Goal: Task Accomplishment & Management: Use online tool/utility

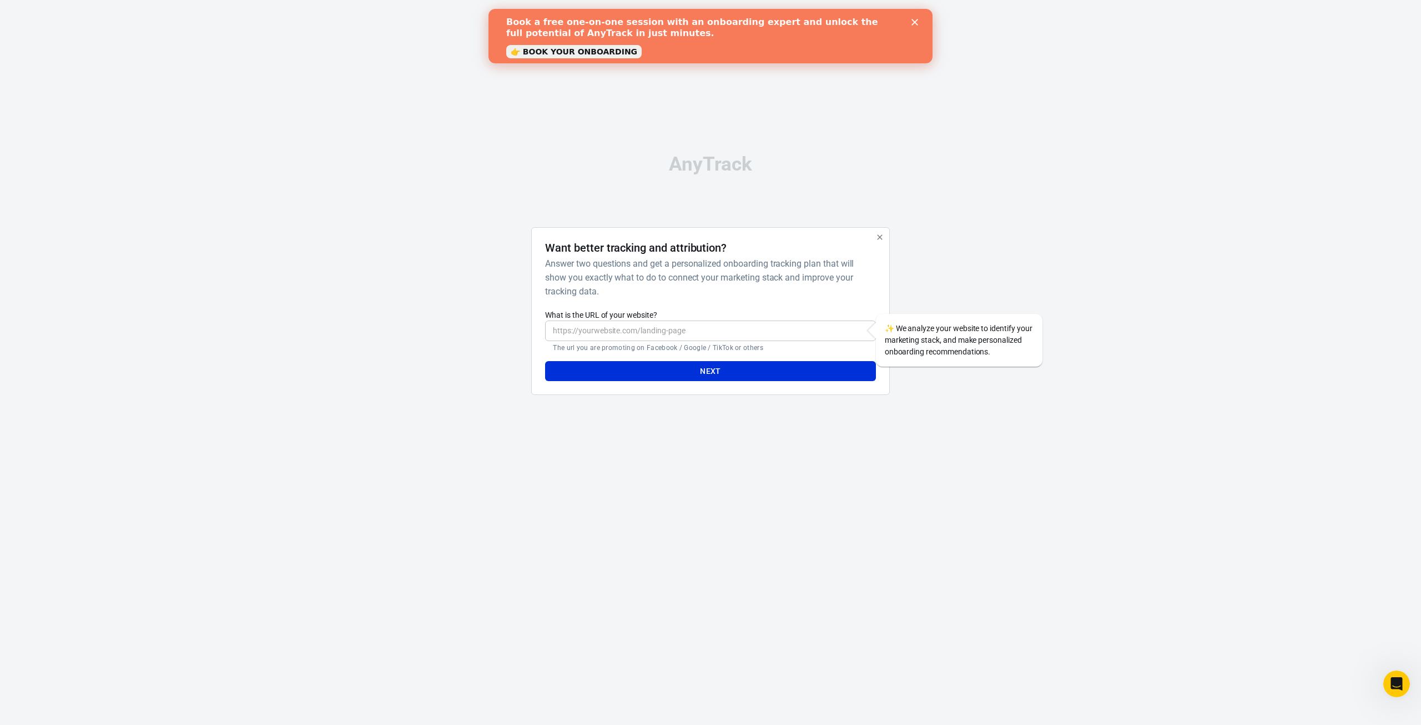
click at [622, 334] on input "What is the URL of your website?" at bounding box center [710, 330] width 330 height 21
type input "https://bandstil.de/"
click at [656, 374] on button "Next" at bounding box center [710, 371] width 330 height 21
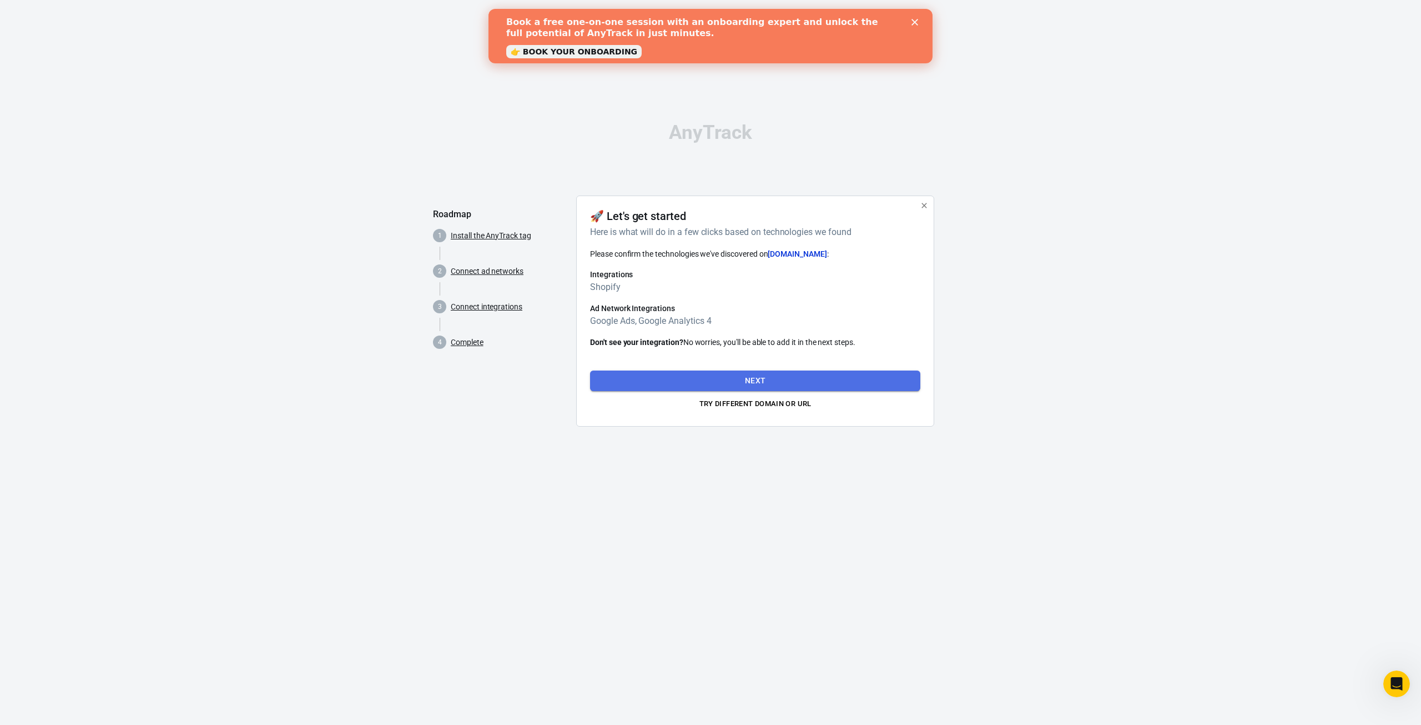
click at [716, 375] on button "Next" at bounding box center [755, 380] width 330 height 21
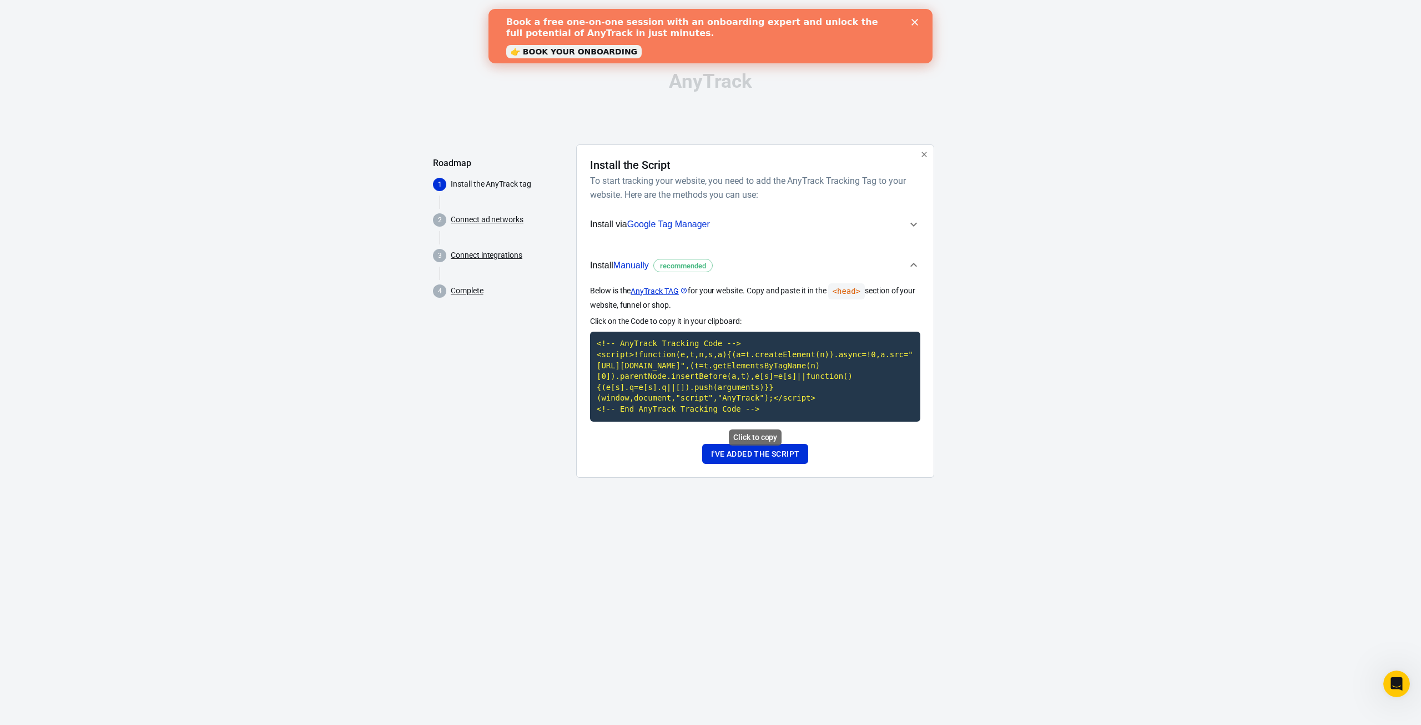
click at [702, 381] on code "<!-- AnyTrack Tracking Code --> <script>!function(e,t,n,s,a){(a=t.createElement…" at bounding box center [755, 375] width 330 height 89
click at [702, 358] on code "<!-- AnyTrack Tracking Code --> <script>!function(e,t,n,s,a){(a=t.createElement…" at bounding box center [755, 375] width 330 height 89
click at [735, 454] on button "I've added the script" at bounding box center [755, 454] width 106 height 21
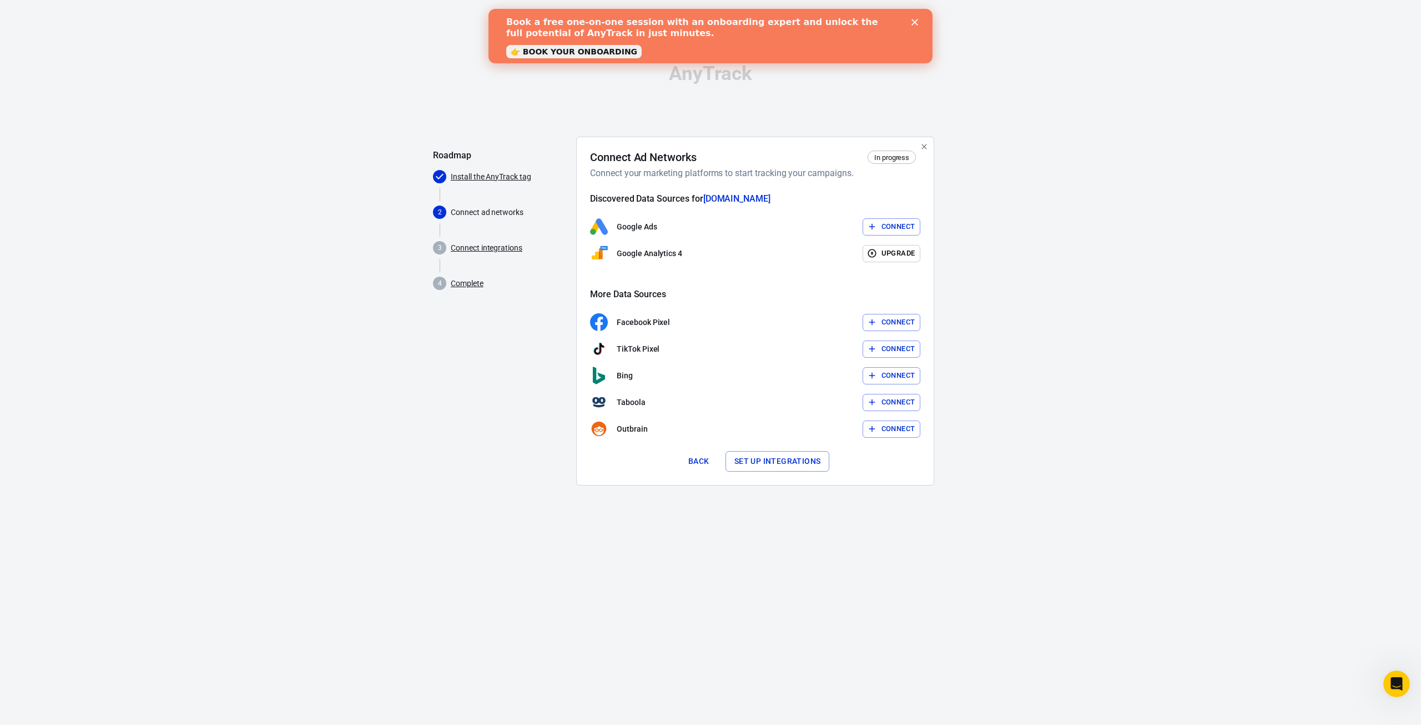
click at [899, 224] on button "Connect" at bounding box center [892, 226] width 58 height 17
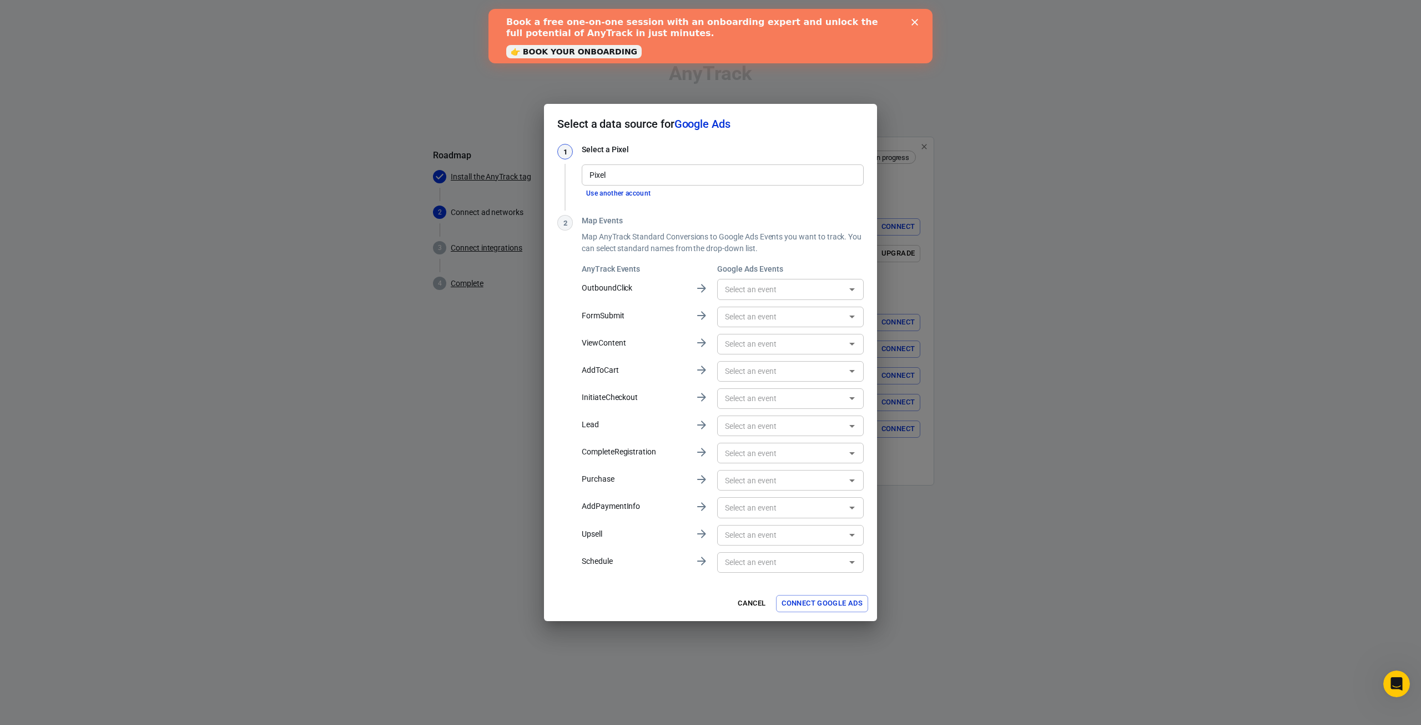
click at [661, 175] on input "Pixel" at bounding box center [722, 175] width 274 height 14
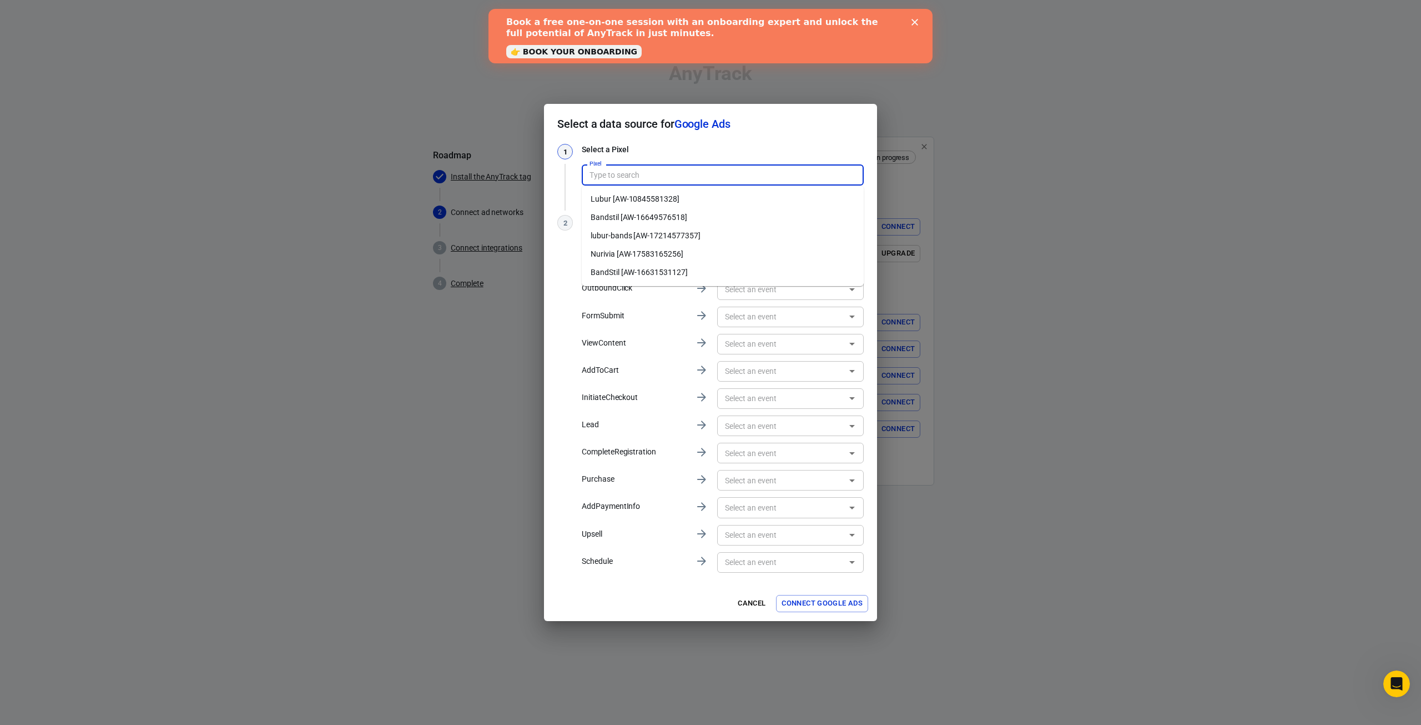
click at [711, 219] on li "Bandstil [AW-16649576518]" at bounding box center [723, 217] width 282 height 18
type input "Bandstil [AW-16649576518]"
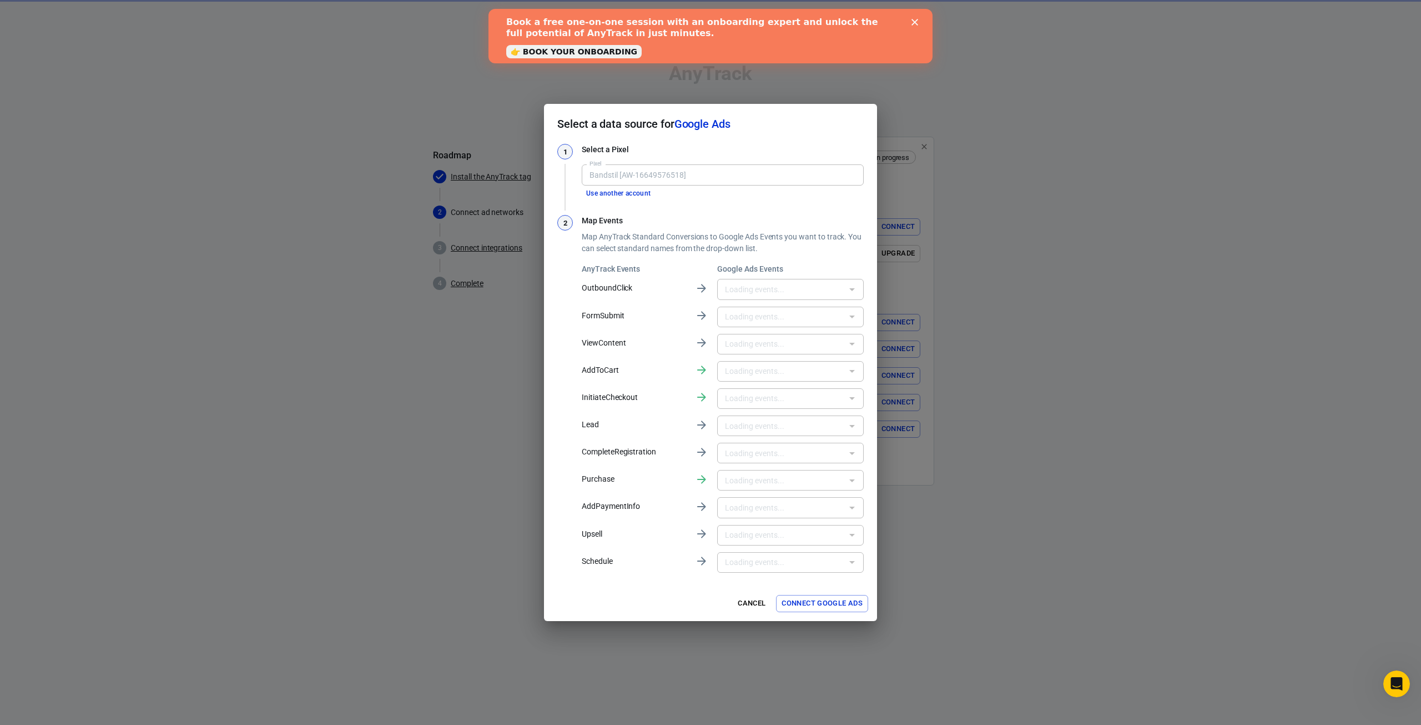
type input "Google Shopping App Add To Cart [Eb_pCPm29JYbEMbAkYM-]"
type input "Bezahlvorgang starten [3eGDCJnM7pYbEMbAkYM-]"
type input "Purchase [77w0CMi685YbEMbAkYM-]"
click at [749, 288] on input "text" at bounding box center [782, 289] width 122 height 14
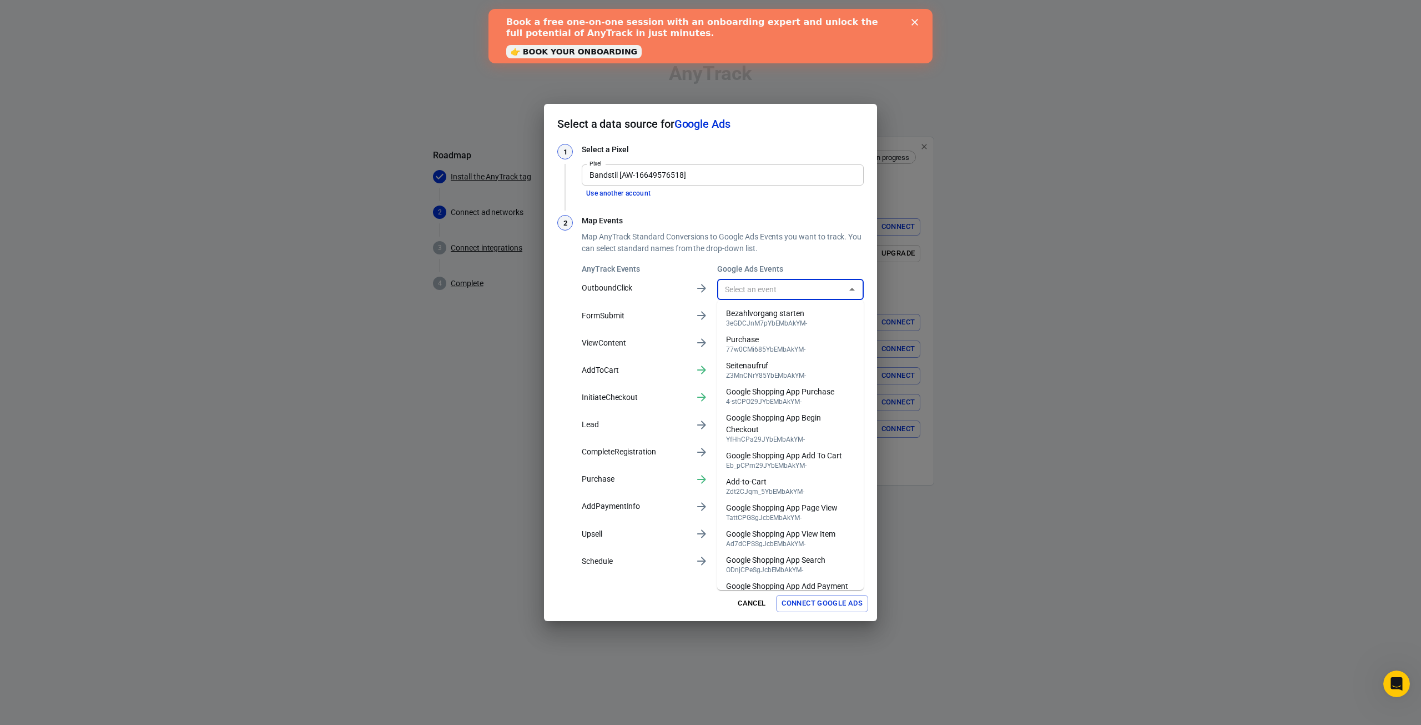
click at [642, 172] on input "Bandstil [AW-16649576518]" at bounding box center [722, 175] width 274 height 14
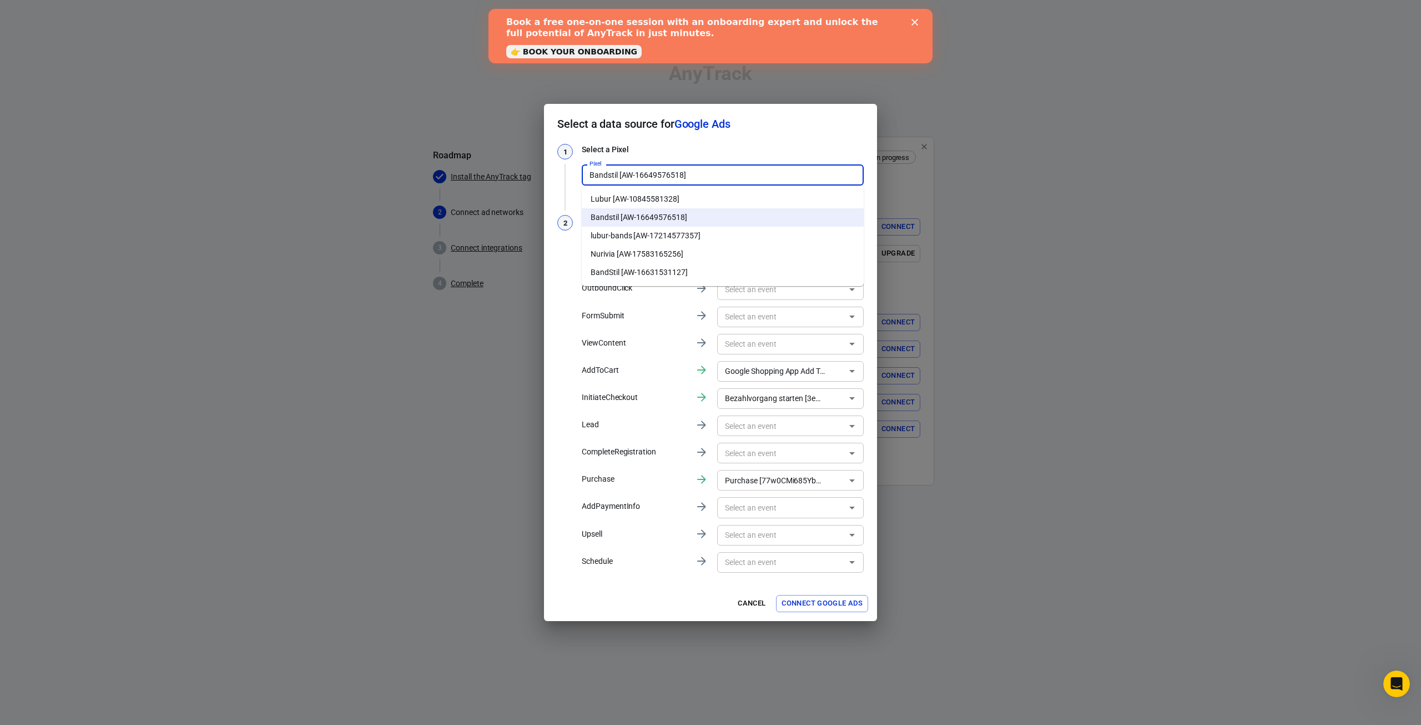
click at [641, 275] on li "BandStil [AW-16631531127]" at bounding box center [723, 272] width 282 height 18
type input "BandStil [AW-16631531127]"
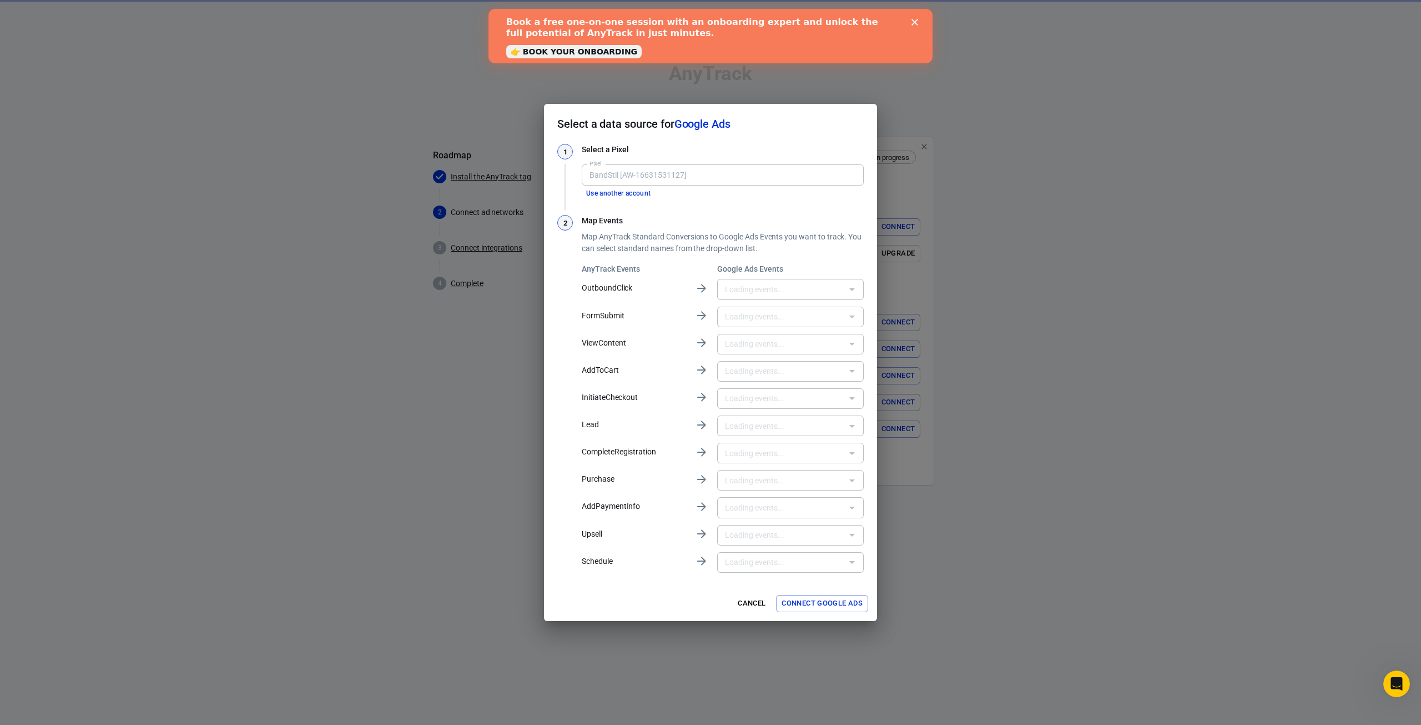
click at [737, 281] on div "​" at bounding box center [790, 289] width 147 height 21
type input "Google Ads - Kauf [Kj1ACLmKlcQZEPeMxPo9]"
click at [737, 285] on input "text" at bounding box center [782, 289] width 122 height 14
click at [609, 180] on input "BandStil [AW-16631531127]" at bounding box center [722, 175] width 274 height 14
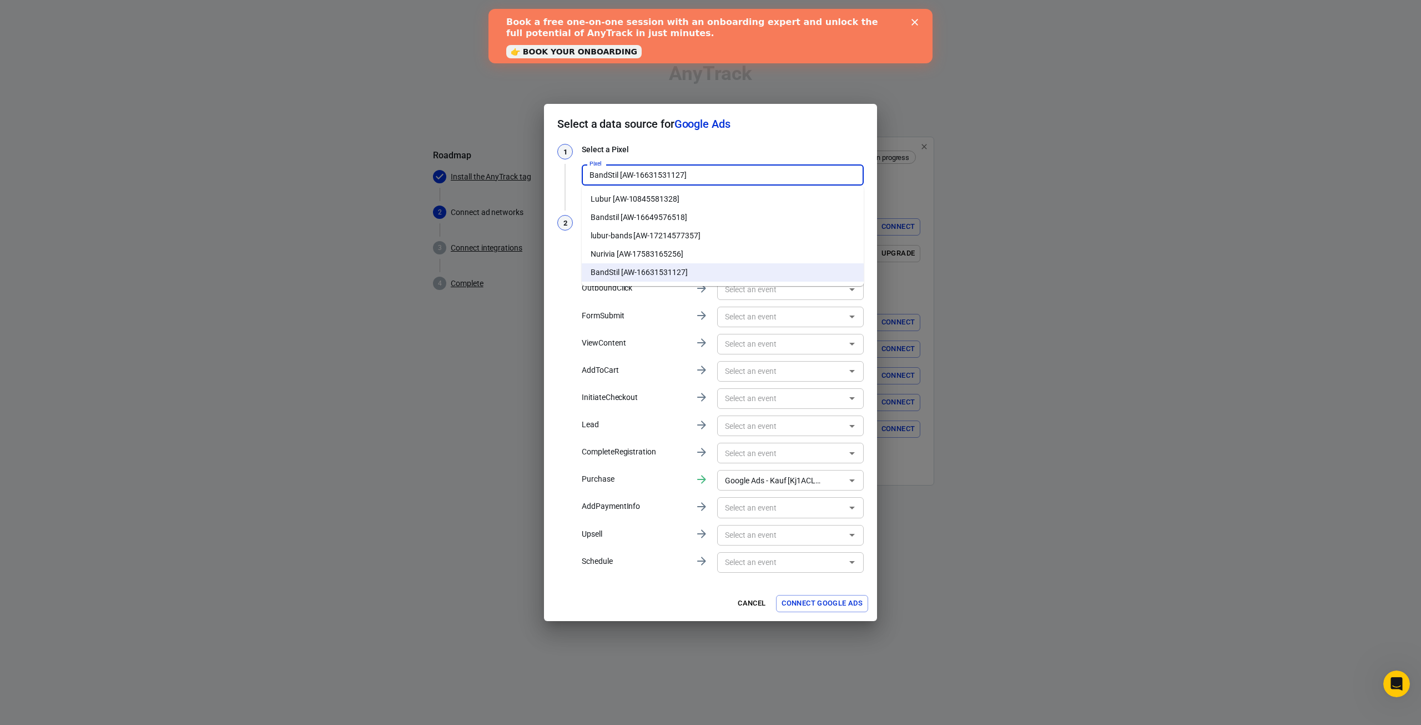
click at [623, 219] on li "Bandstil [AW-16649576518]" at bounding box center [723, 217] width 282 height 18
type input "Bandstil [AW-16649576518]"
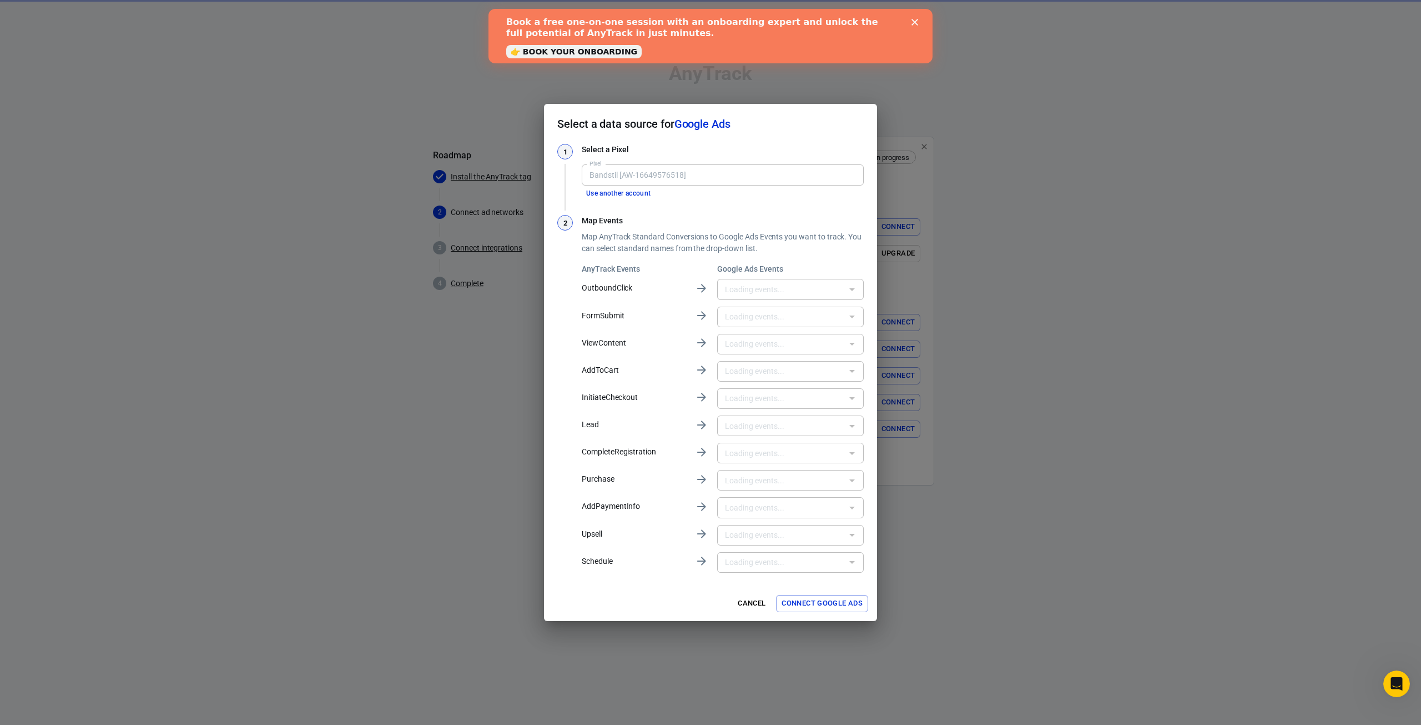
type input "Google Shopping App Add To Cart [Eb_pCPm29JYbEMbAkYM-]"
type input "Bezahlvorgang starten [3eGDCJnM7pYbEMbAkYM-]"
type input "Purchase [77w0CMi685YbEMbAkYM-]"
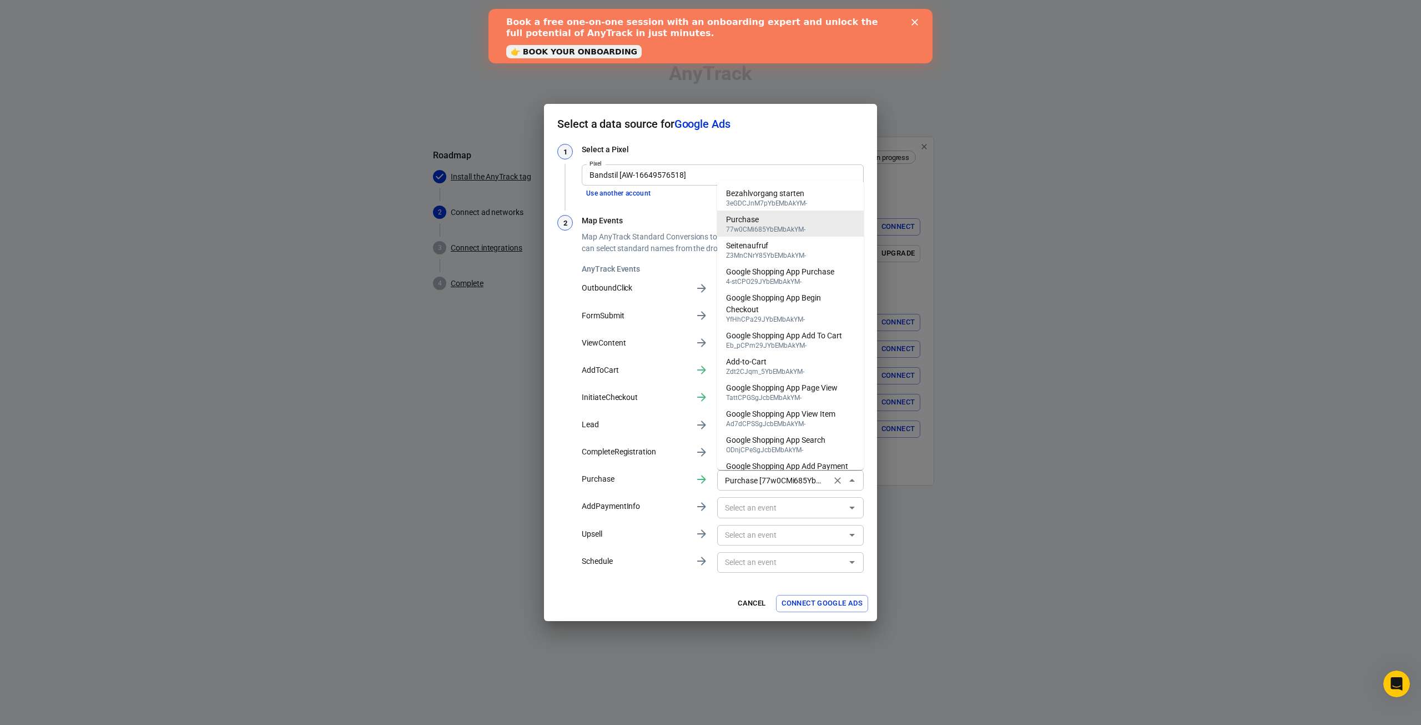
click at [789, 489] on div "Purchase [77w0CMi685YbEMbAkYM-] ​" at bounding box center [790, 480] width 147 height 21
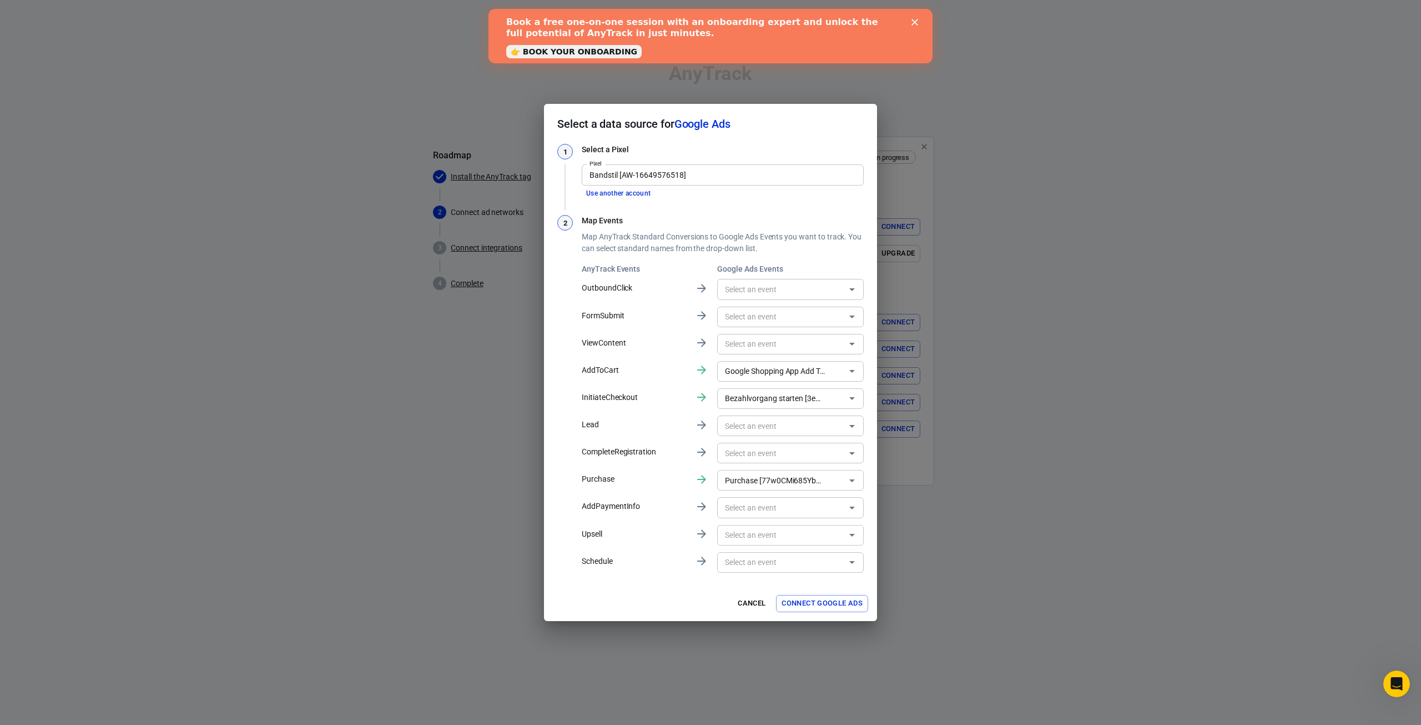
click at [869, 185] on div "1 Select a Pixel Pixel Bandstil [AW-16649576518] Pixel Use another account 2 Ma…" at bounding box center [710, 364] width 333 height 441
click at [784, 380] on div "Google Shopping App Add To Cart [Eb_pCPm29JYbEMbAkYM-] ​" at bounding box center [790, 371] width 147 height 21
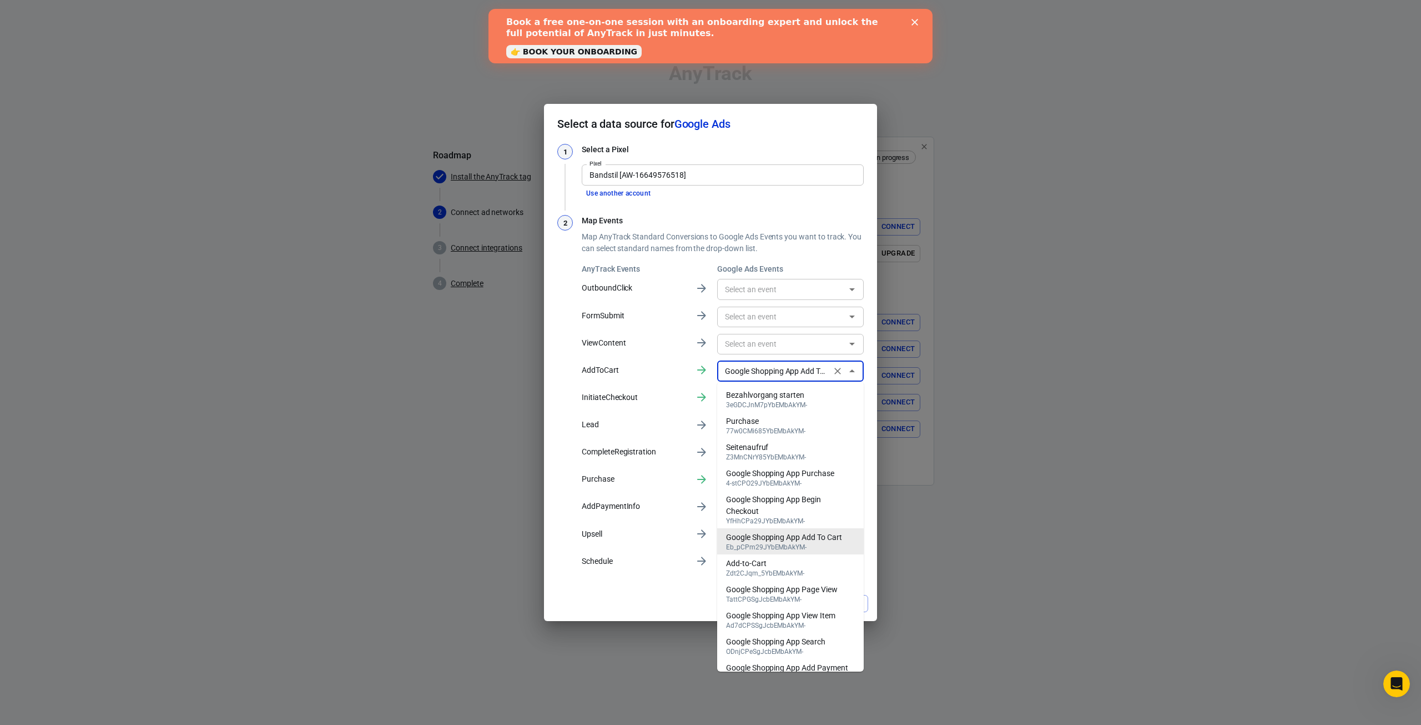
scroll to position [0, 115]
click at [760, 571] on div "Zdt2CJqm_5YbEMbAkYM-" at bounding box center [765, 573] width 78 height 8
type input "Add-to-Cart [Zdt2CJqm_5YbEMbAkYM-]"
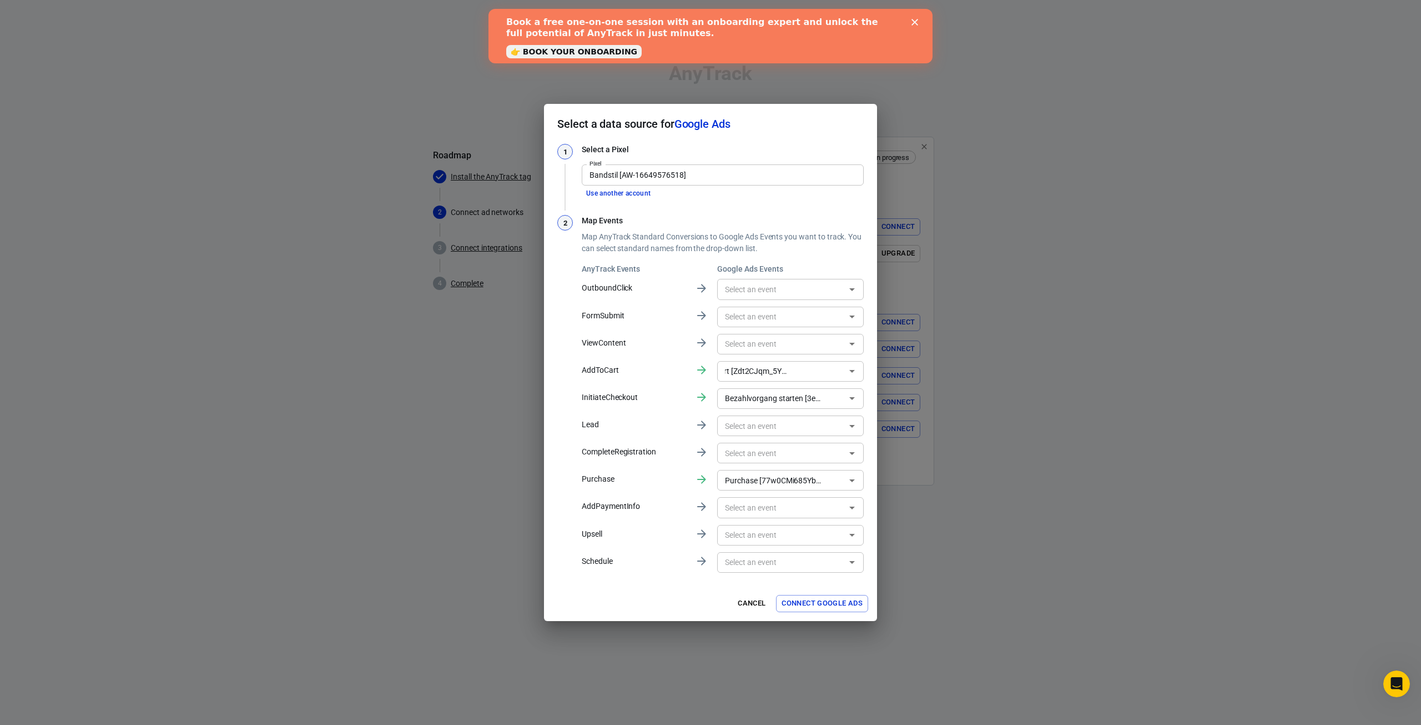
scroll to position [0, 0]
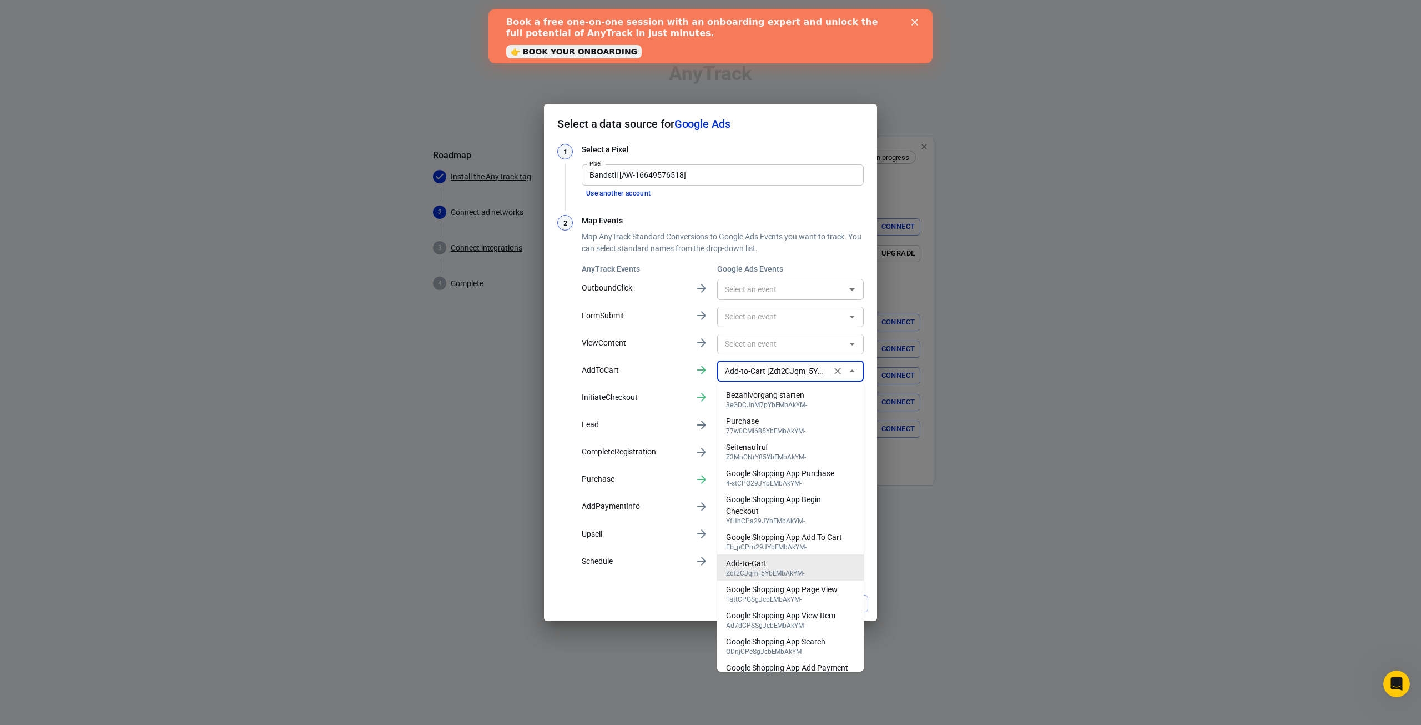
click at [868, 359] on div "1 Select a Pixel Pixel Bandstil [AW-16649576518] Pixel Use another account 2 Ma…" at bounding box center [710, 364] width 333 height 441
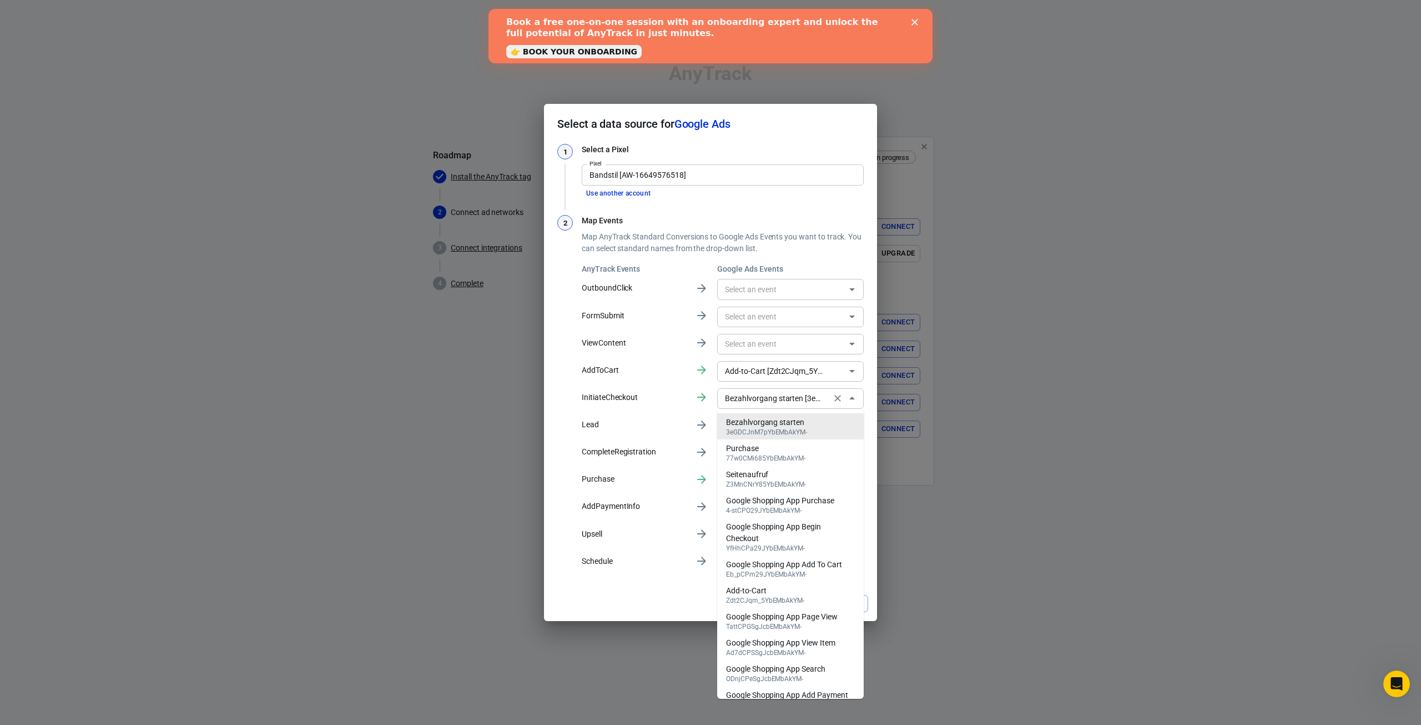
click at [834, 389] on div "Bezahlvorgang starten [3eGDCJnM7pYbEMbAkYM-] ​" at bounding box center [790, 398] width 147 height 21
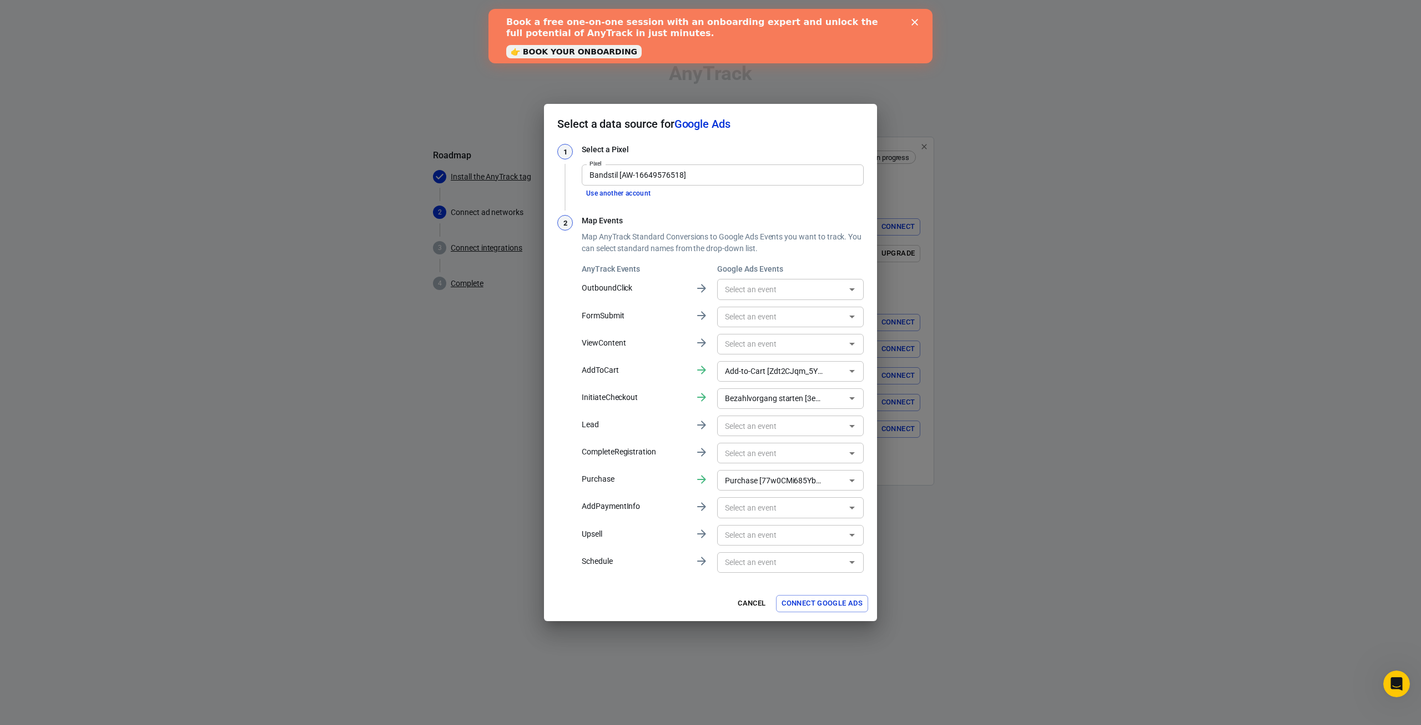
click at [848, 261] on div "Map Events Map AnyTrack Standard Conversions to Google Ads Events you want to t…" at bounding box center [723, 394] width 282 height 359
click at [795, 605] on button "Connect Google Ads" at bounding box center [822, 603] width 92 height 17
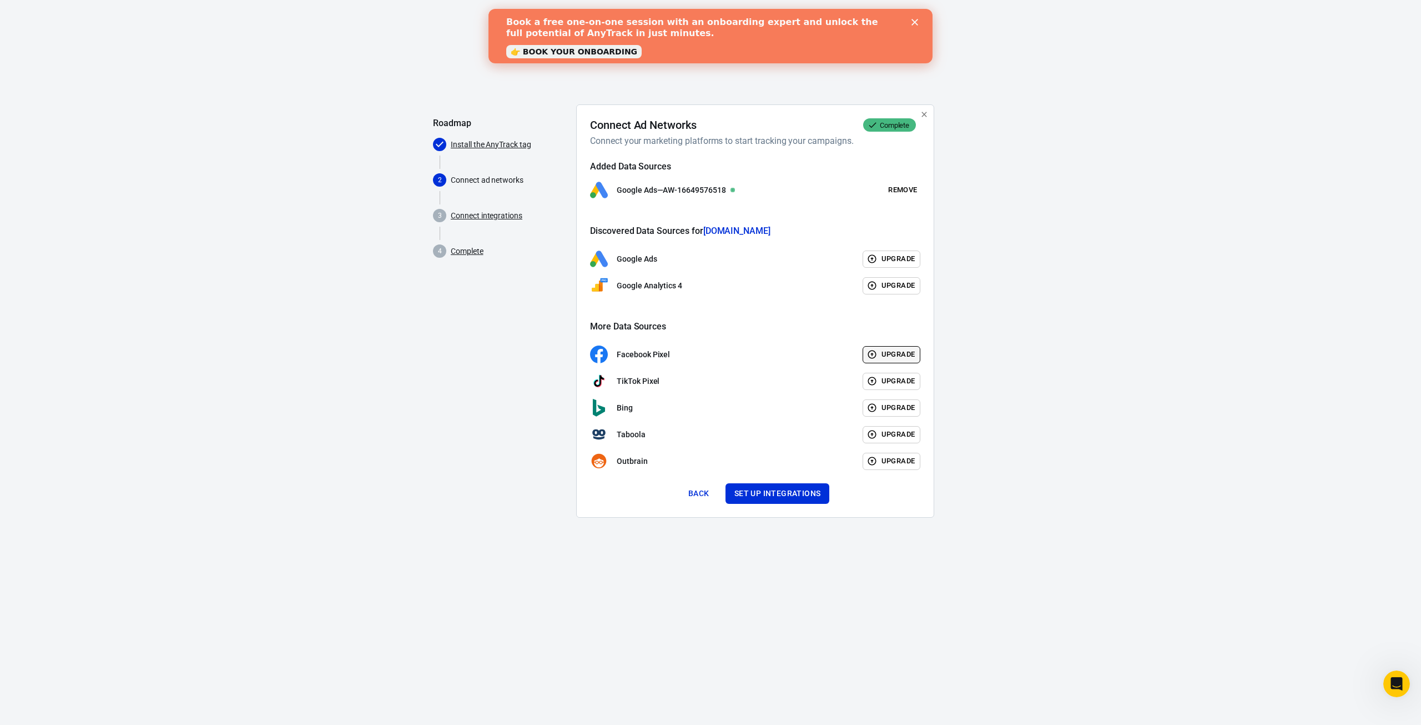
click at [892, 358] on button "Upgrade" at bounding box center [892, 354] width 58 height 17
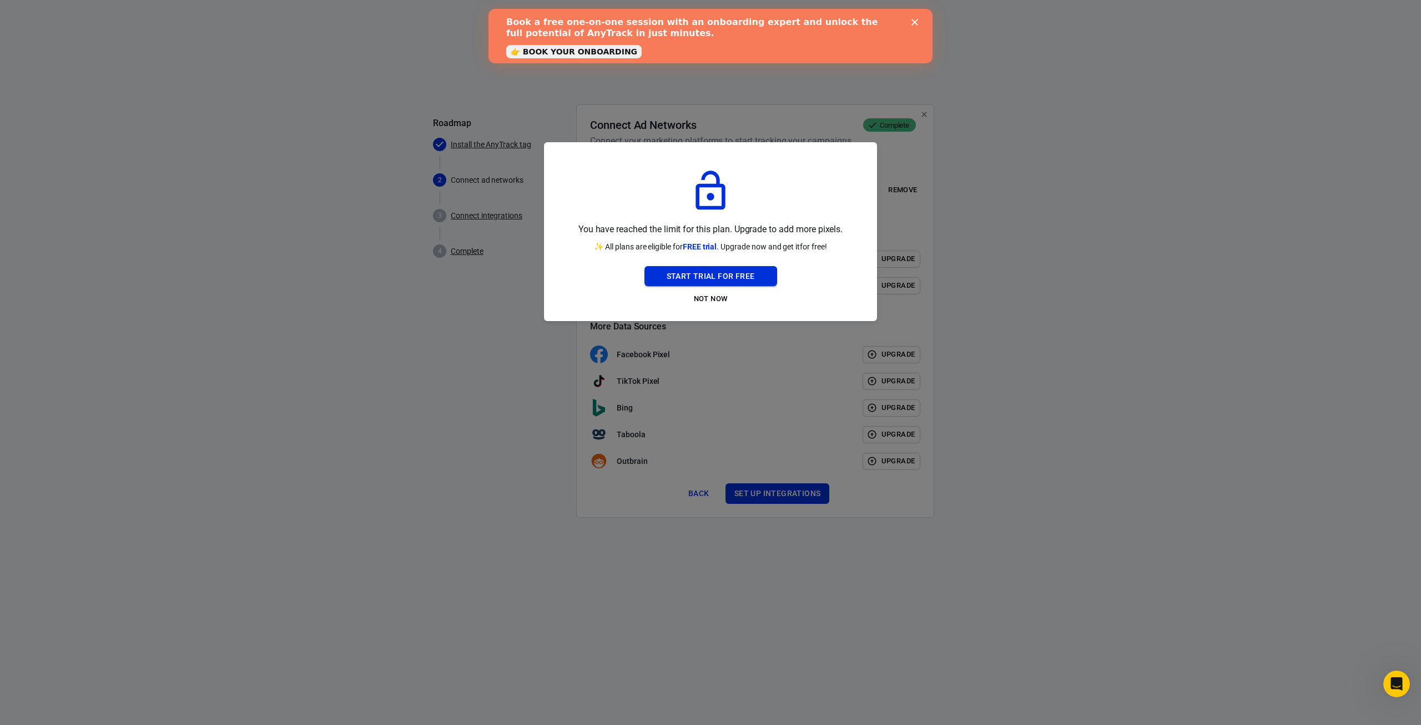
click at [690, 273] on button "Start Trial For Free" at bounding box center [711, 276] width 133 height 21
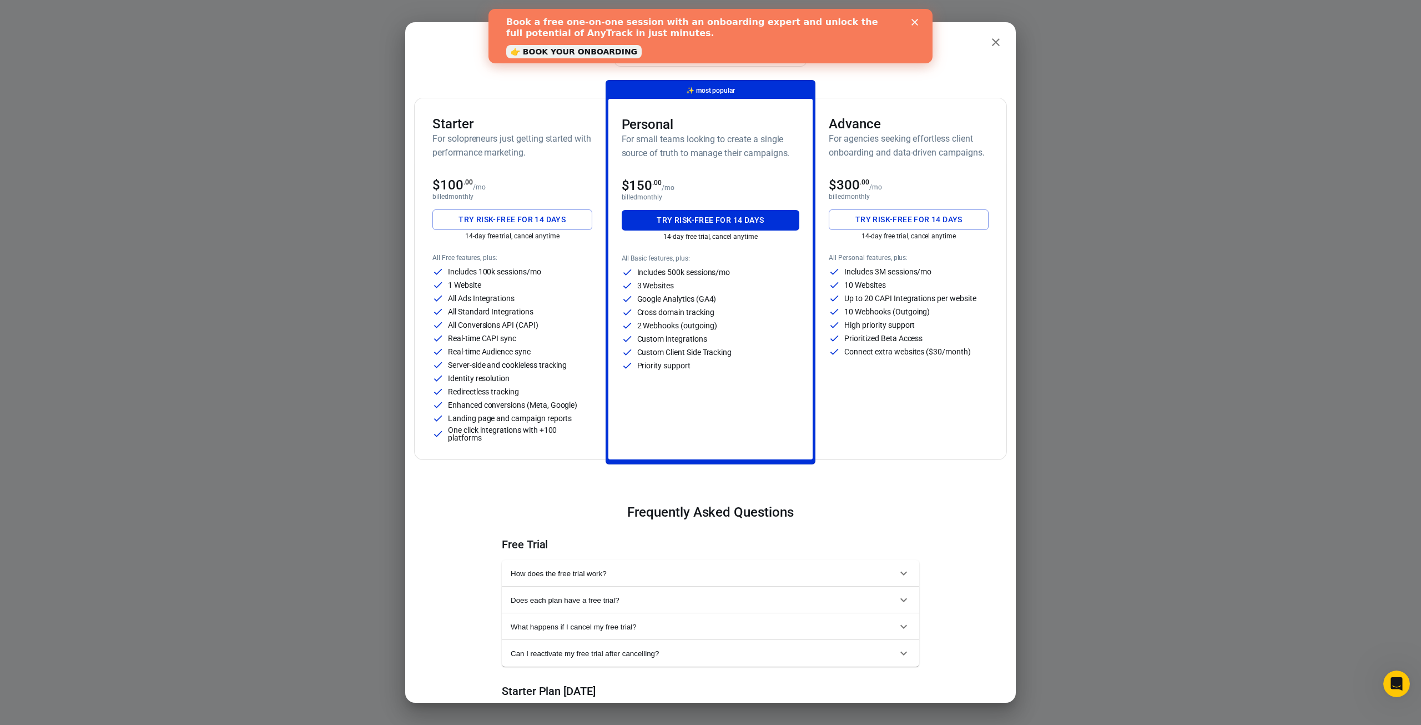
click at [482, 295] on p "All Ads Integrations" at bounding box center [481, 298] width 67 height 8
click at [500, 227] on button "Try risk-free for 14 days" at bounding box center [512, 219] width 160 height 21
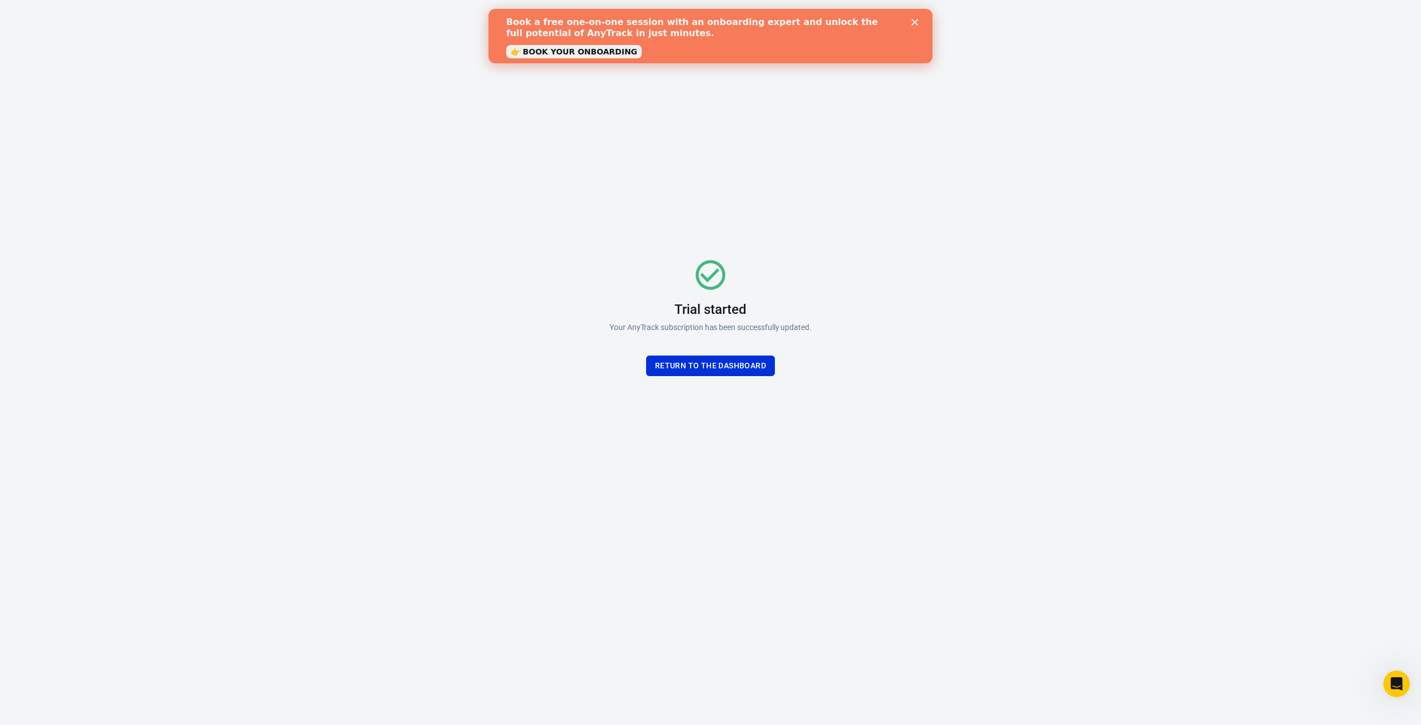
click at [736, 377] on div "Trial started Your AnyTrack subscription has been successfully updated. Return …" at bounding box center [710, 316] width 333 height 452
click at [736, 370] on button "Return To the dashboard" at bounding box center [710, 365] width 129 height 21
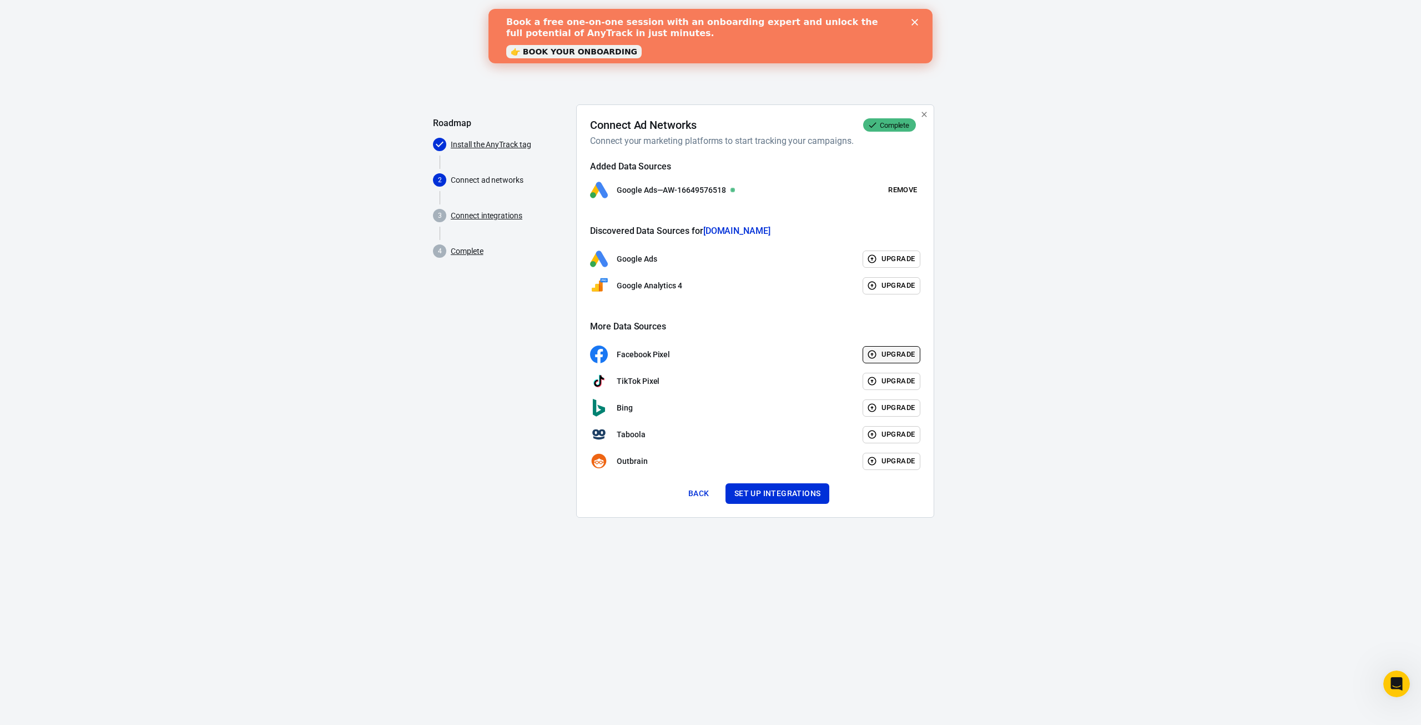
click at [869, 350] on icon "button" at bounding box center [872, 354] width 10 height 10
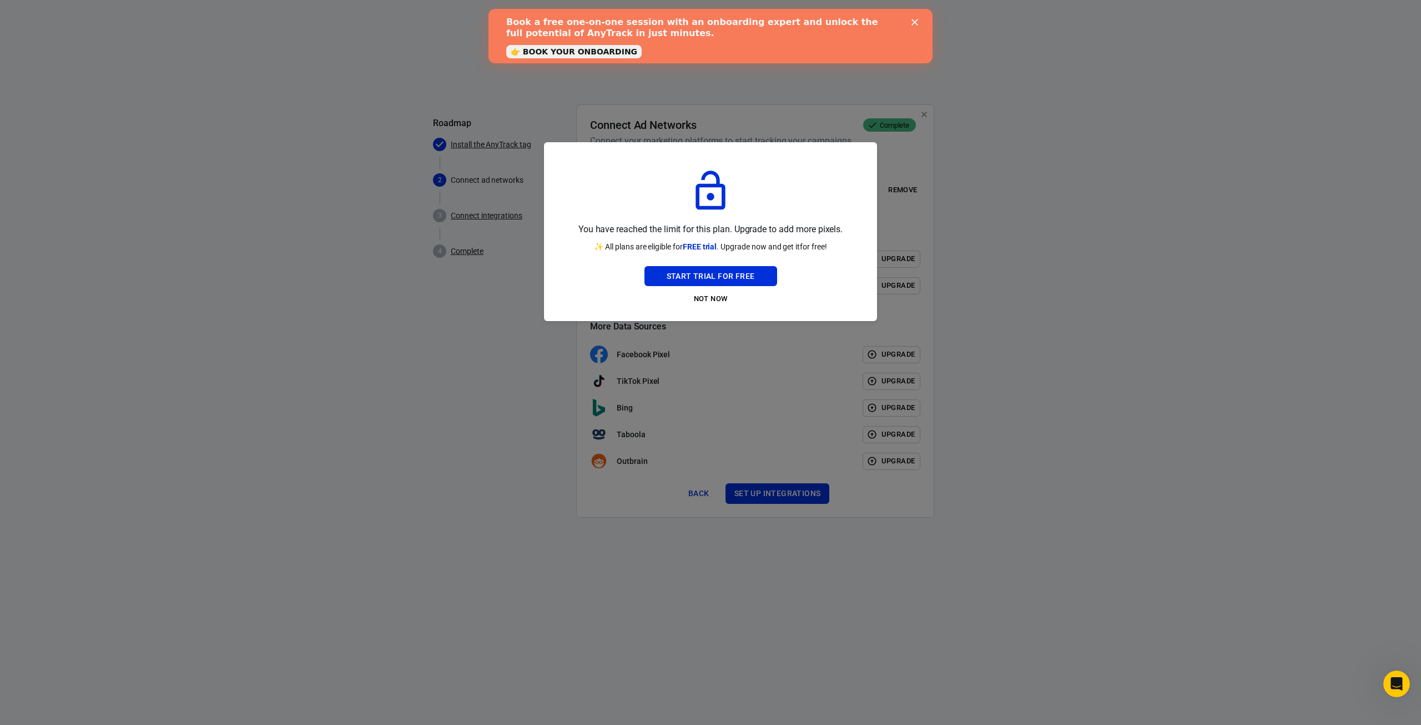
click at [603, 410] on div at bounding box center [710, 362] width 1421 height 725
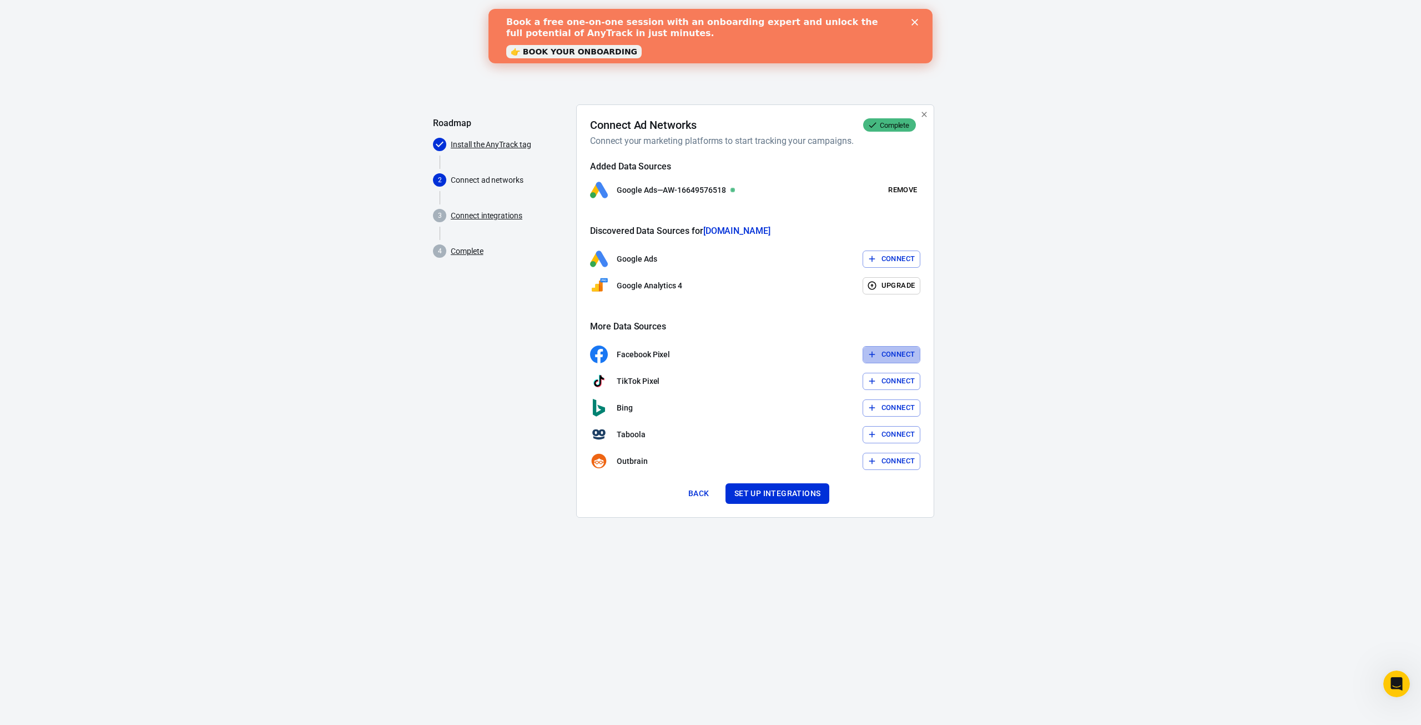
click at [892, 353] on button "Connect" at bounding box center [892, 354] width 58 height 17
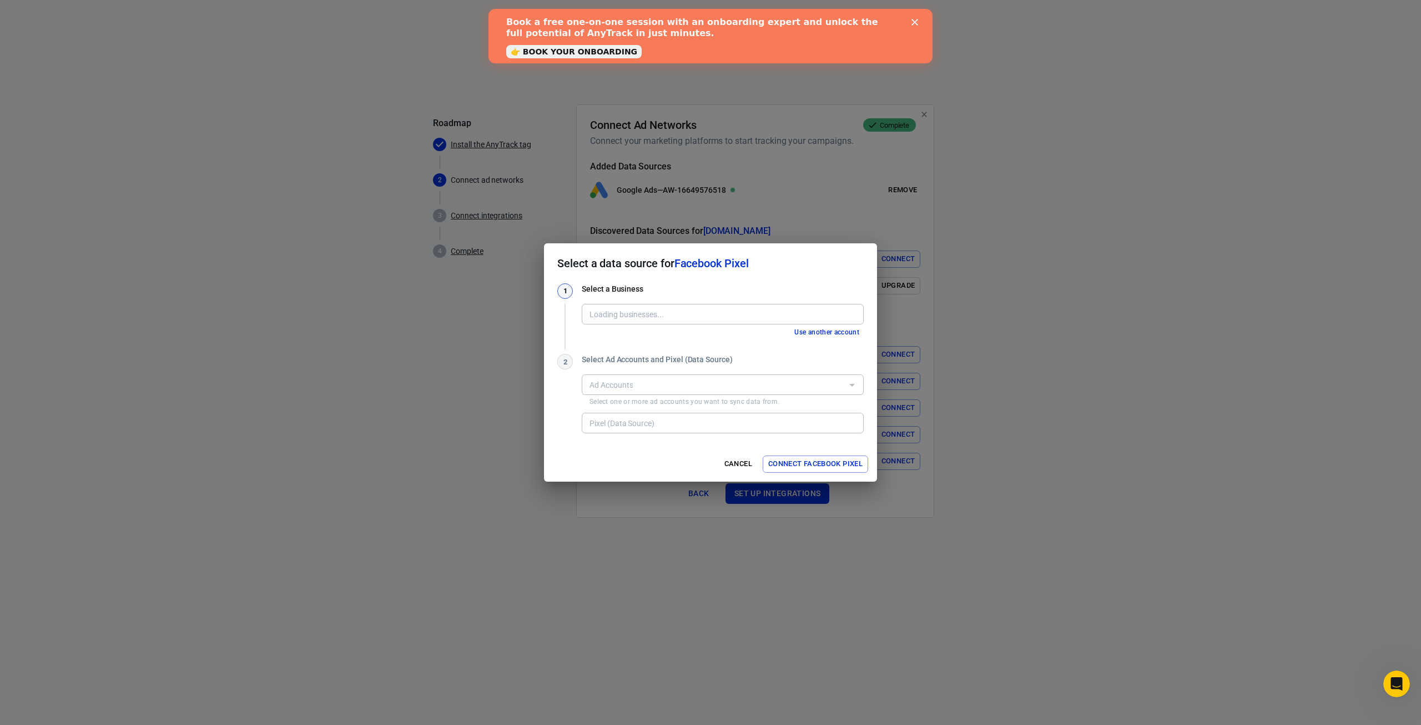
type input "Lubur [[CREDIT_CARD_NUMBER]]"
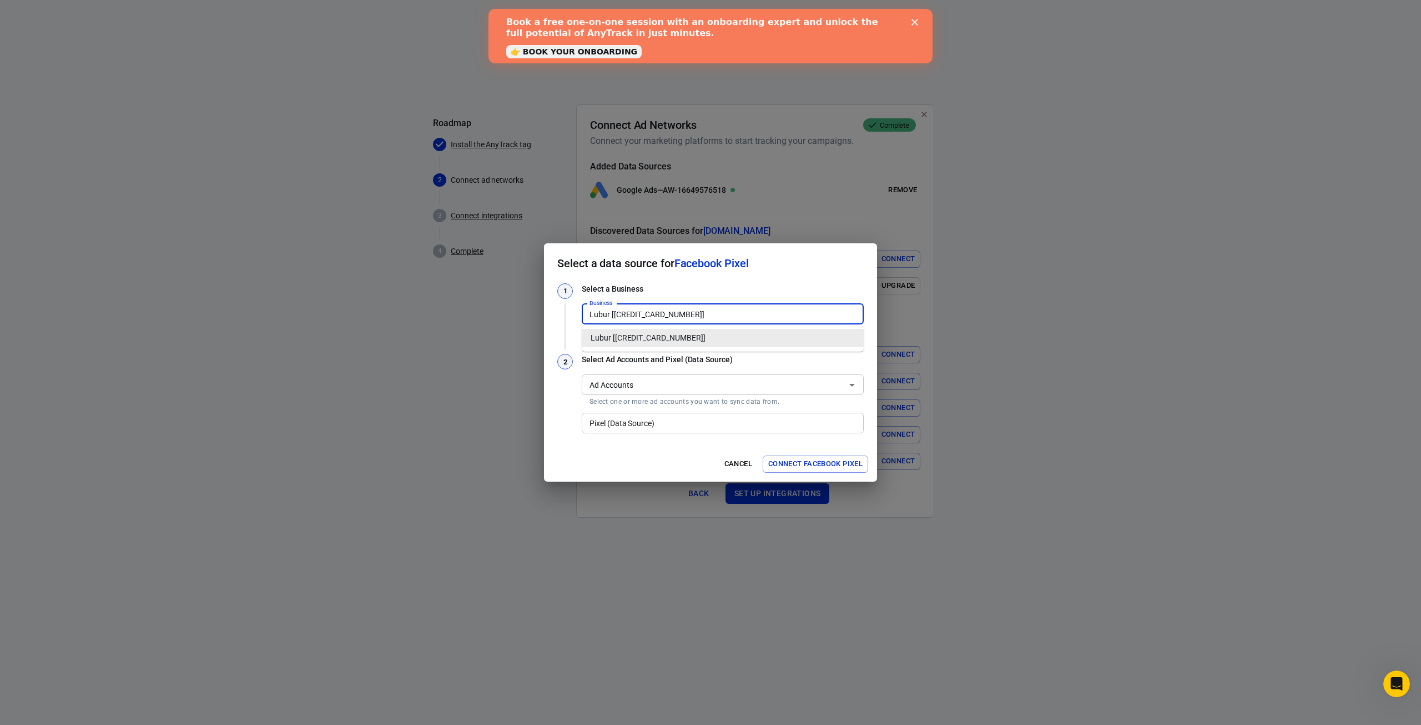
click at [658, 315] on input "Lubur [[CREDIT_CARD_NUMBER]]" at bounding box center [722, 314] width 274 height 14
click at [656, 308] on input "Lubur [[CREDIT_CARD_NUMBER]]" at bounding box center [722, 314] width 274 height 14
click at [648, 406] on div "Select Ad Accounts and Pixel (Data Source) Ad Accounts Ad Accounts Select one o…" at bounding box center [723, 395] width 282 height 82
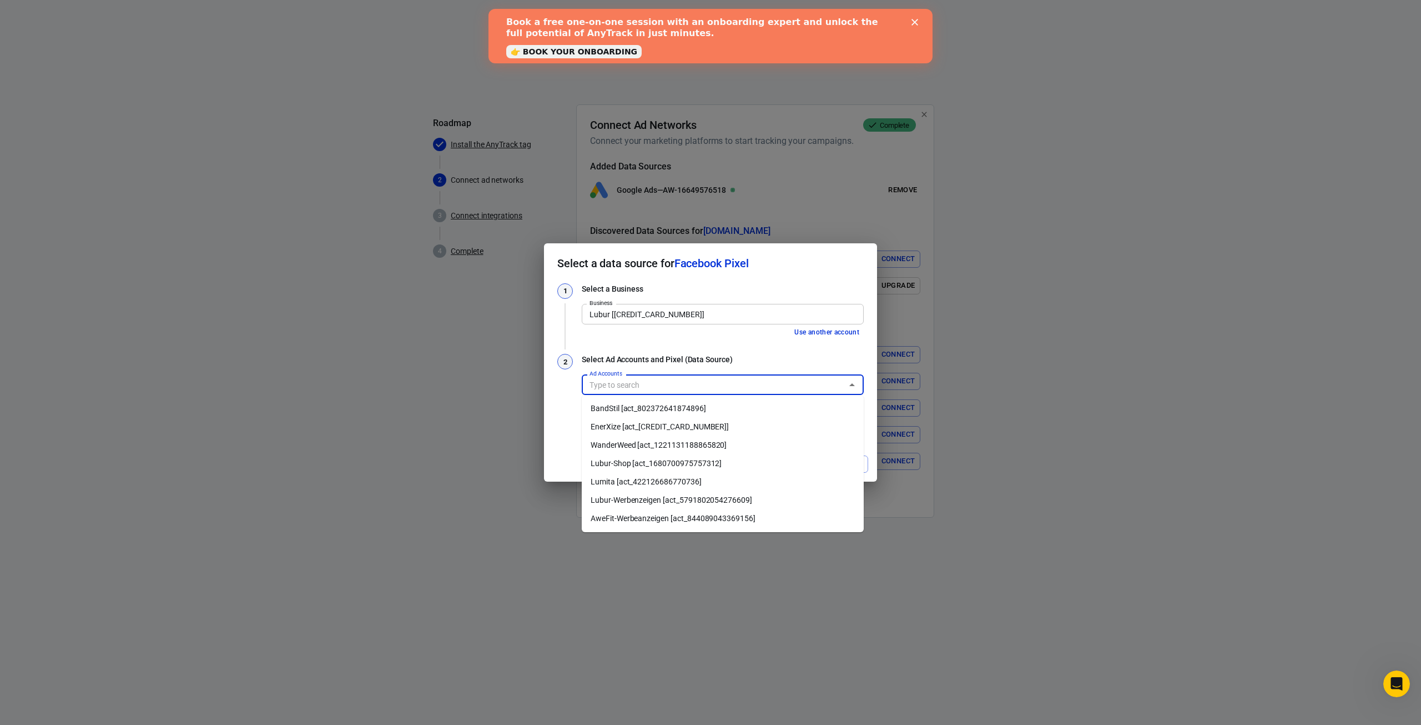
click at [654, 383] on input "Ad Accounts" at bounding box center [713, 385] width 257 height 14
click at [649, 406] on li "BandStil [act_802372641874896]" at bounding box center [723, 408] width 282 height 18
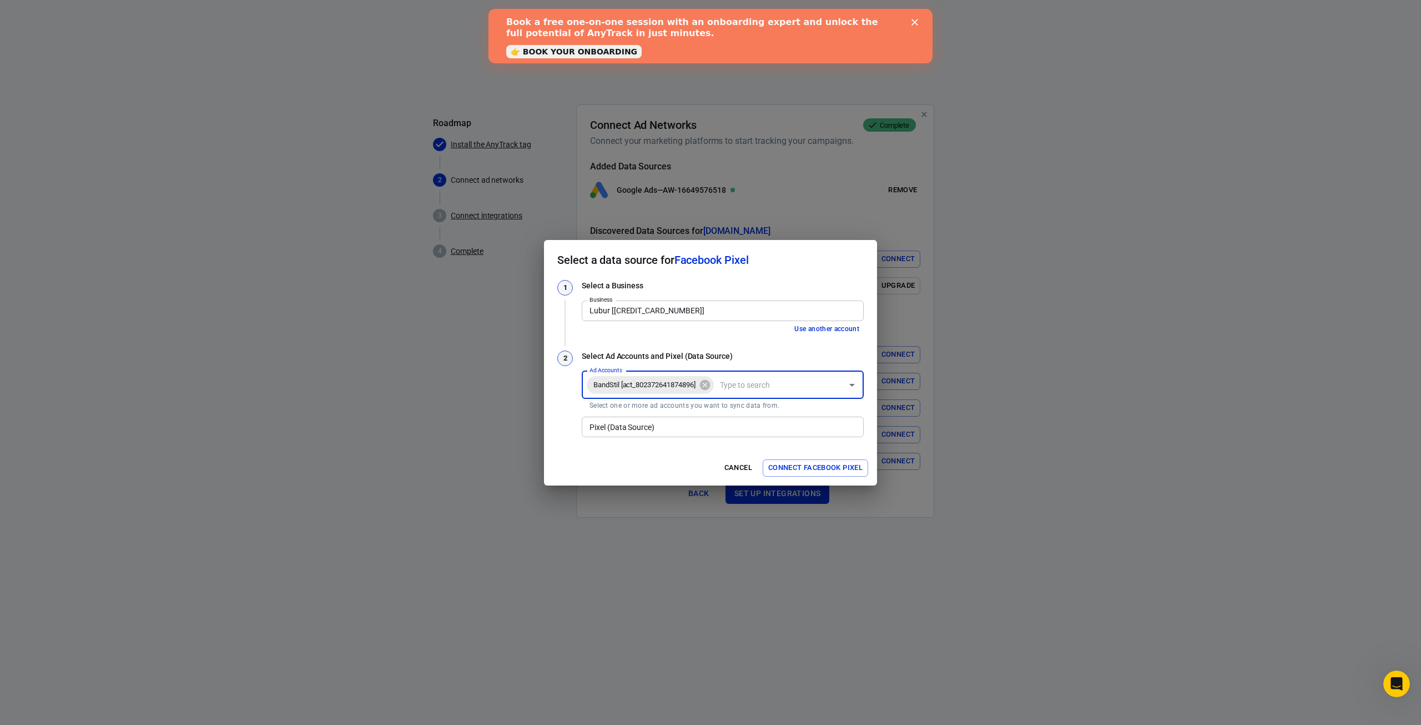
click at [626, 446] on div "1 Select a Business Business Lubur [620701006726189] Business Use another accou…" at bounding box center [710, 365] width 333 height 170
click at [653, 426] on input "Pixel (Data Source)" at bounding box center [722, 427] width 274 height 14
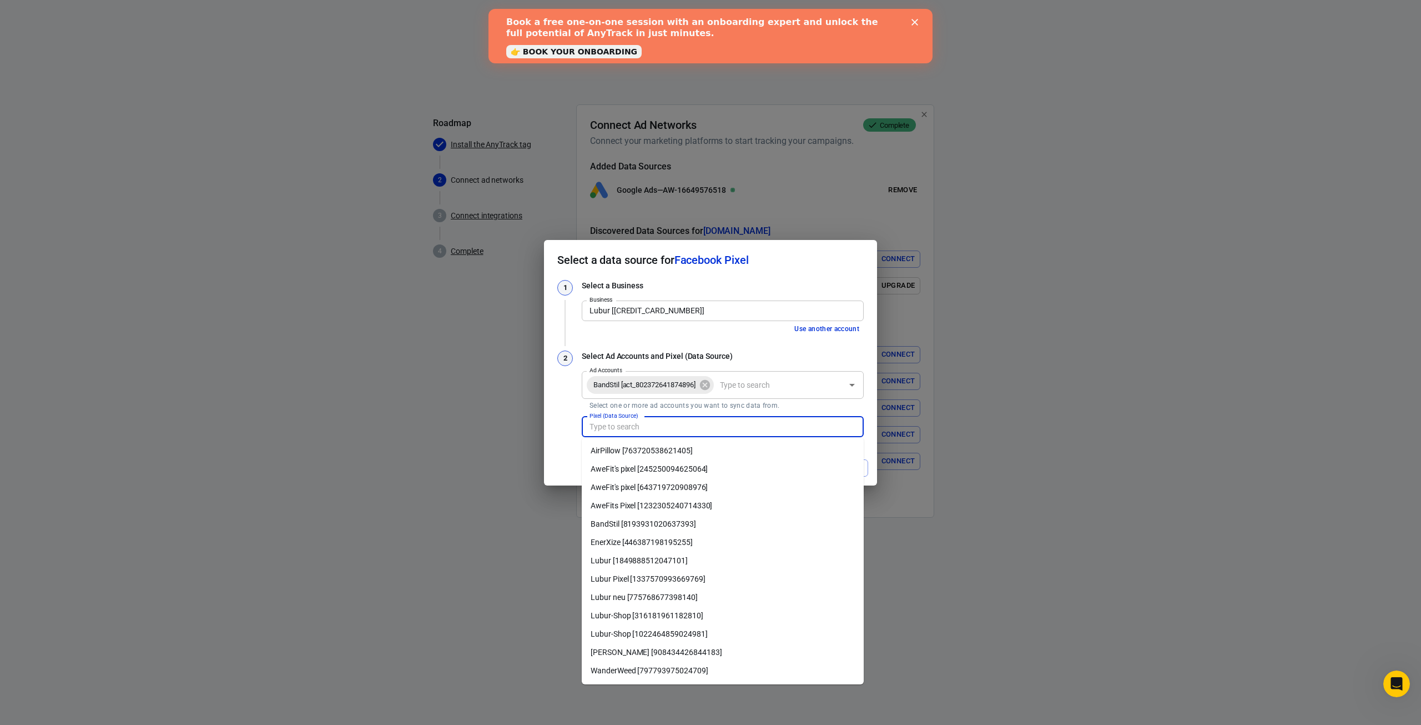
click at [570, 396] on div "2" at bounding box center [565, 394] width 16 height 89
click at [657, 425] on input "Pixel (Data Source)" at bounding box center [722, 427] width 274 height 14
click at [613, 528] on li "BandStil [8193931020637393]" at bounding box center [723, 524] width 282 height 18
type input "BandStil [8193931020637393]"
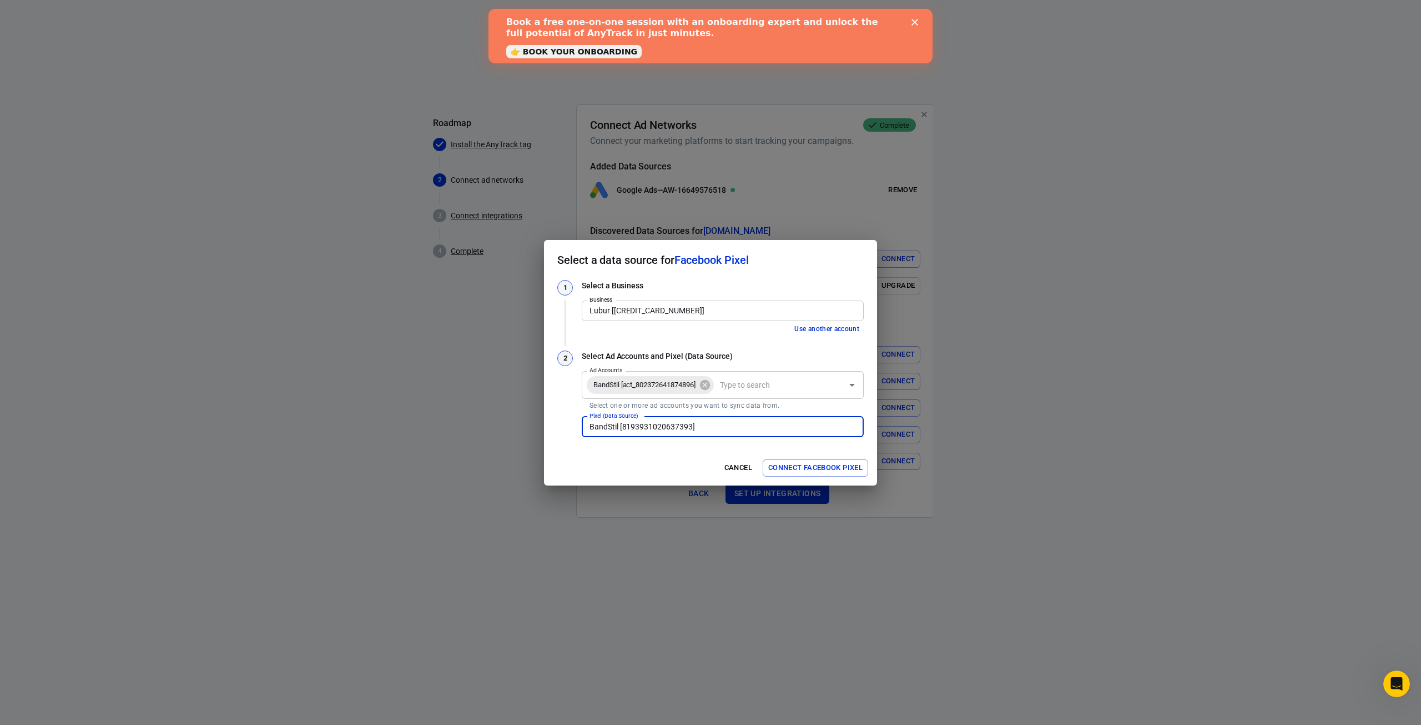
click at [836, 468] on button "Connect Facebook Pixel" at bounding box center [815, 467] width 105 height 17
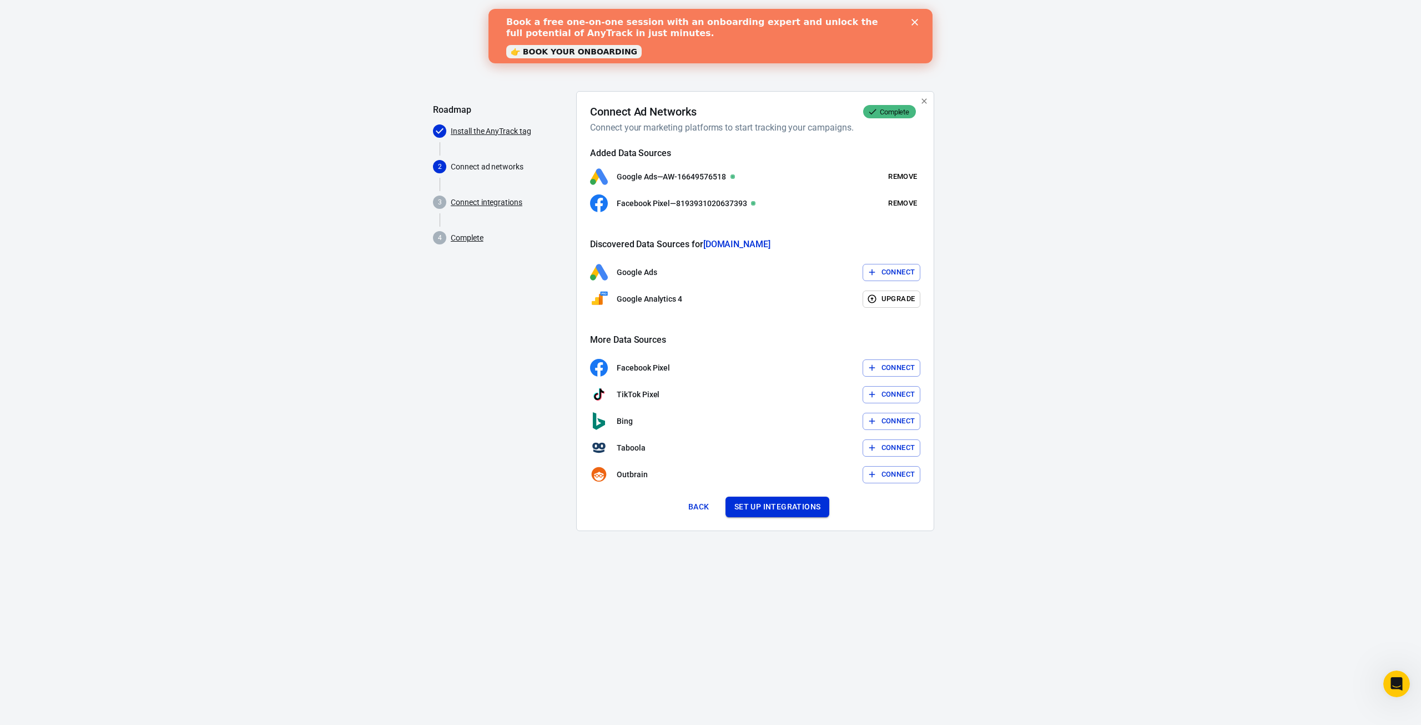
click at [755, 509] on button "Set up integrations" at bounding box center [778, 506] width 104 height 21
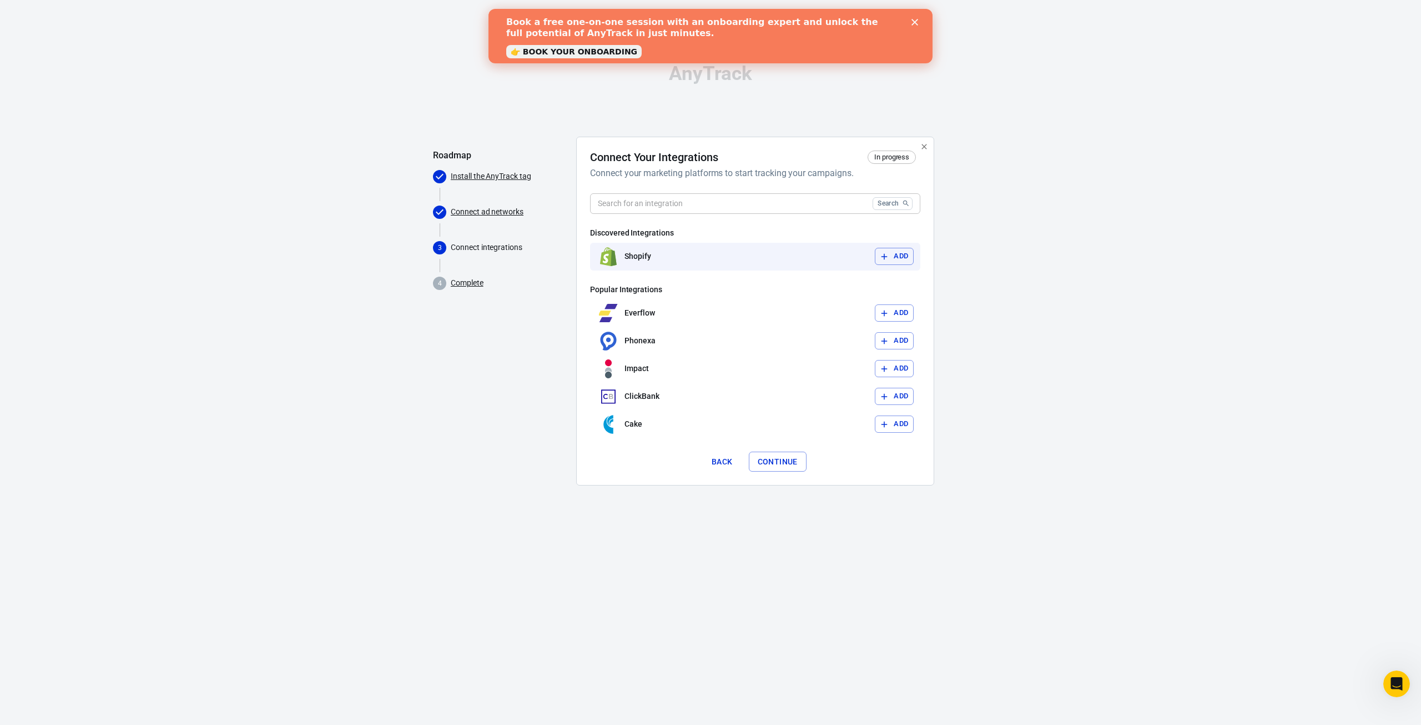
click at [902, 256] on button "Add" at bounding box center [894, 256] width 39 height 17
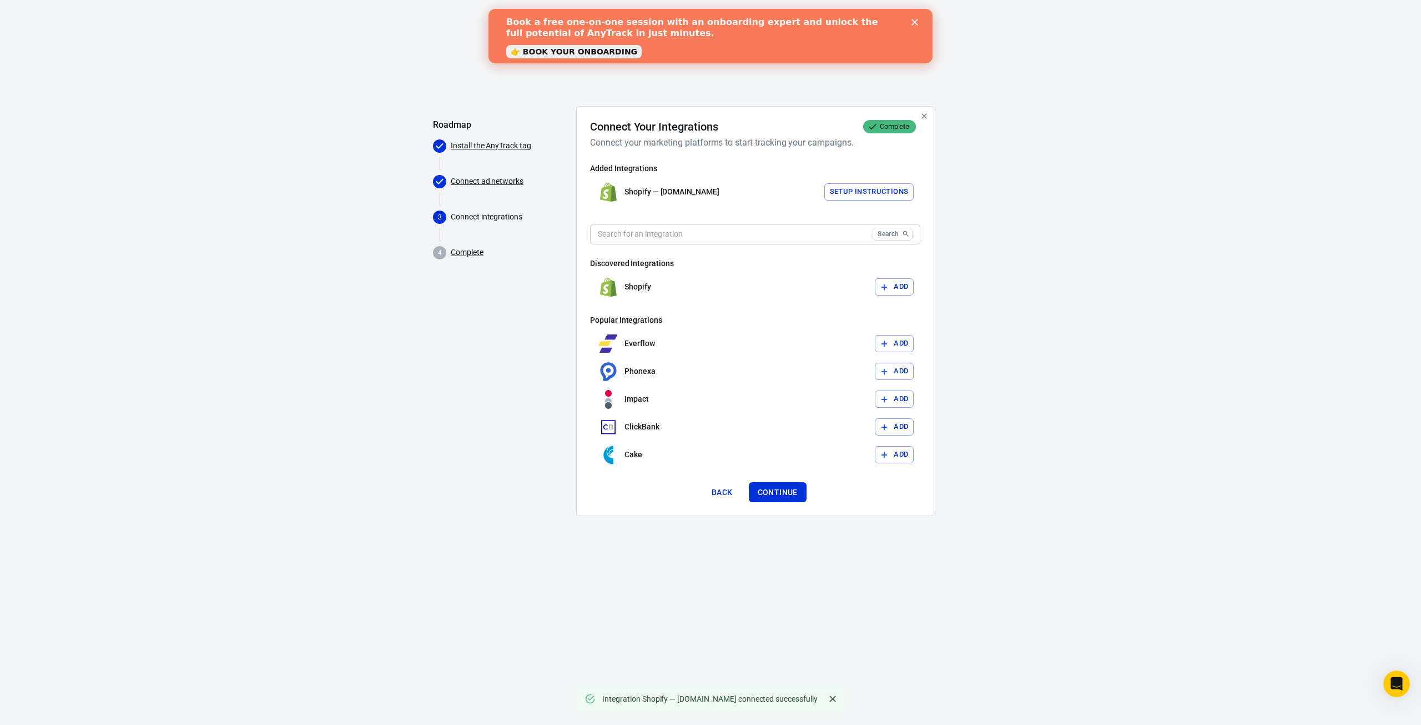
click at [868, 195] on button "Setup Instructions" at bounding box center [869, 191] width 90 height 17
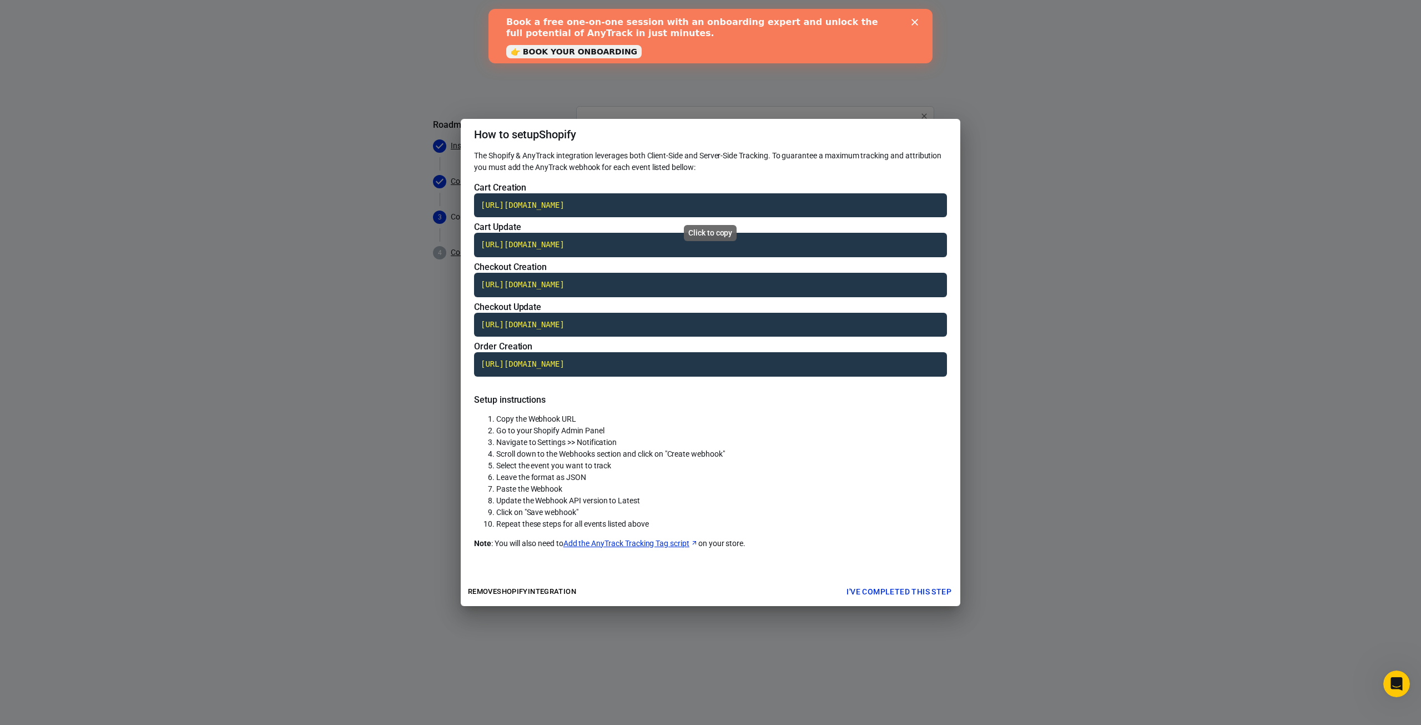
click at [703, 209] on code "https://t1.anytrack.io/45z0CwPV/collect/shopify-bandstilde" at bounding box center [710, 205] width 473 height 24
click at [629, 240] on code "https://t1.anytrack.io/45z0CwPV/collect/shopify-bandstilde" at bounding box center [710, 245] width 473 height 24
click at [682, 282] on code "https://t1.anytrack.io/45z0CwPV/collect/shopify-bandstilde" at bounding box center [710, 285] width 473 height 24
click at [619, 286] on code "https://t1.anytrack.io/45z0CwPV/collect/shopify-bandstilde" at bounding box center [710, 285] width 473 height 24
click at [594, 328] on code "https://t1.anytrack.io/45z0CwPV/collect/shopify-bandstilde" at bounding box center [710, 325] width 473 height 24
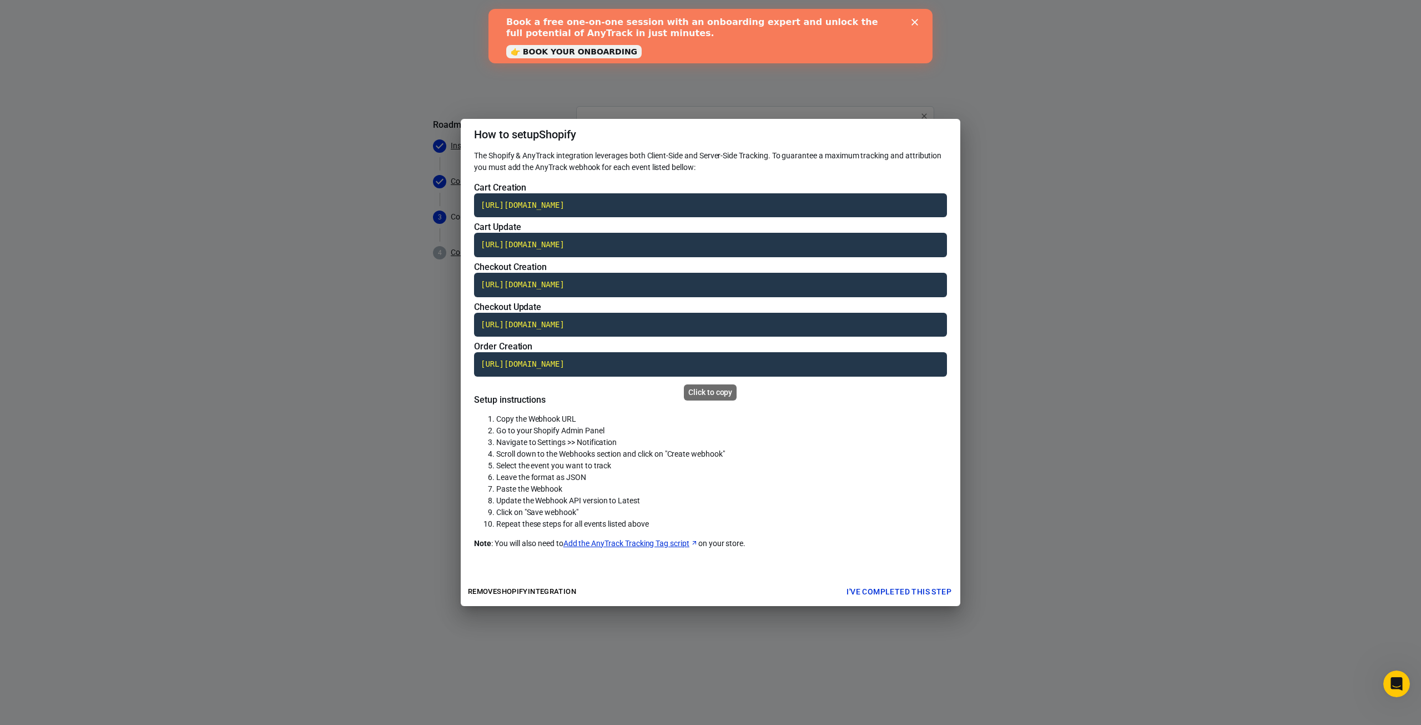
click at [630, 365] on code "https://t1.anytrack.io/45z0CwPV/collect/shopify-bandstilde" at bounding box center [710, 364] width 473 height 24
click at [874, 592] on button "I've completed this step" at bounding box center [899, 591] width 114 height 21
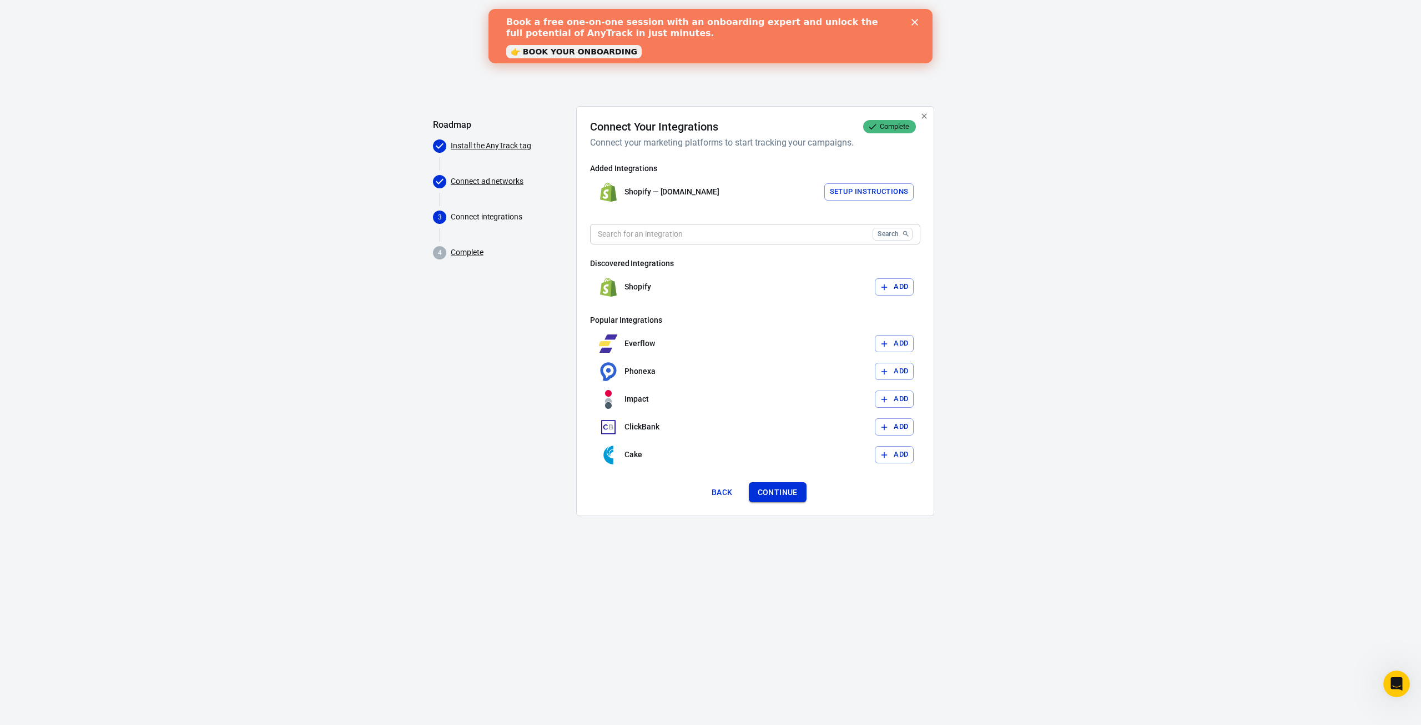
click at [786, 493] on button "Continue" at bounding box center [778, 492] width 58 height 21
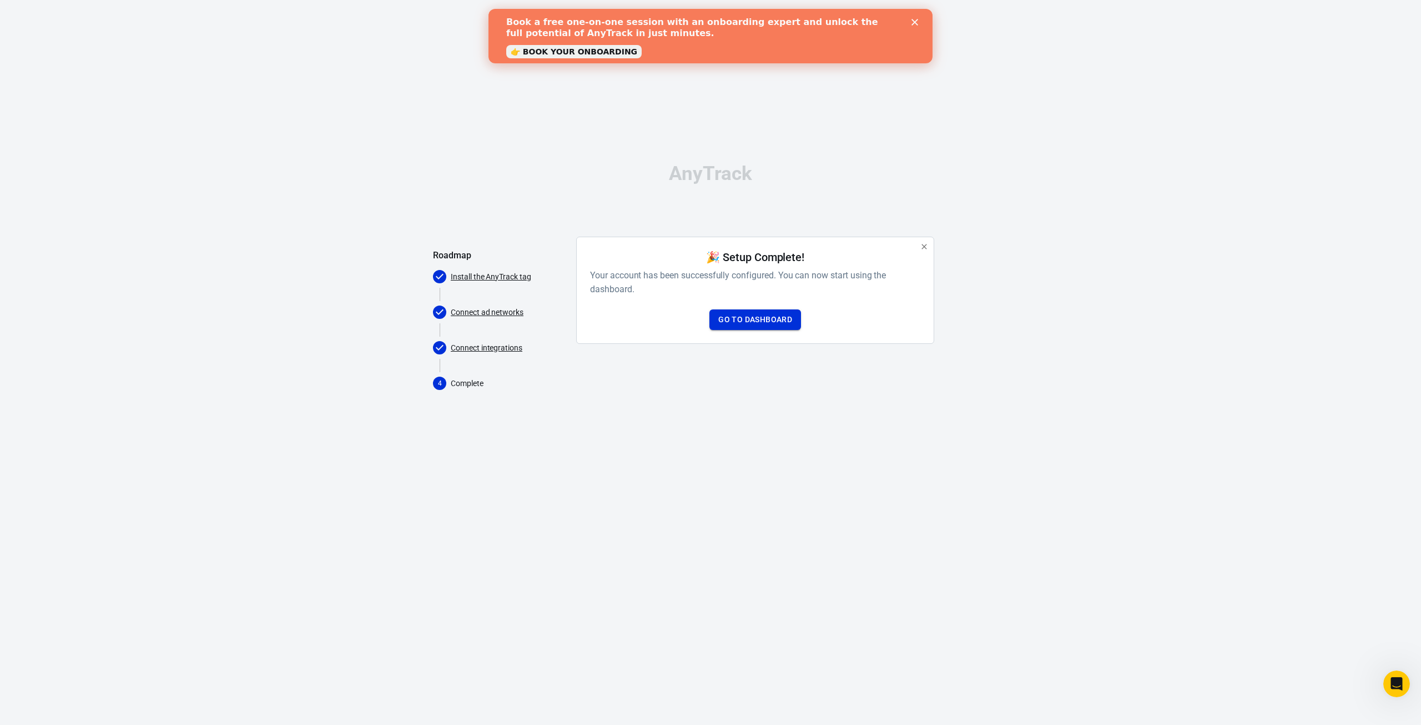
click at [745, 319] on link "Go to Dashboard" at bounding box center [756, 319] width 92 height 21
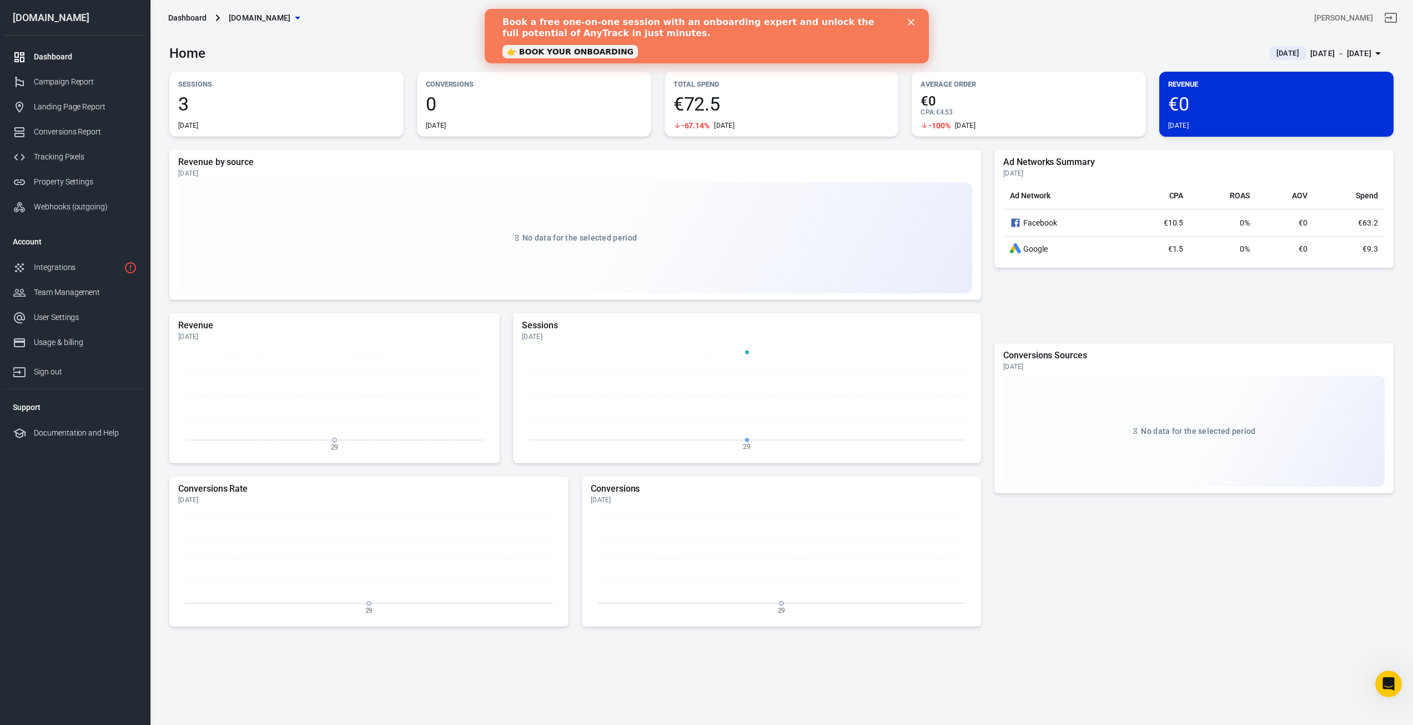
click at [716, 155] on div "Revenue by source Today No data for the selected period" at bounding box center [575, 225] width 812 height 150
drag, startPoint x: 1166, startPoint y: 192, endPoint x: 1189, endPoint y: 194, distance: 22.3
click at [1189, 194] on tr "Ad Network CPA ROAS AOV Spend" at bounding box center [1193, 195] width 381 height 27
click at [1203, 198] on th "ROAS" at bounding box center [1223, 195] width 66 height 27
click at [1176, 197] on th "CPA" at bounding box center [1157, 195] width 66 height 27
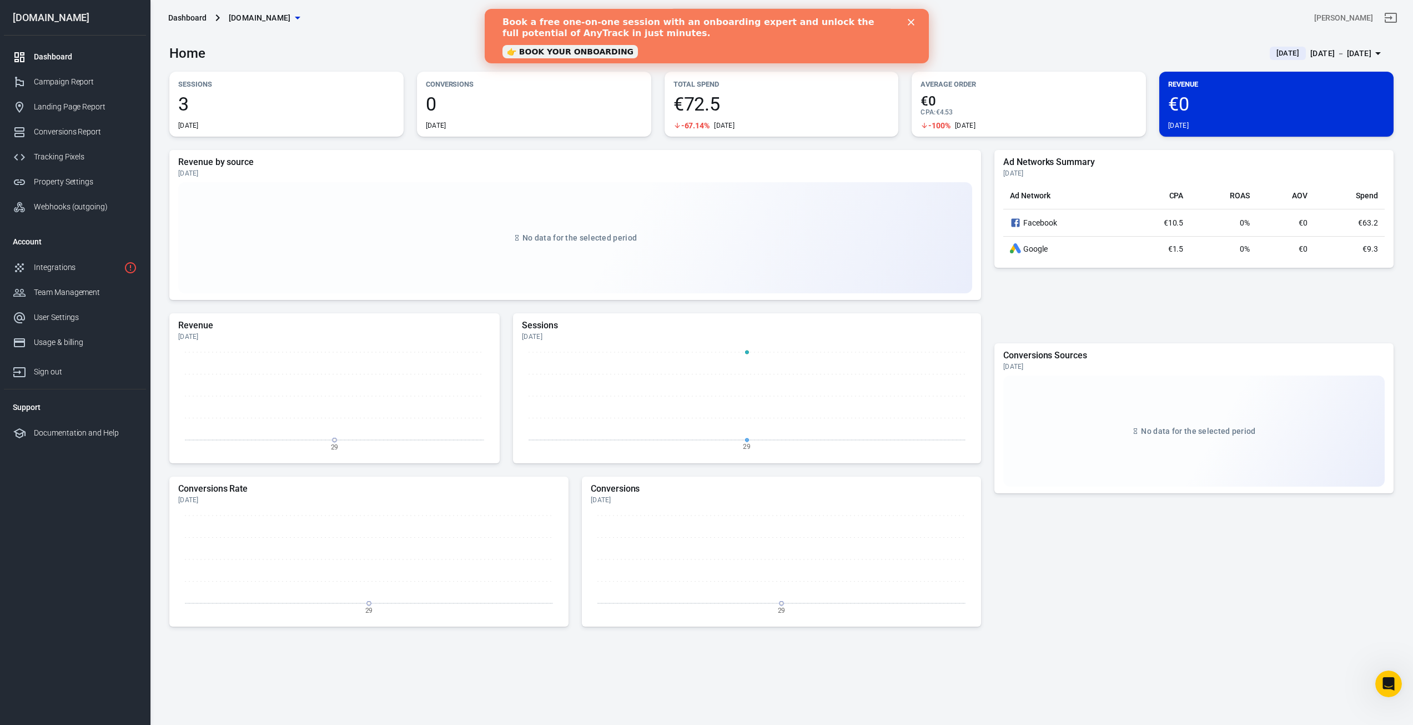
click at [1339, 55] on div "[DATE] － [DATE]" at bounding box center [1340, 54] width 61 height 14
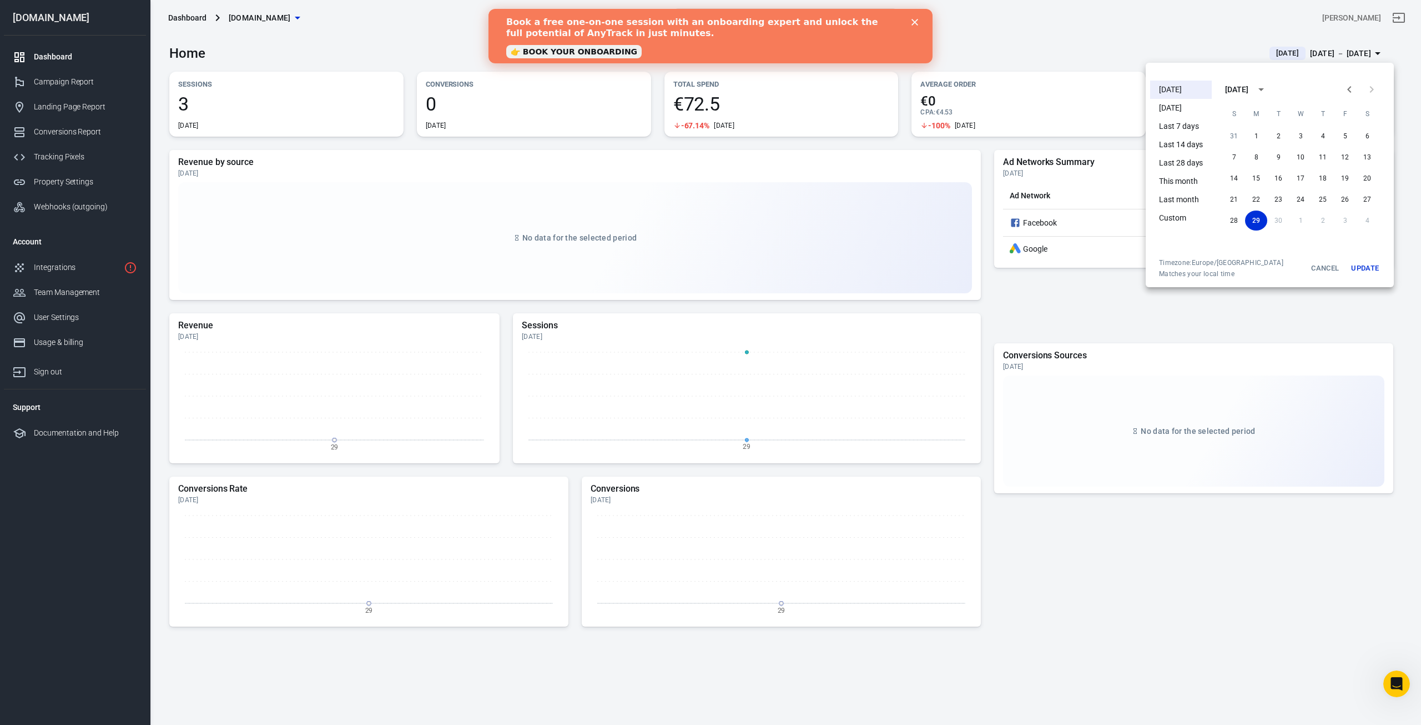
click at [1174, 112] on li "Yesterday" at bounding box center [1181, 108] width 62 height 18
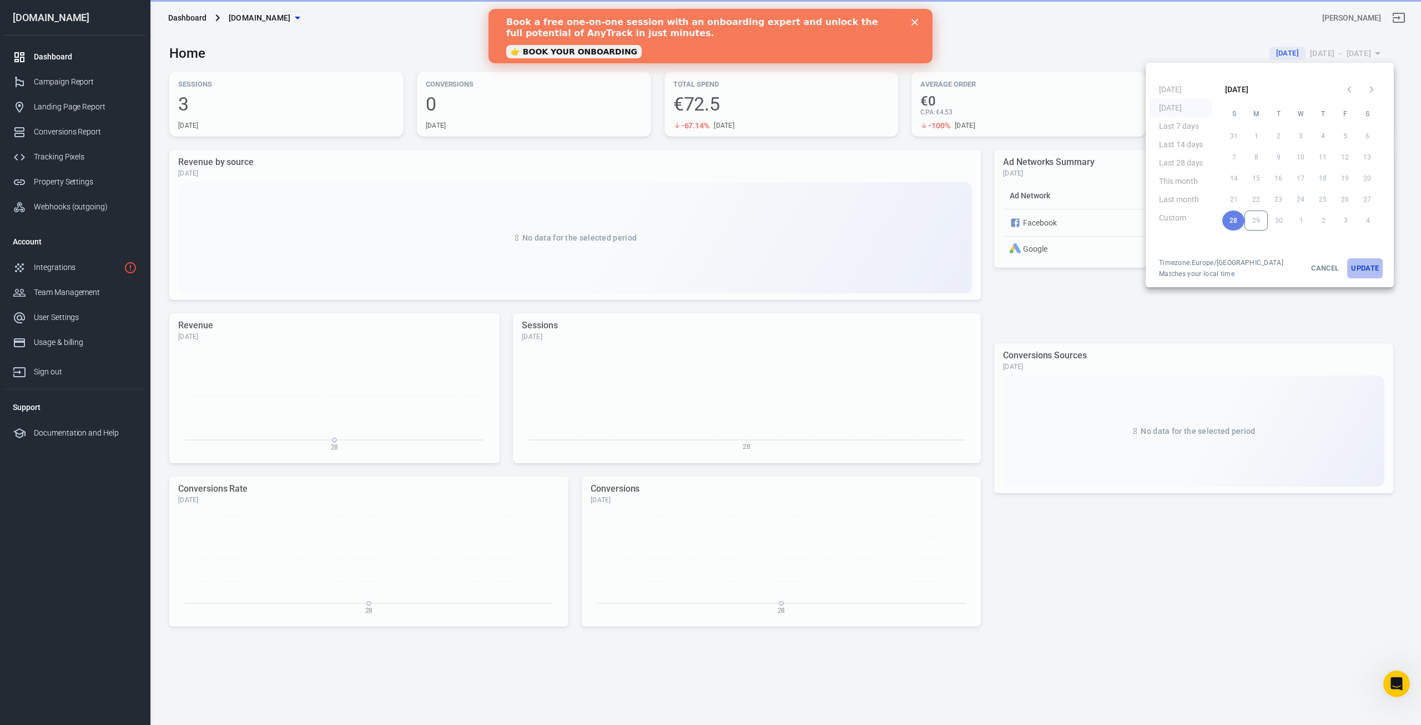
click at [1357, 269] on button "Update" at bounding box center [1365, 268] width 36 height 20
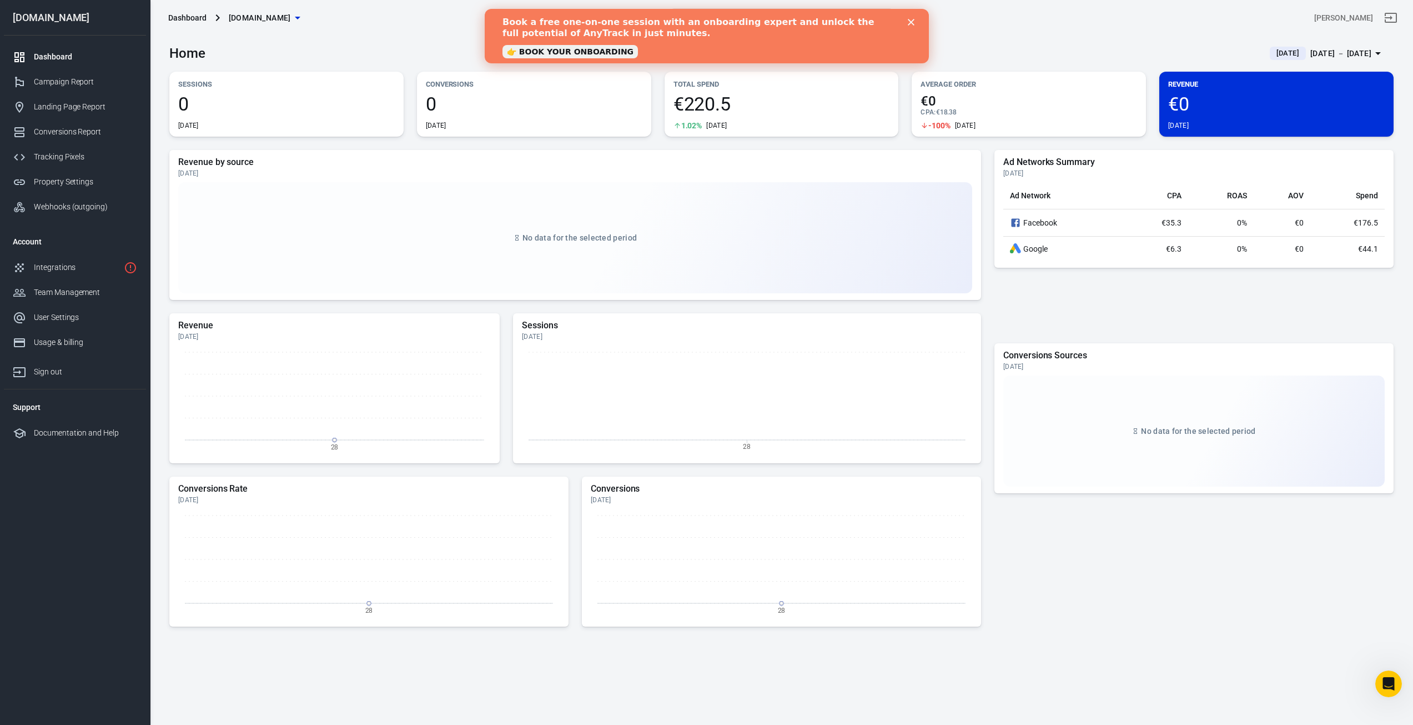
click at [1328, 44] on button "Yesterday Sep 28 － Sep 28, 2025" at bounding box center [1327, 53] width 133 height 18
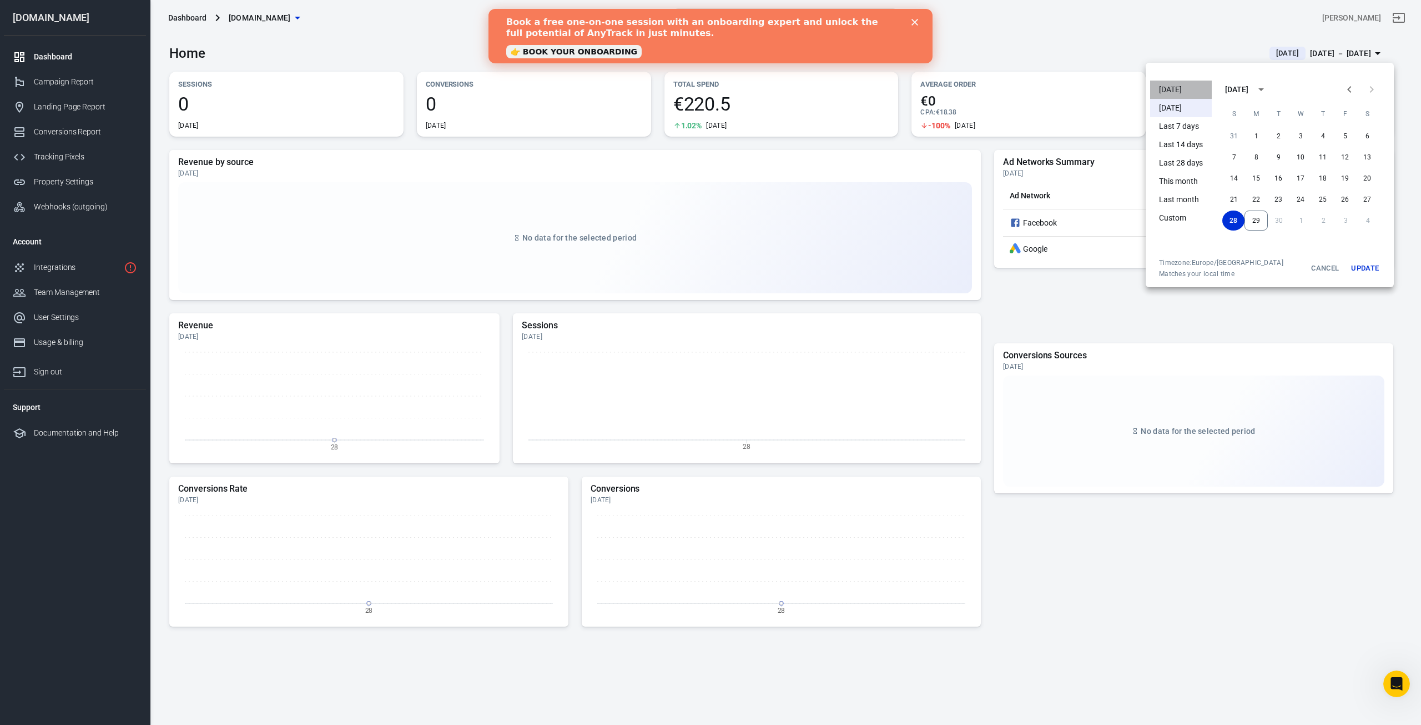
click at [1172, 88] on li "[DATE]" at bounding box center [1181, 90] width 62 height 18
click at [1350, 266] on button "Update" at bounding box center [1365, 268] width 36 height 20
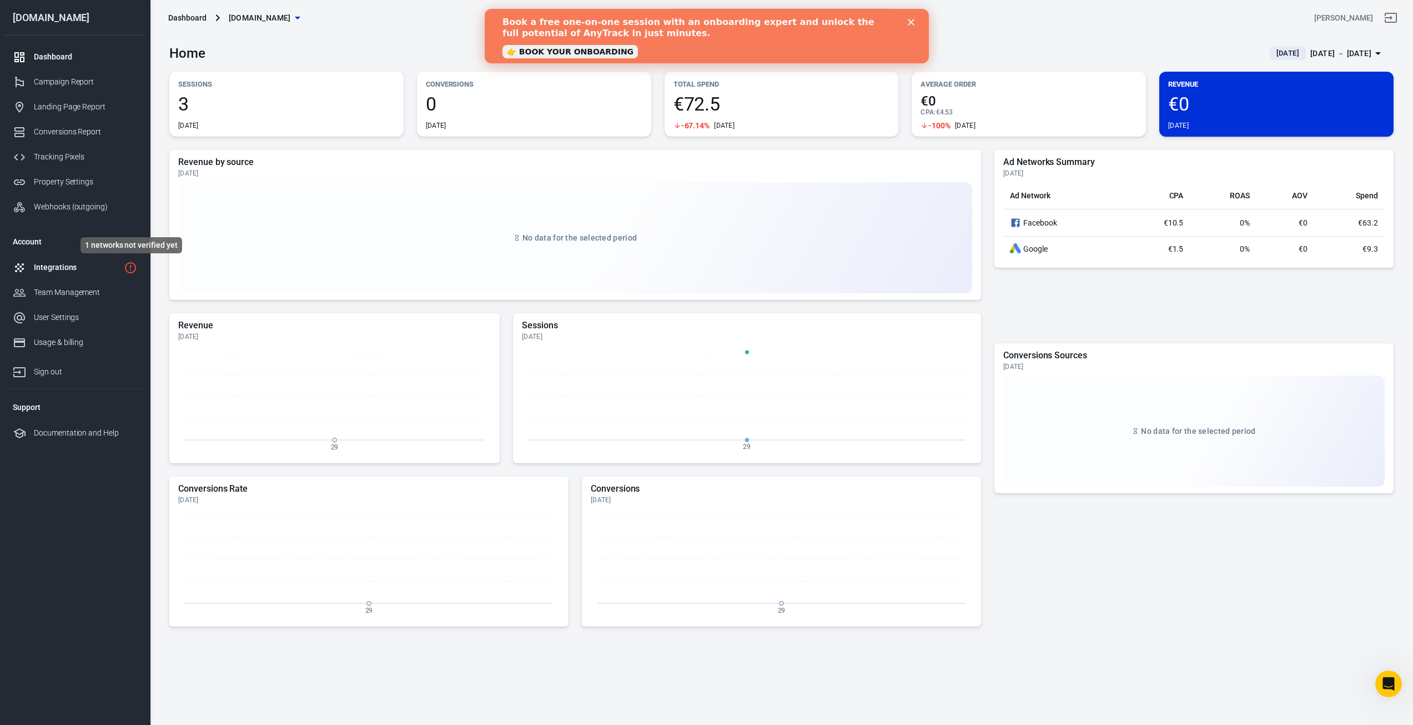
click at [133, 269] on icon "1 networks not verified yet" at bounding box center [130, 267] width 13 height 13
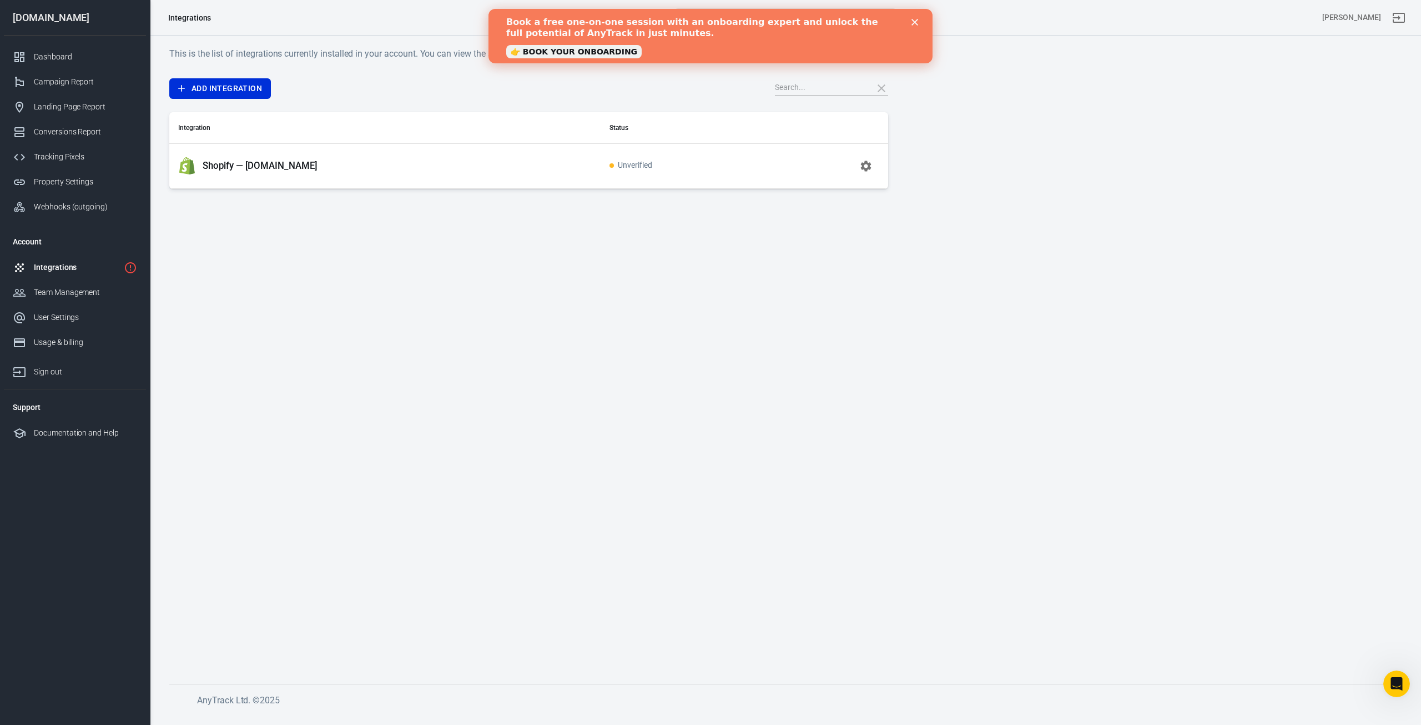
click at [263, 168] on p "Shopify — bandstil.de" at bounding box center [260, 166] width 115 height 12
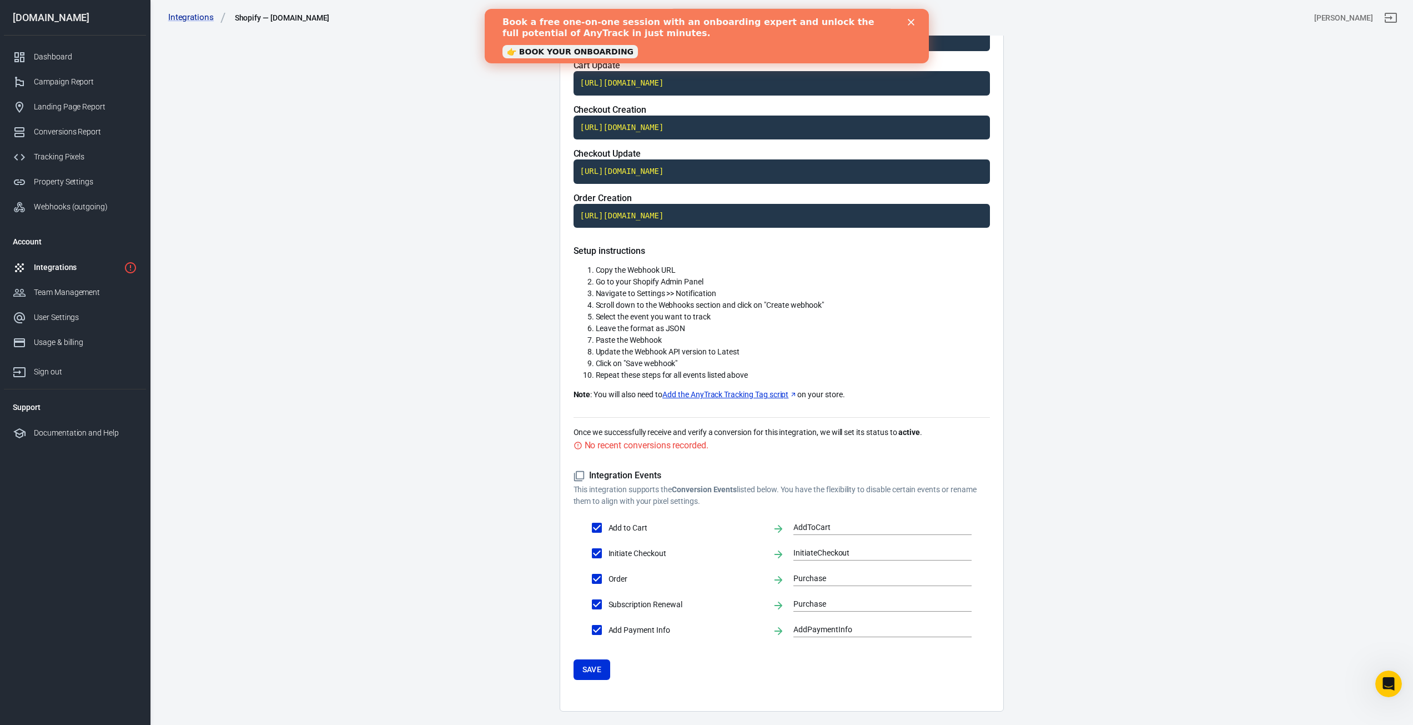
scroll to position [167, 0]
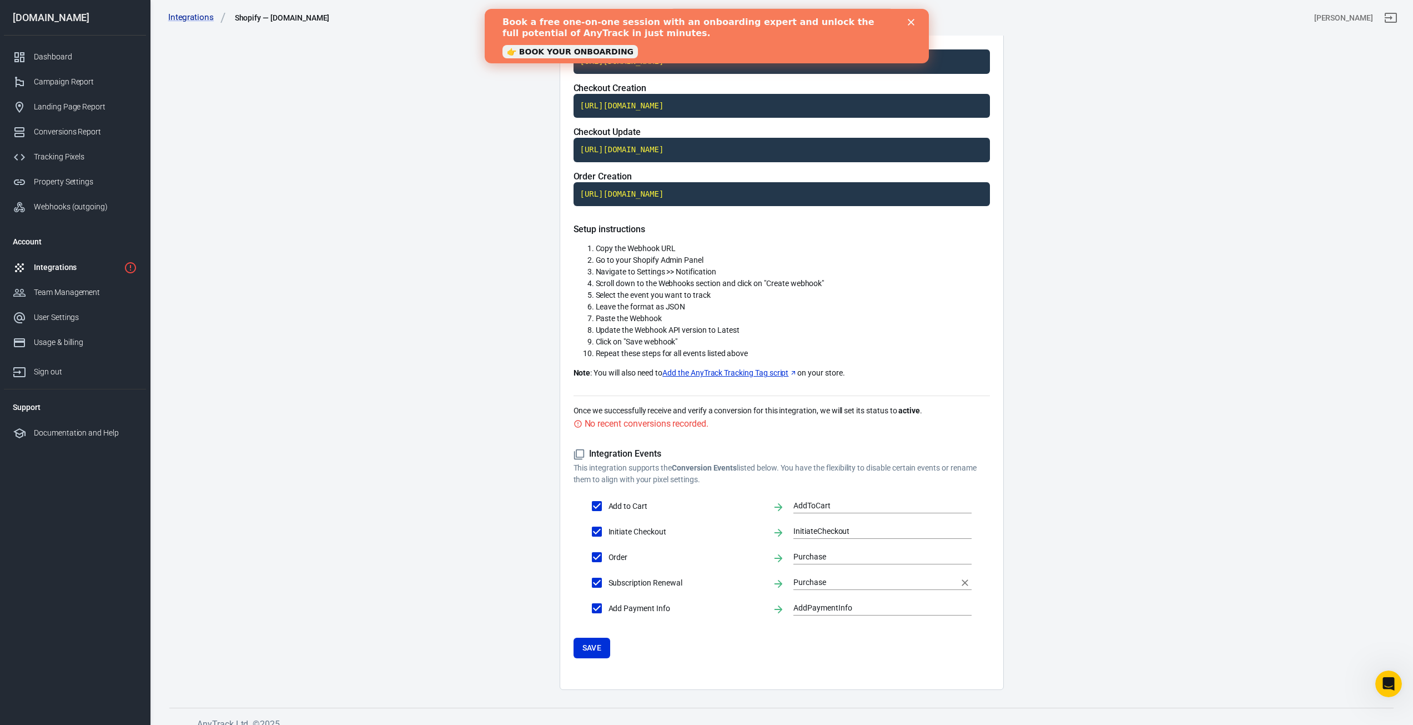
click at [844, 590] on div "Purchase" at bounding box center [882, 582] width 178 height 14
click at [1140, 556] on main "Integration Events Log Settings Shopify Integration The Shopify & AnyTrack inte…" at bounding box center [781, 275] width 1224 height 828
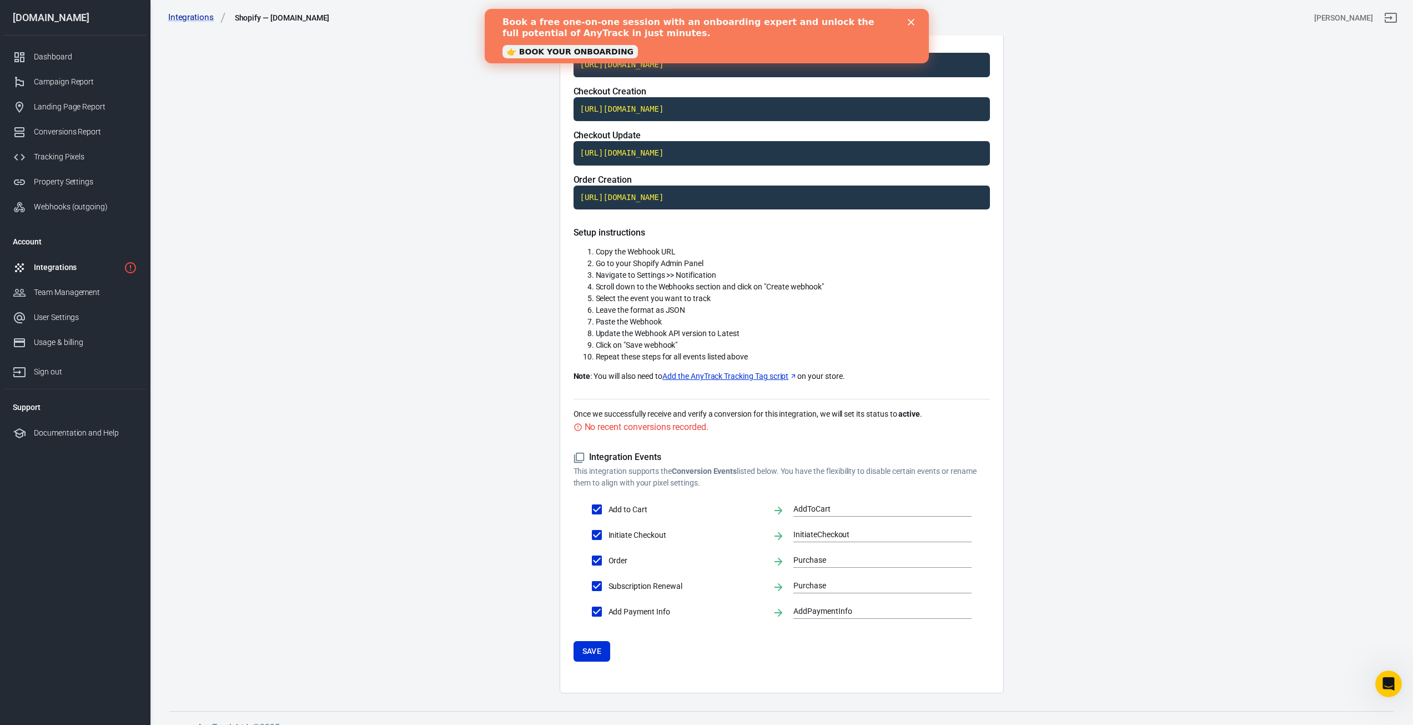
scroll to position [0, 0]
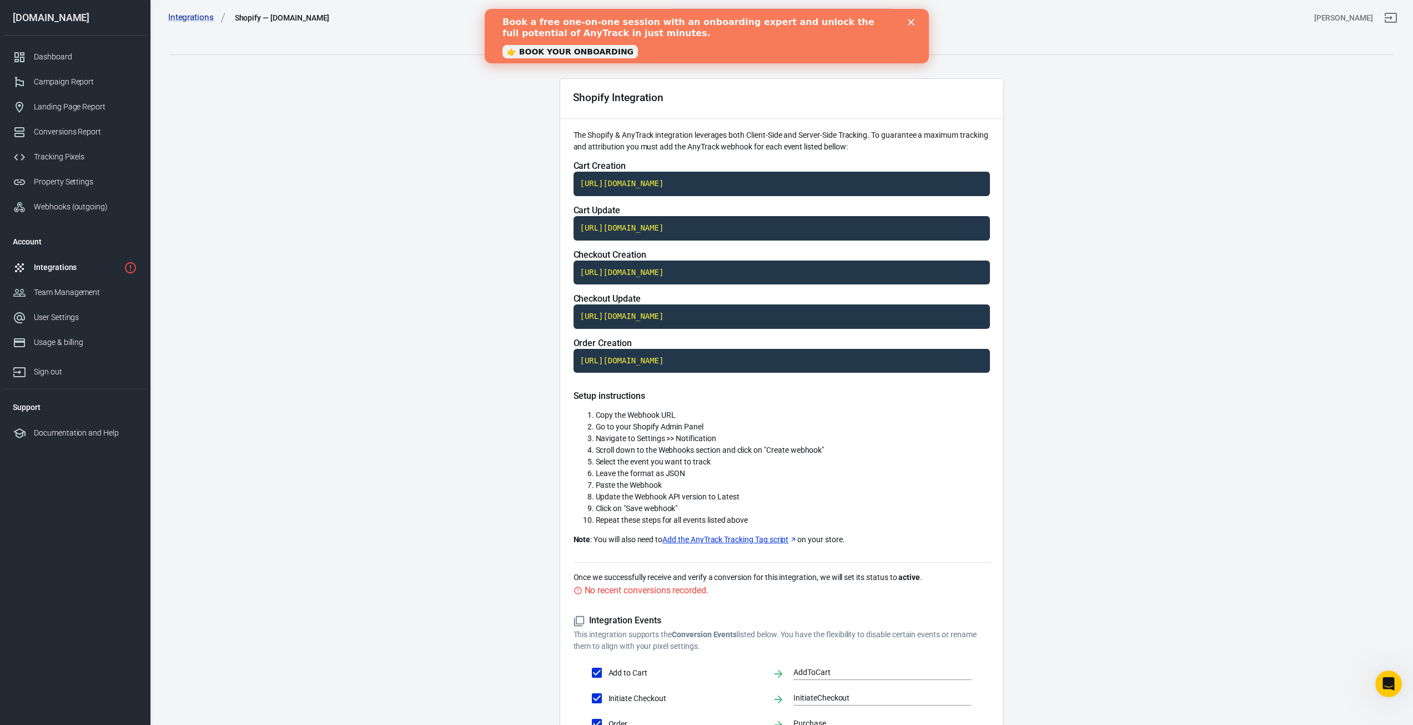
click at [696, 541] on link "Add the AnyTrack Tracking Tag script" at bounding box center [729, 540] width 135 height 12
click at [94, 52] on div "Dashboard" at bounding box center [85, 57] width 103 height 12
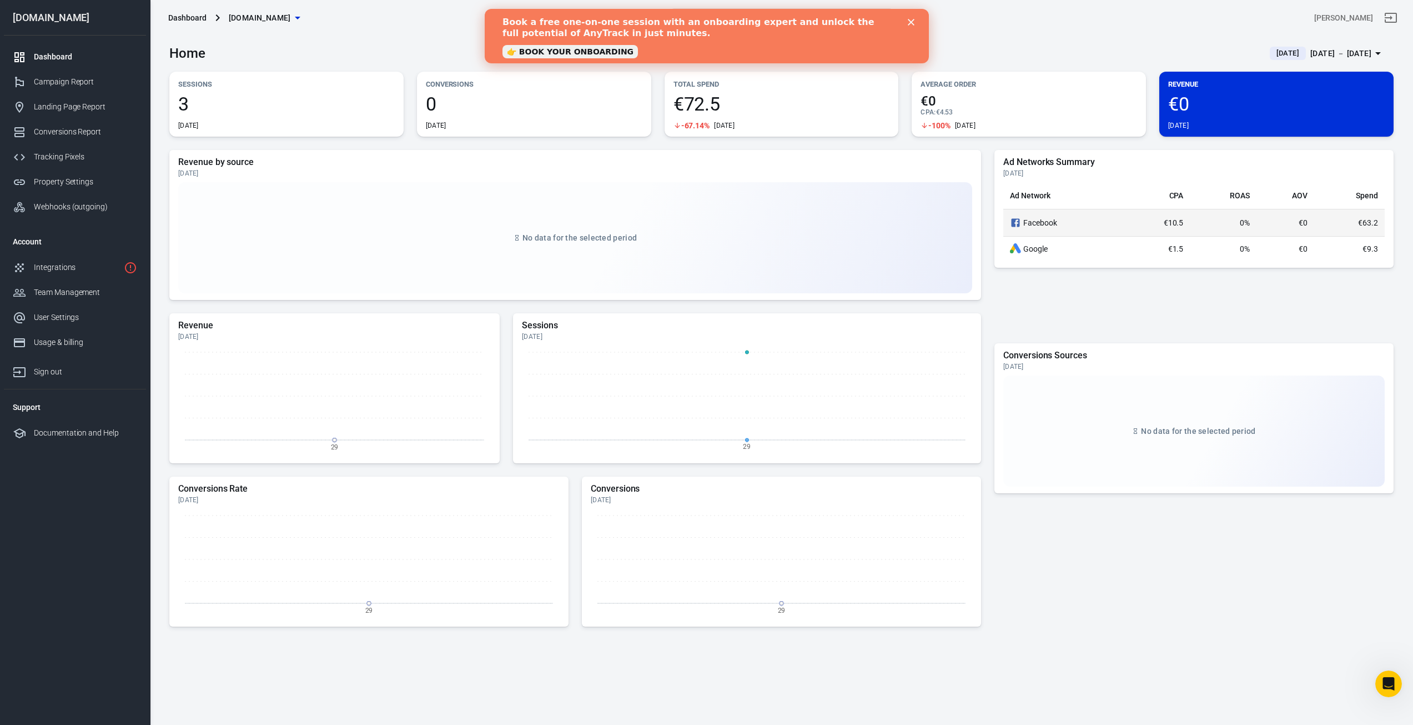
click at [1163, 232] on td "€10.5" at bounding box center [1157, 222] width 66 height 27
click at [1175, 237] on td "€1.5" at bounding box center [1157, 248] width 66 height 25
click at [1175, 243] on td "€1.5" at bounding box center [1157, 248] width 66 height 25
click at [105, 121] on link "Conversions Report" at bounding box center [75, 131] width 142 height 25
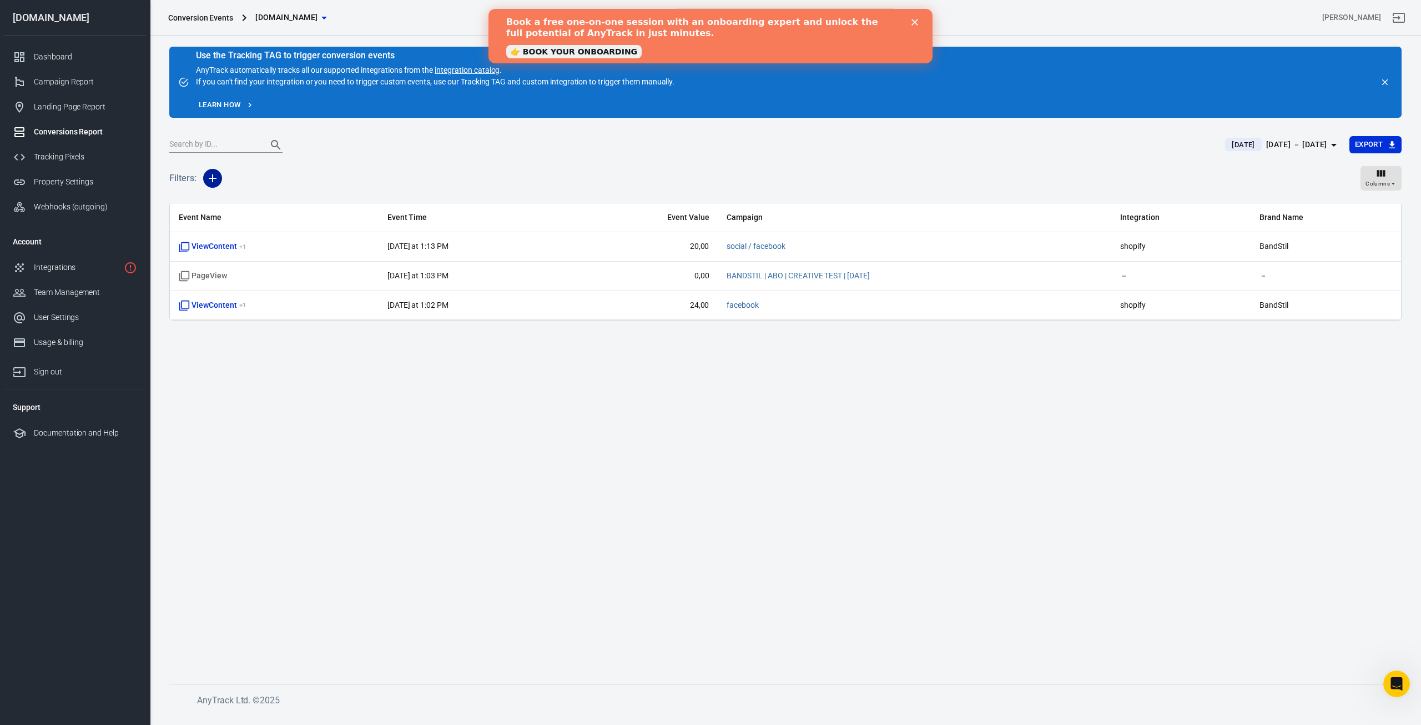
click at [207, 177] on icon "button" at bounding box center [212, 178] width 13 height 13
click at [499, 174] on div at bounding box center [710, 362] width 1421 height 725
click at [56, 58] on div "Dashboard" at bounding box center [85, 57] width 103 height 12
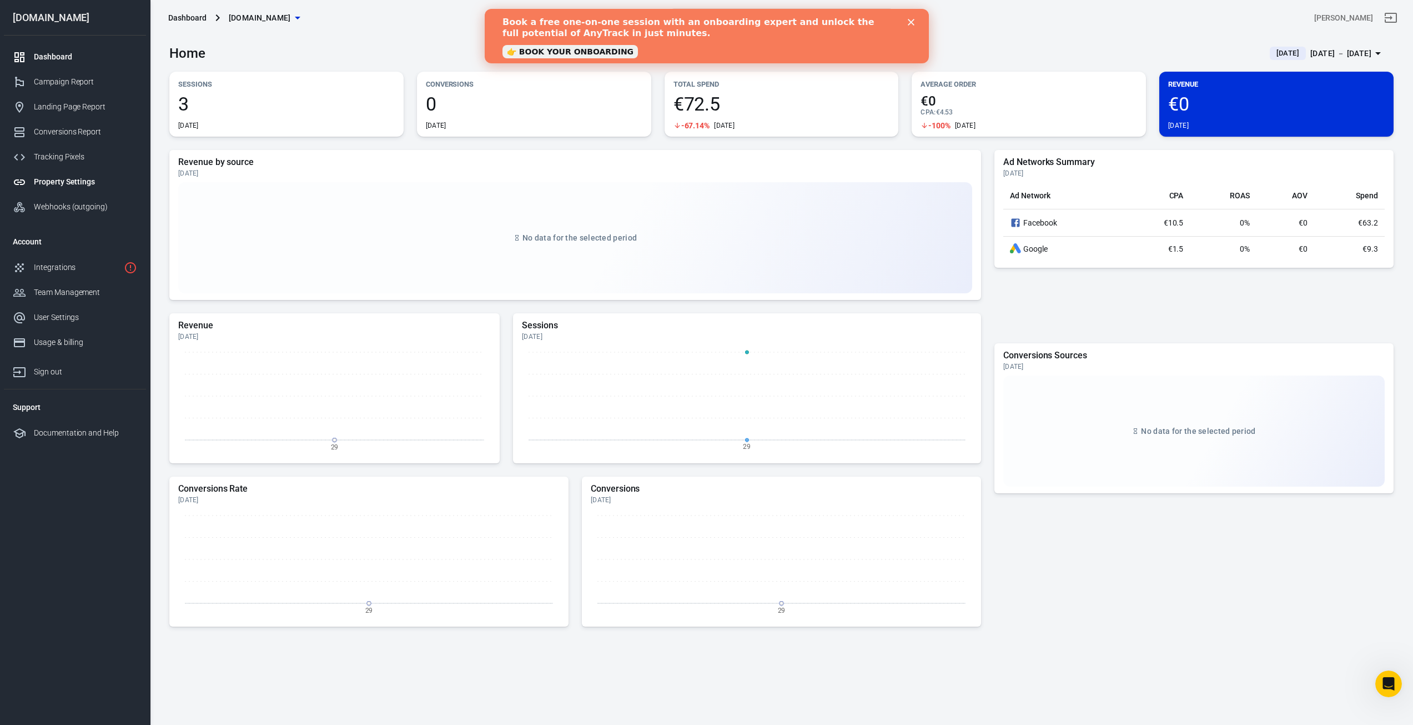
click at [71, 179] on div "Property Settings" at bounding box center [85, 182] width 103 height 12
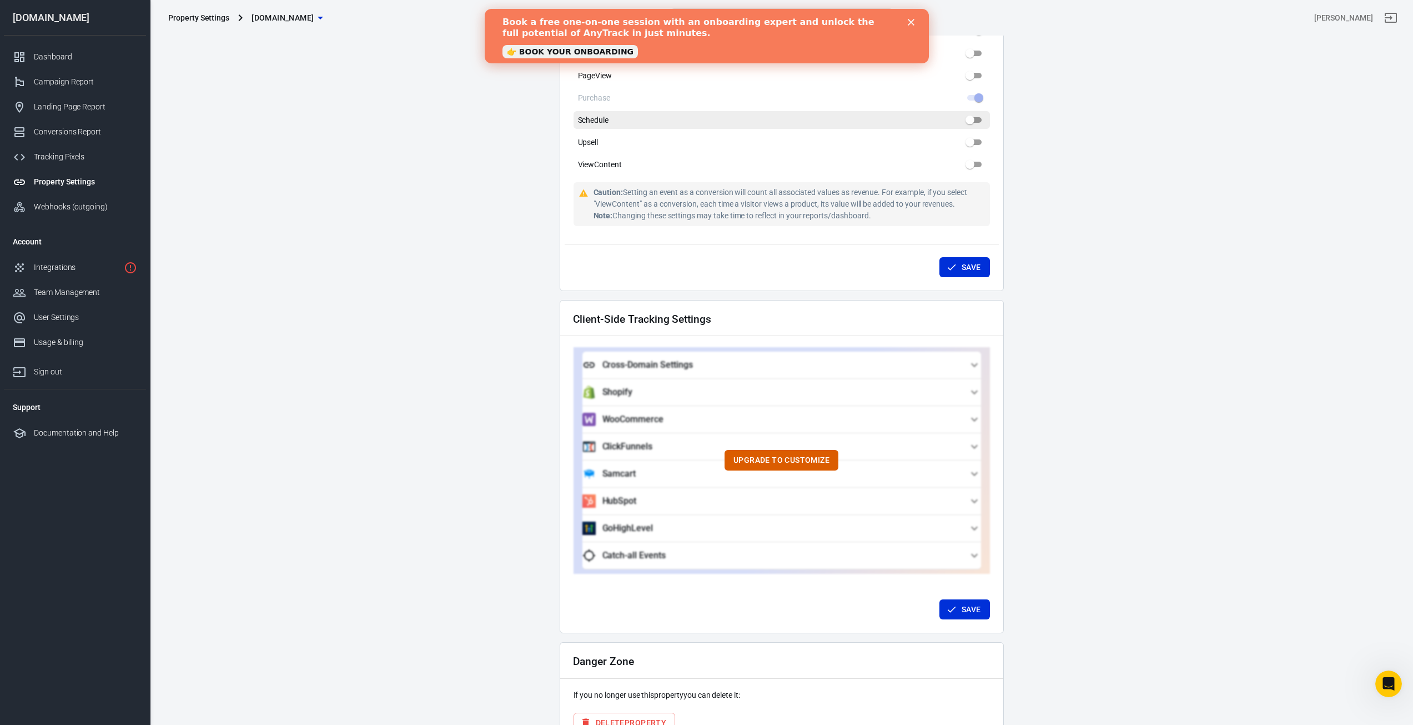
scroll to position [783, 0]
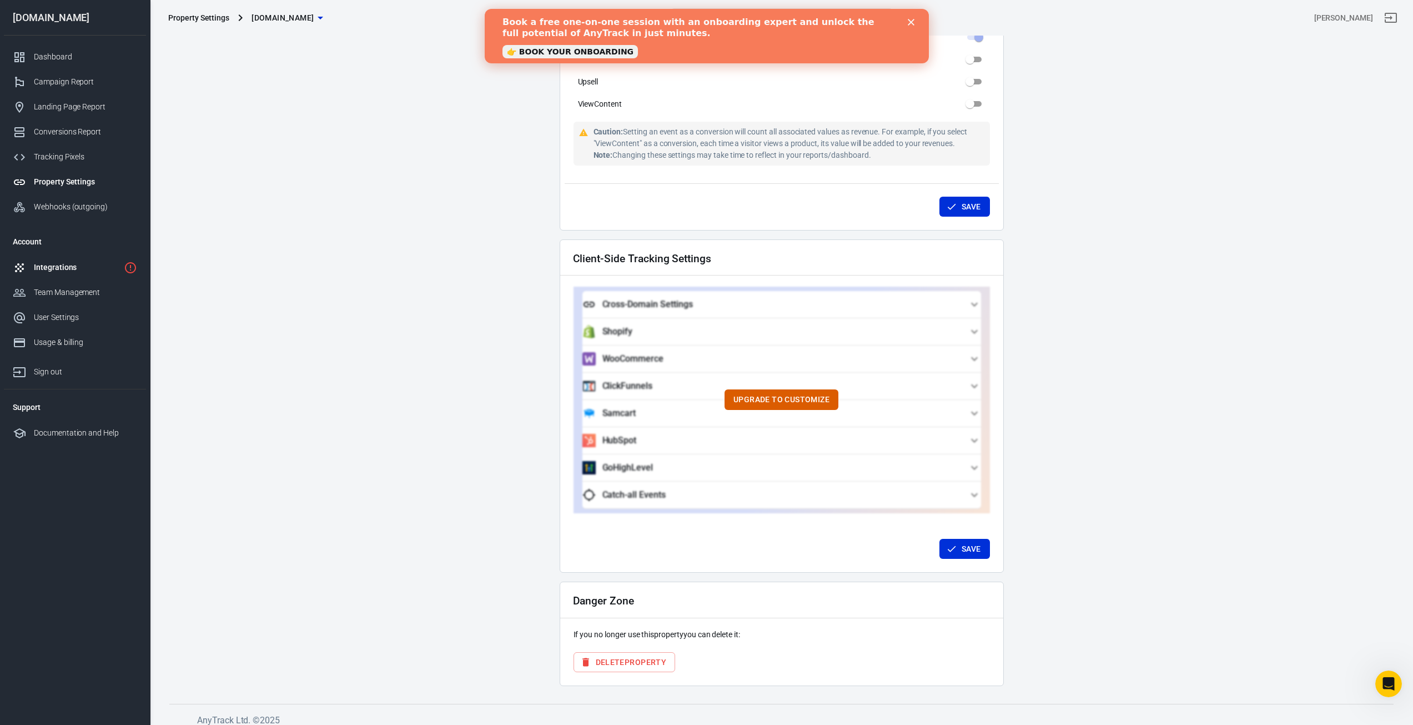
click at [86, 271] on div "Integrations" at bounding box center [77, 267] width 86 height 12
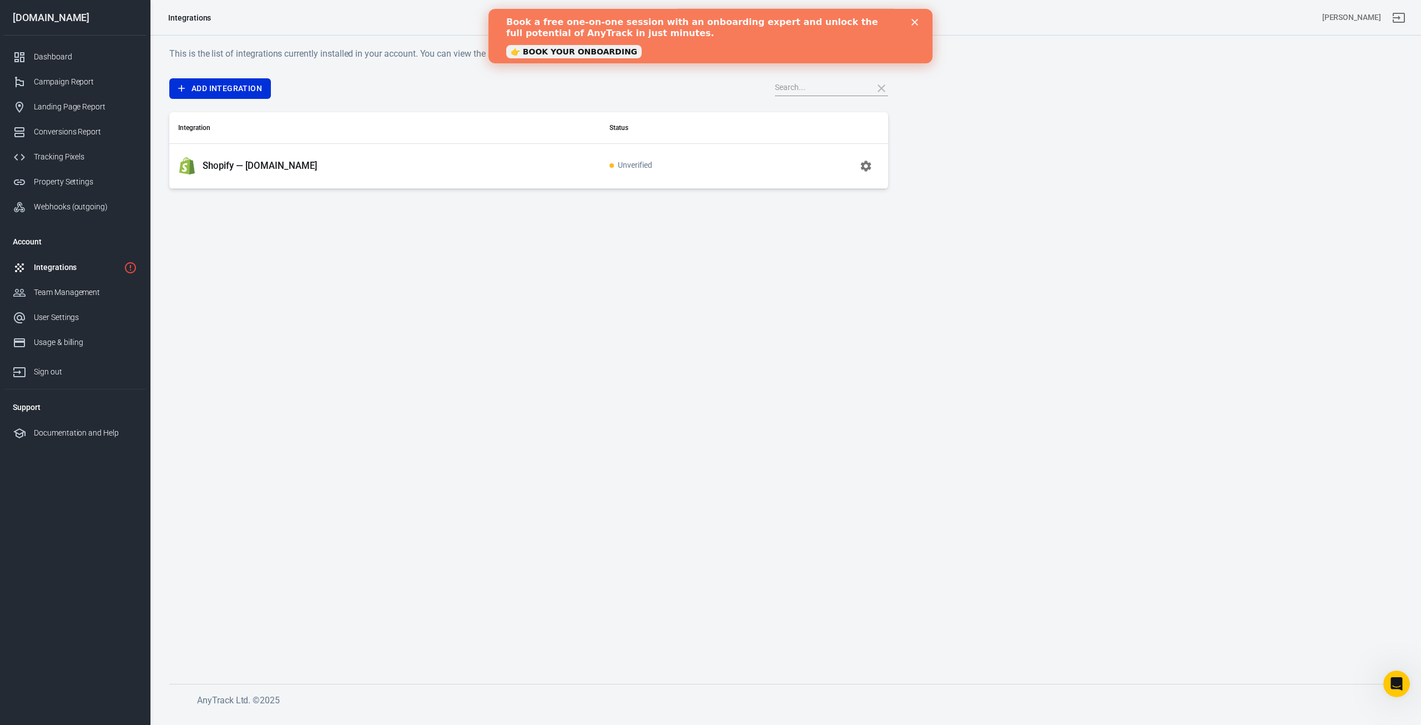
click at [247, 163] on p "Shopify — bandstil.de" at bounding box center [260, 166] width 115 height 12
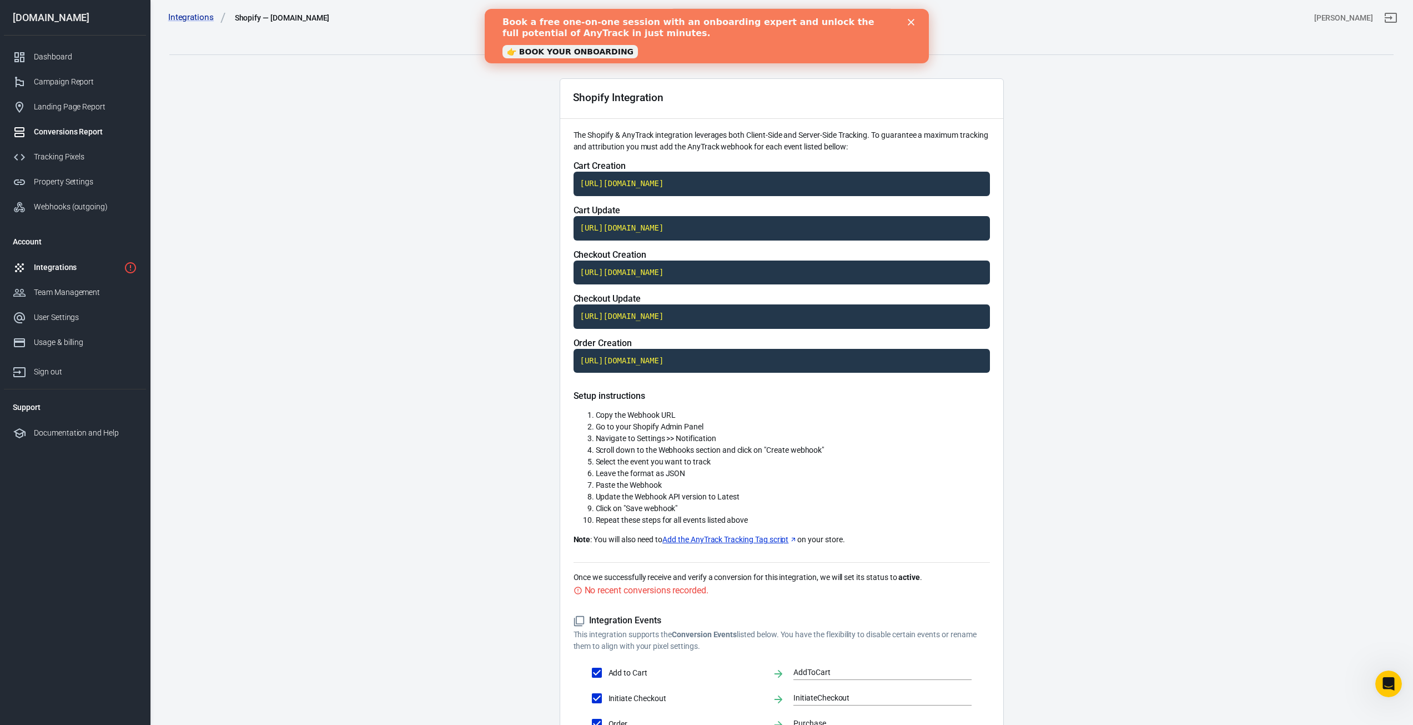
click at [81, 138] on link "Conversions Report" at bounding box center [75, 131] width 142 height 25
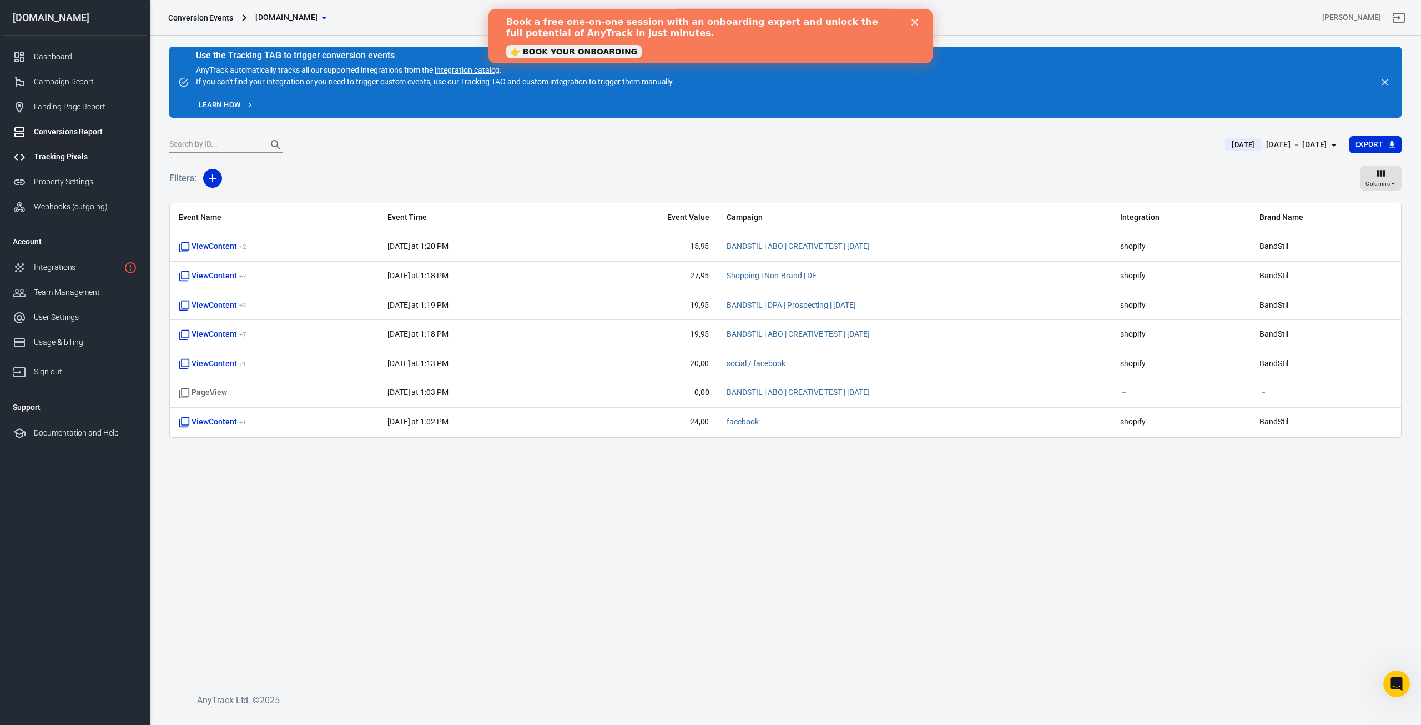
click at [69, 157] on div "Tracking Pixels" at bounding box center [85, 157] width 103 height 12
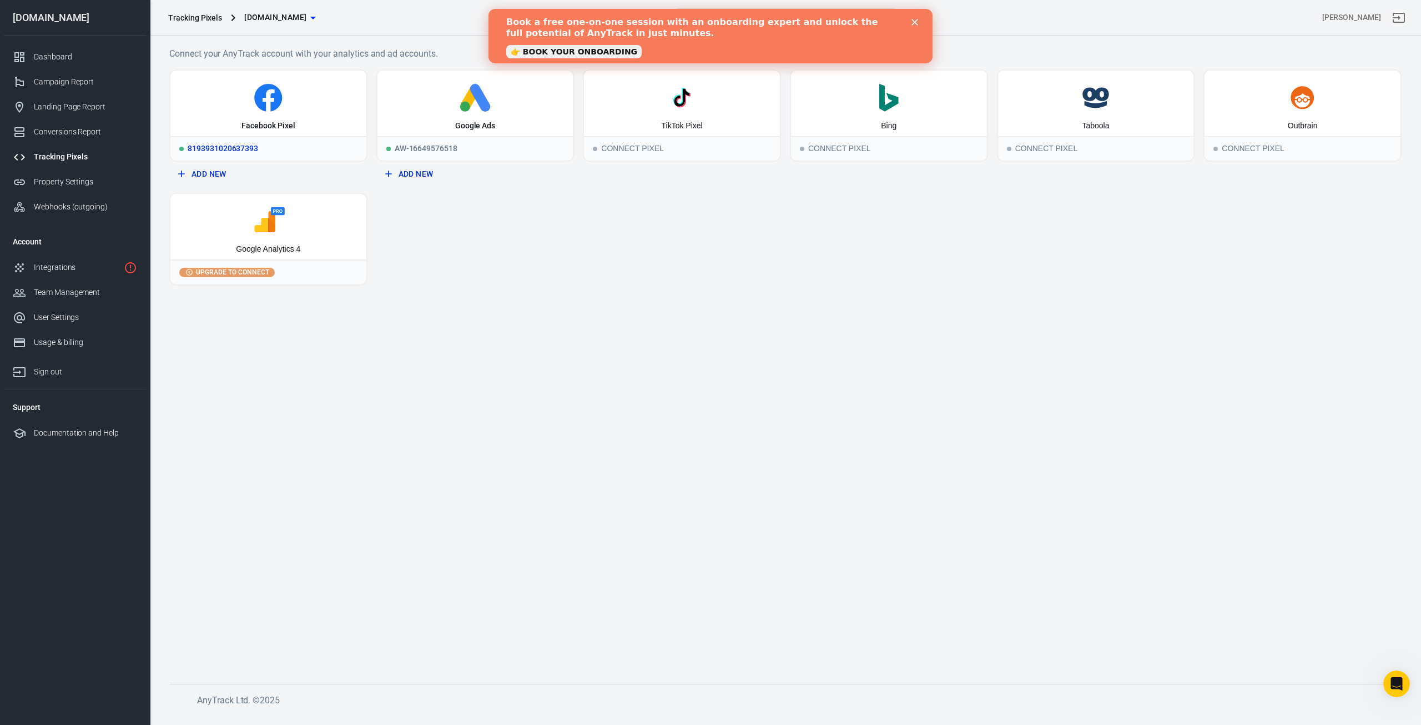
click at [213, 118] on div "Facebook Pixel" at bounding box center [268, 104] width 196 height 66
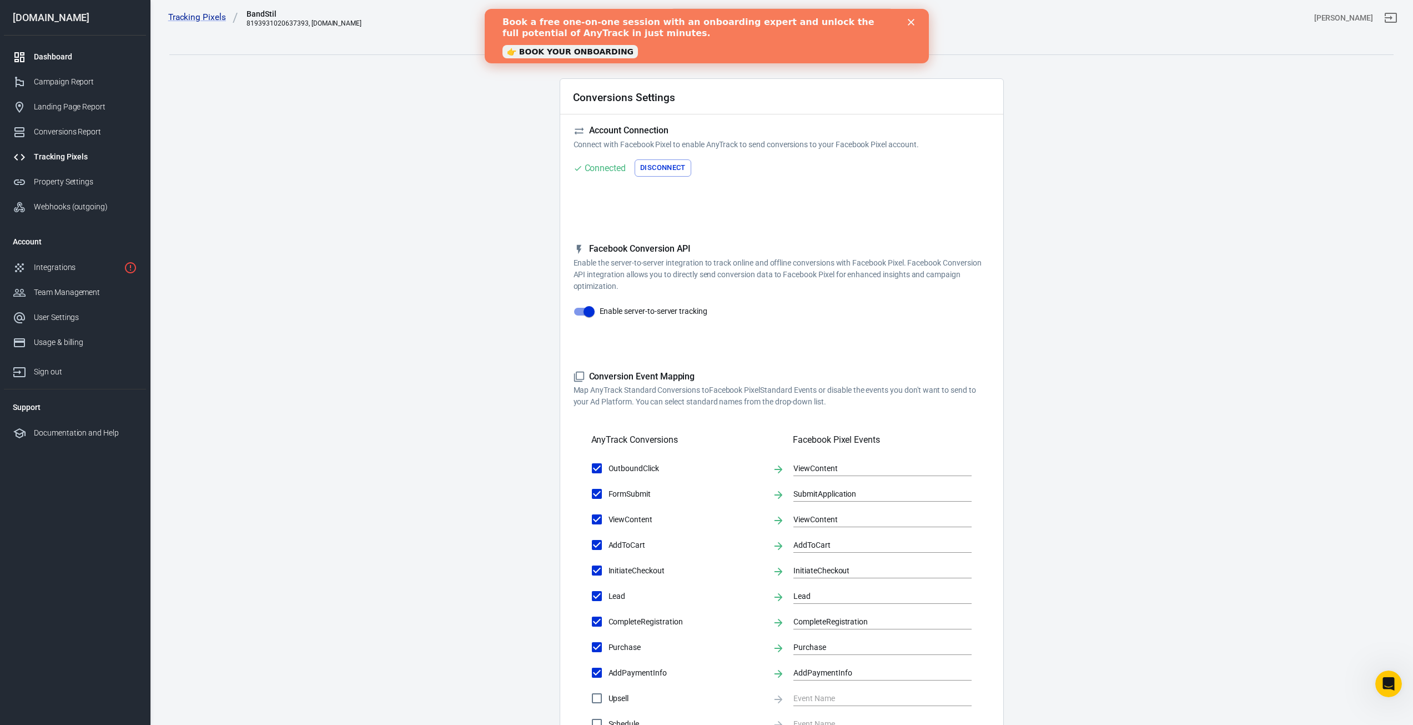
click at [44, 61] on div "Dashboard" at bounding box center [85, 57] width 103 height 12
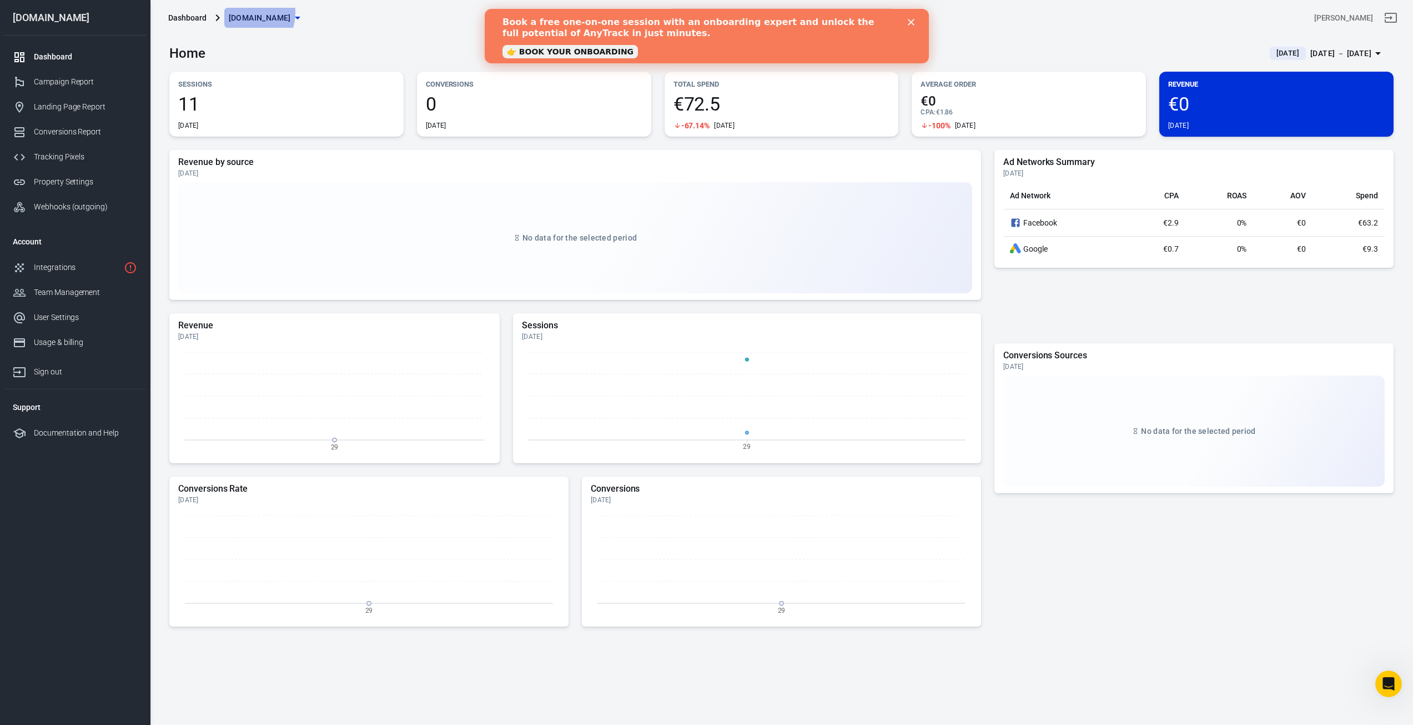
click at [243, 14] on span "[DOMAIN_NAME]" at bounding box center [260, 18] width 62 height 14
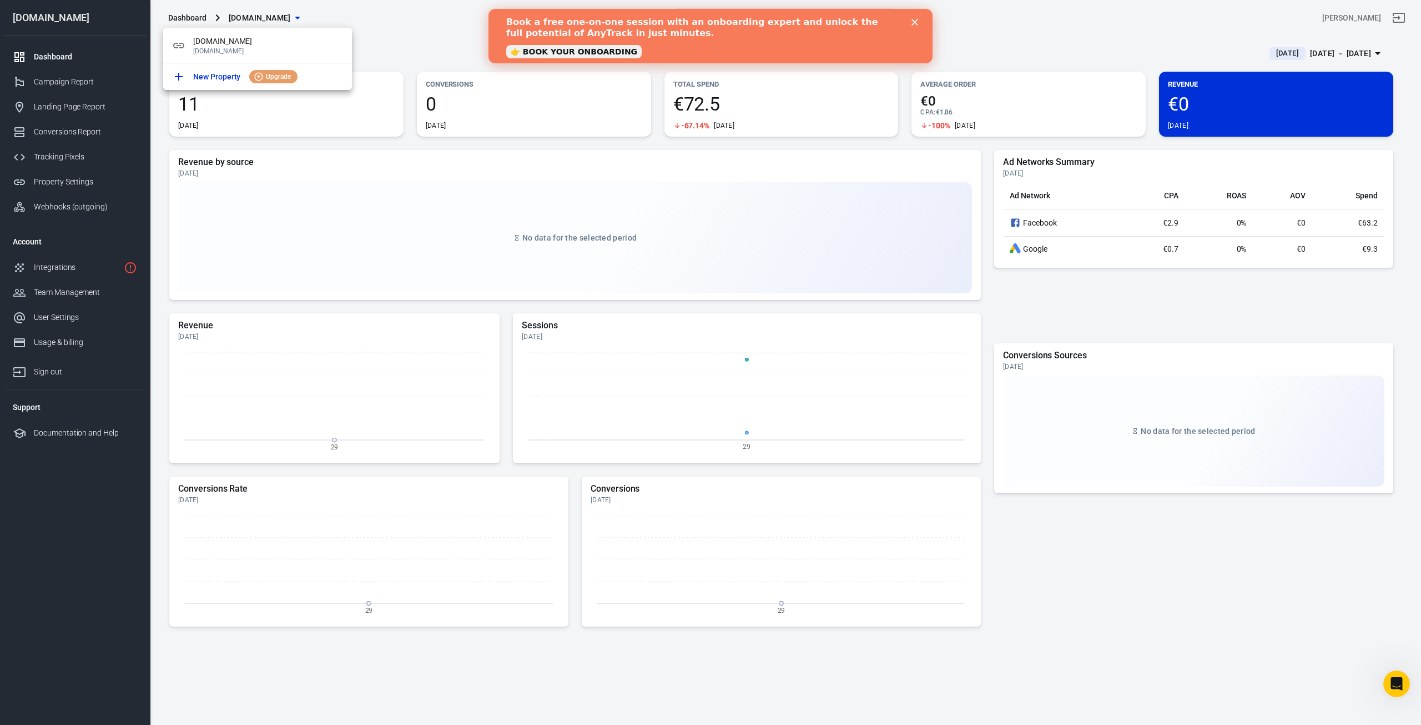
click at [421, 10] on div at bounding box center [710, 362] width 1421 height 725
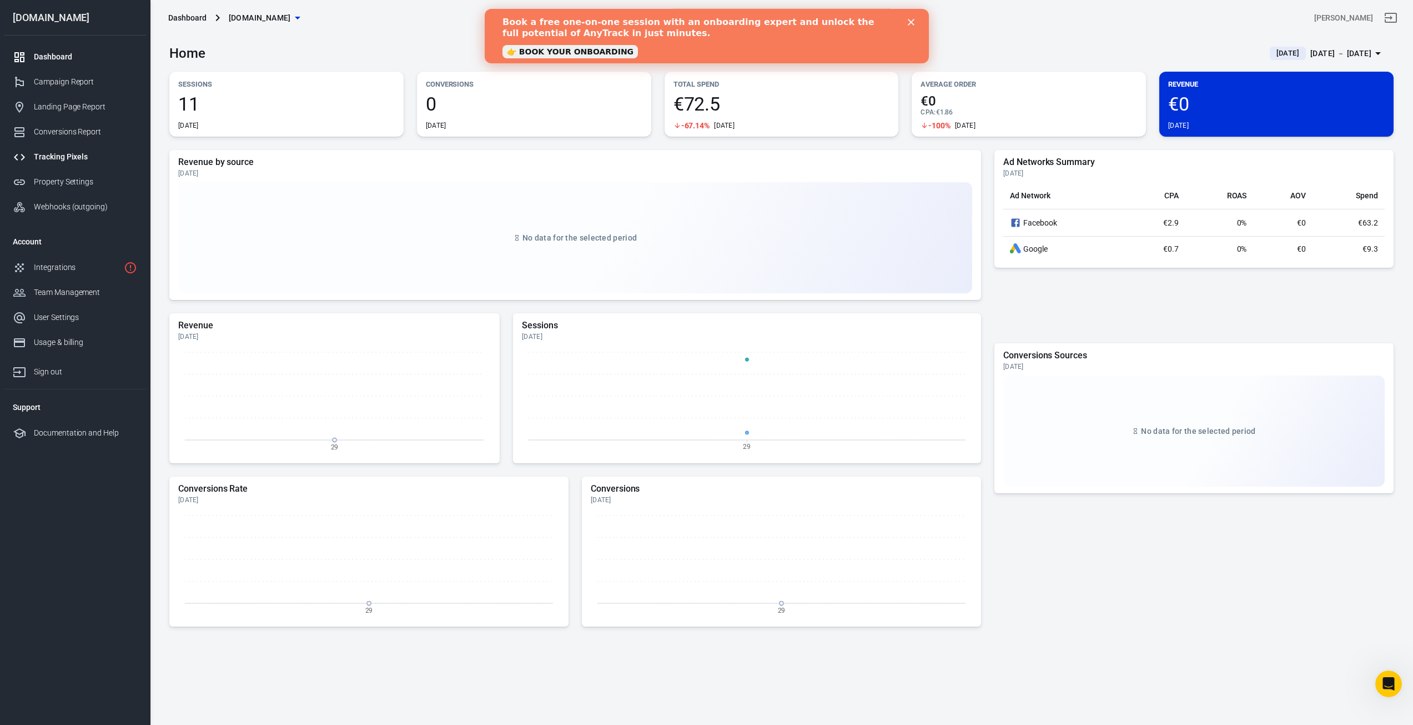
click at [65, 155] on div "Tracking Pixels" at bounding box center [85, 157] width 103 height 12
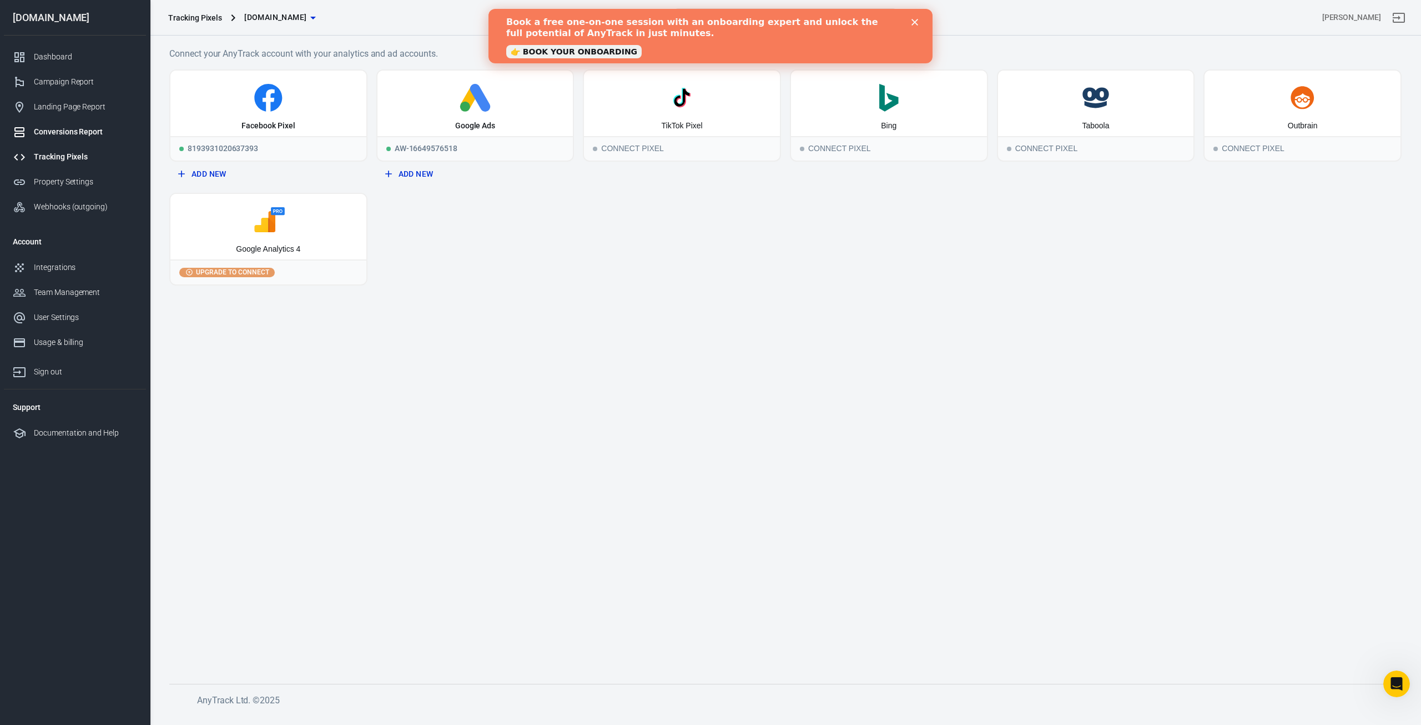
click at [58, 142] on link "Conversions Report" at bounding box center [75, 131] width 142 height 25
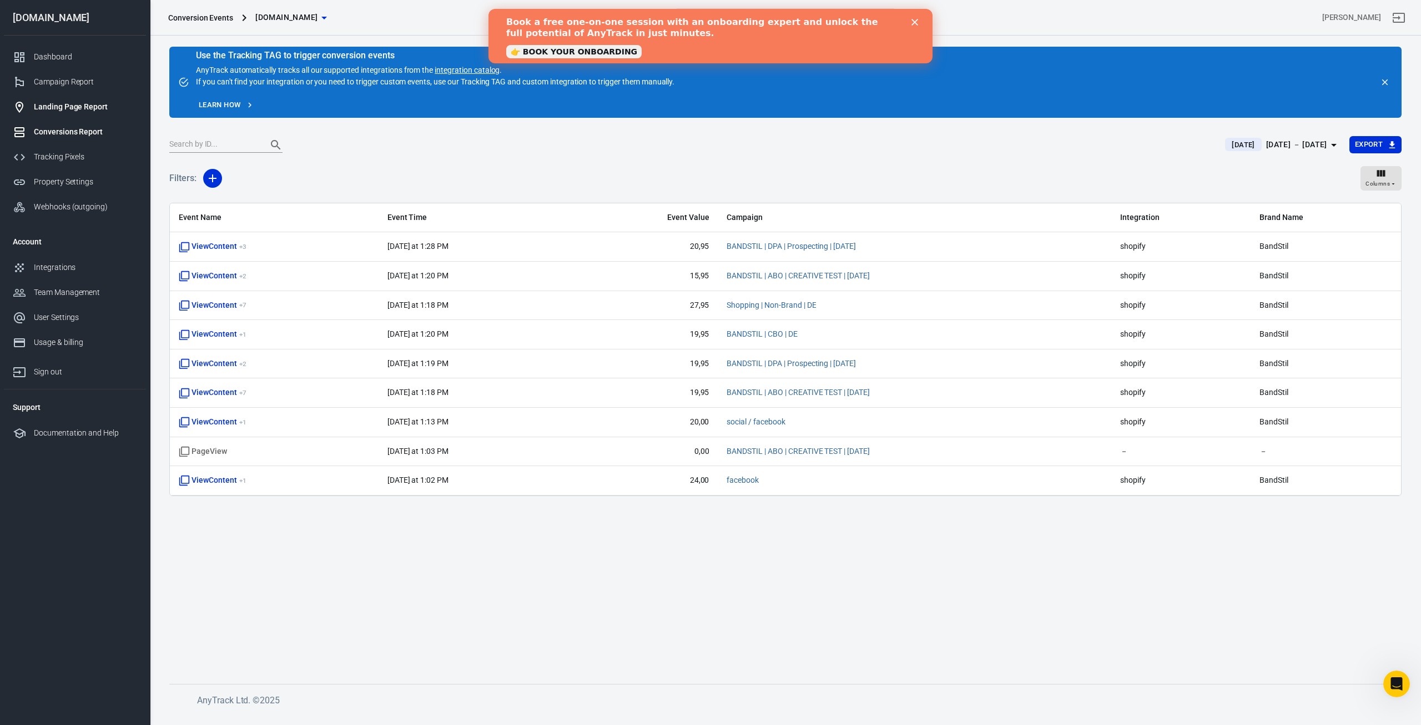
click at [63, 114] on link "Landing Page Report" at bounding box center [75, 106] width 142 height 25
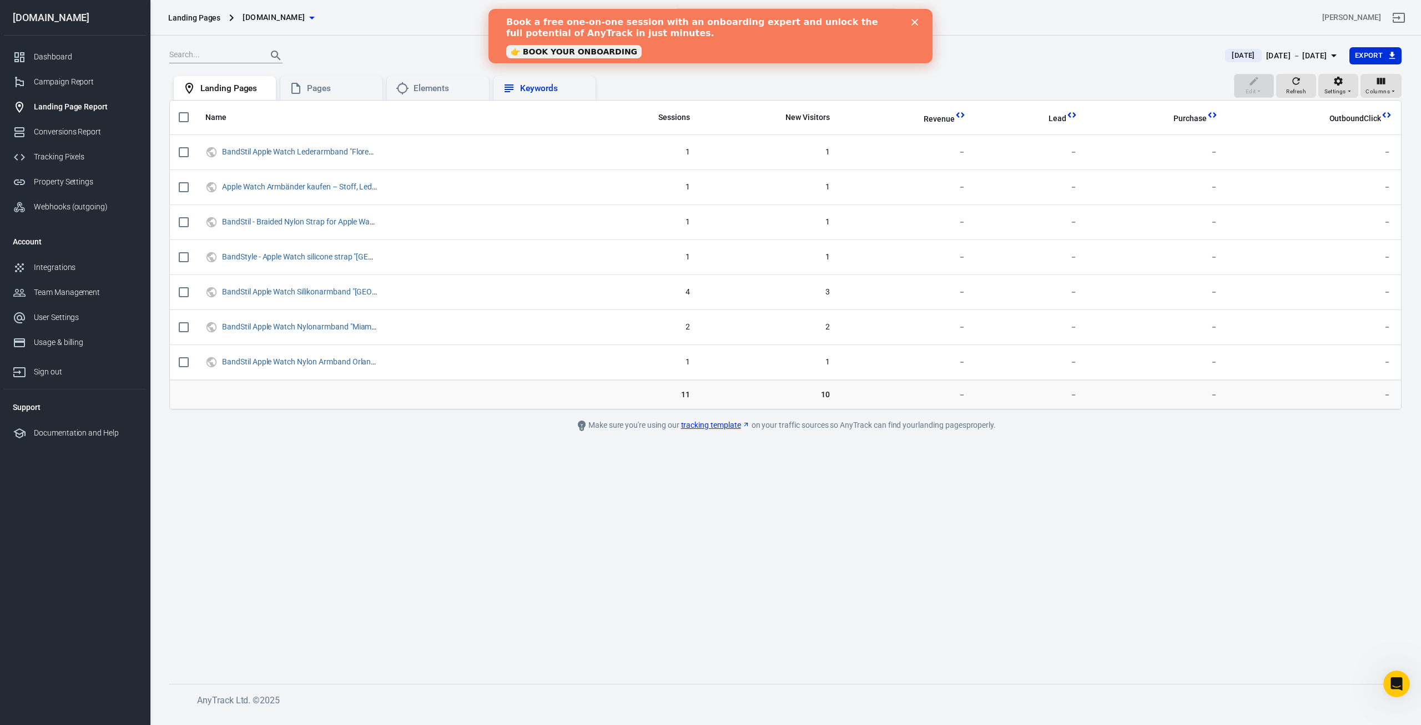
click at [571, 94] on div "Keywords" at bounding box center [553, 89] width 67 height 12
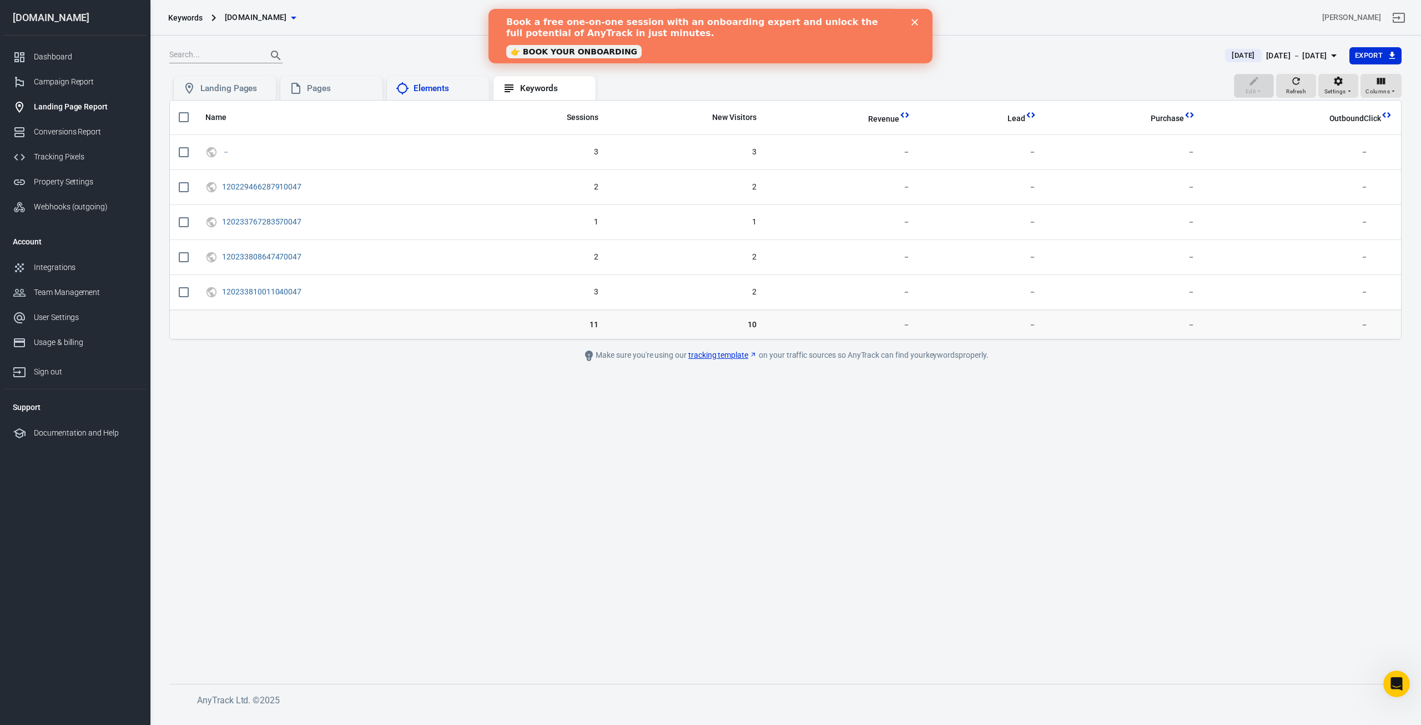
click at [412, 95] on div "Elements" at bounding box center [438, 88] width 84 height 13
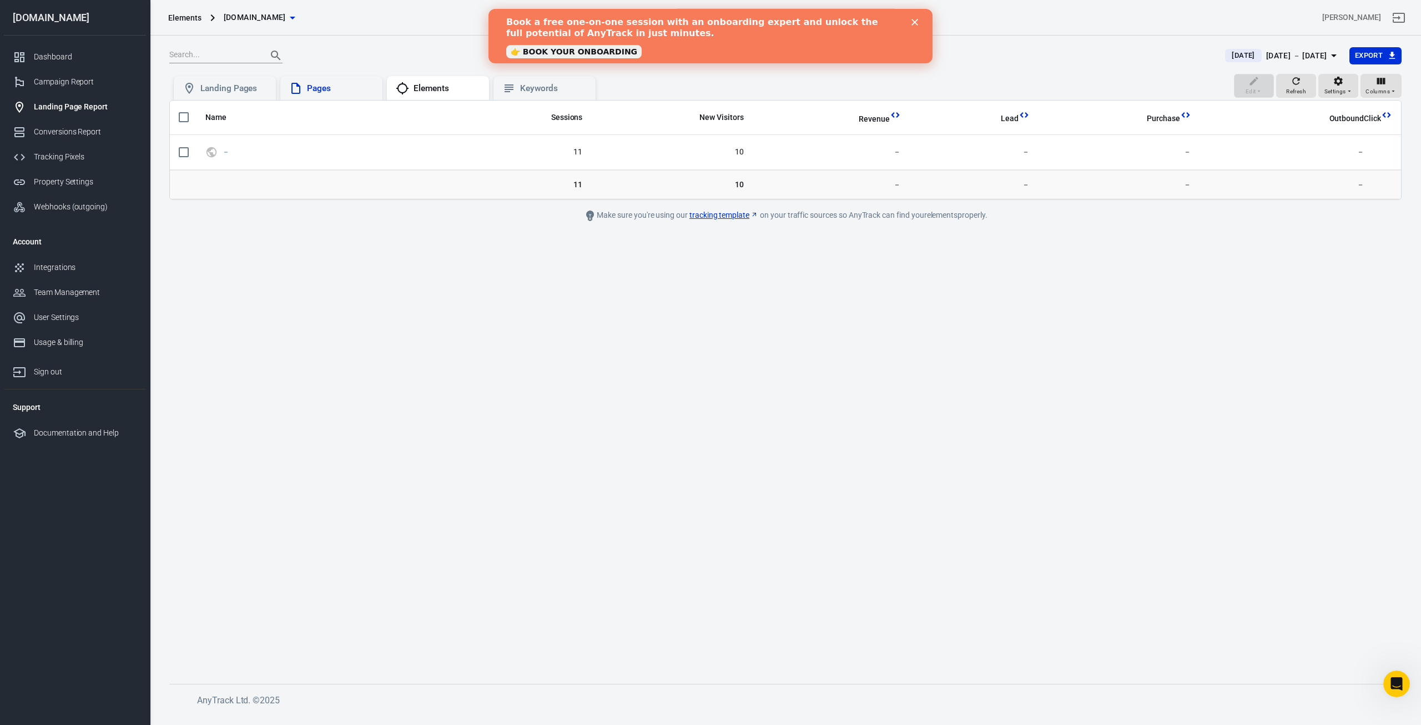
click at [333, 89] on div "Pages" at bounding box center [340, 89] width 67 height 12
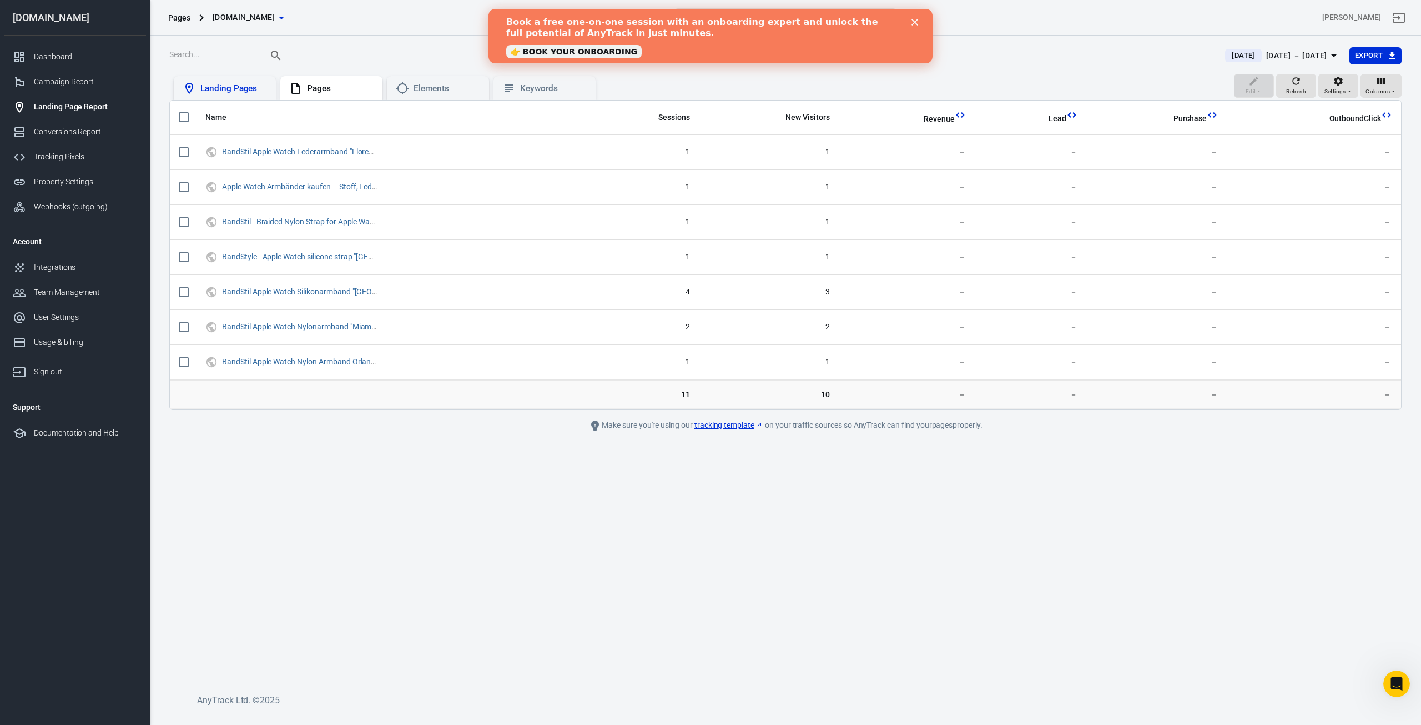
click at [238, 95] on div "Landing Pages" at bounding box center [225, 88] width 84 height 13
click at [55, 90] on link "Campaign Report" at bounding box center [75, 81] width 142 height 25
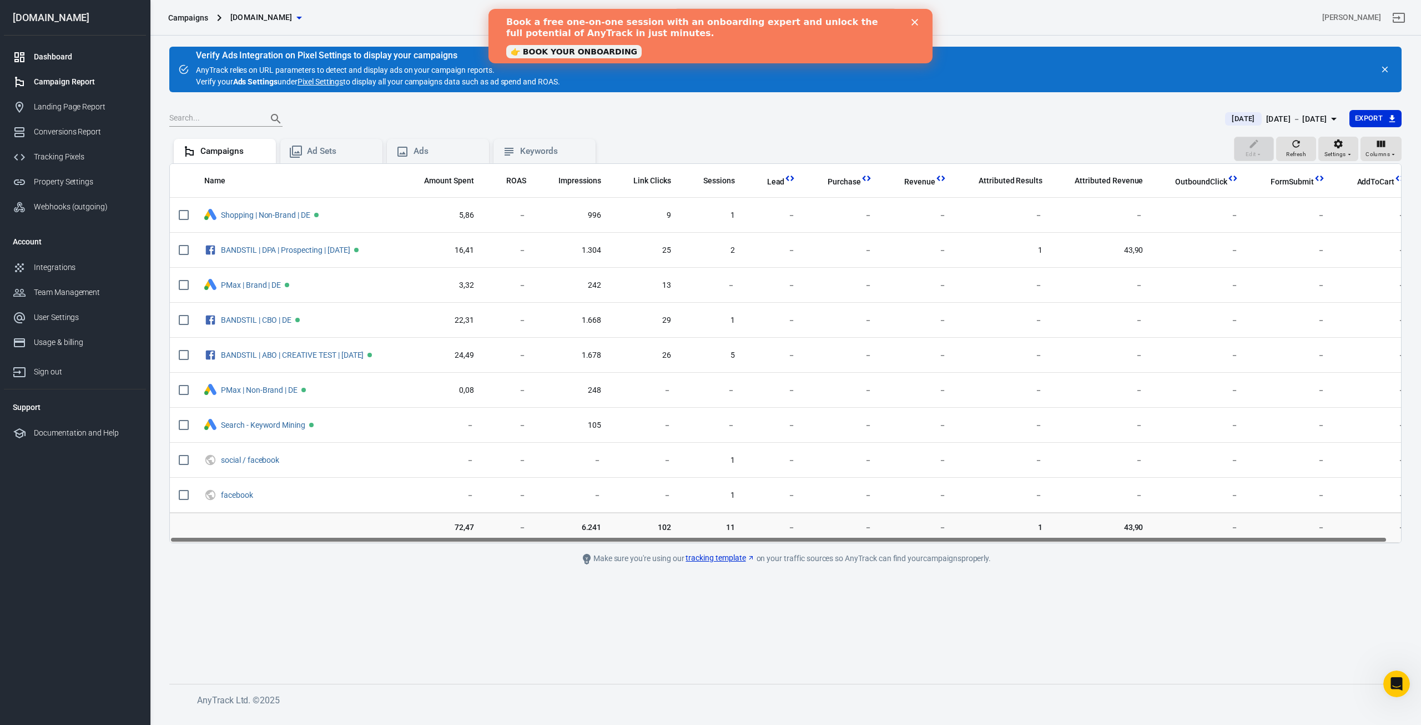
drag, startPoint x: 923, startPoint y: 119, endPoint x: 23, endPoint y: 49, distance: 902.1
click at [23, 49] on link "Dashboard" at bounding box center [75, 56] width 142 height 25
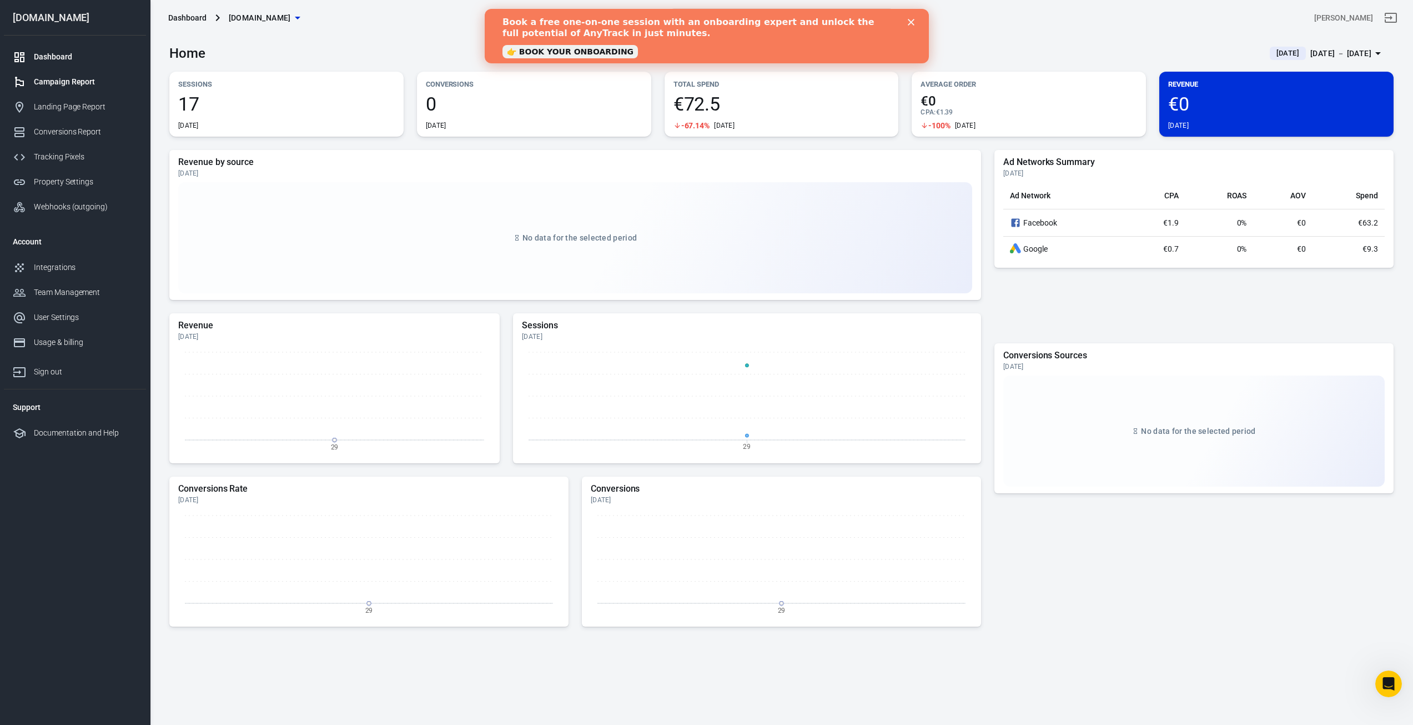
click at [52, 82] on div "Campaign Report" at bounding box center [85, 82] width 103 height 12
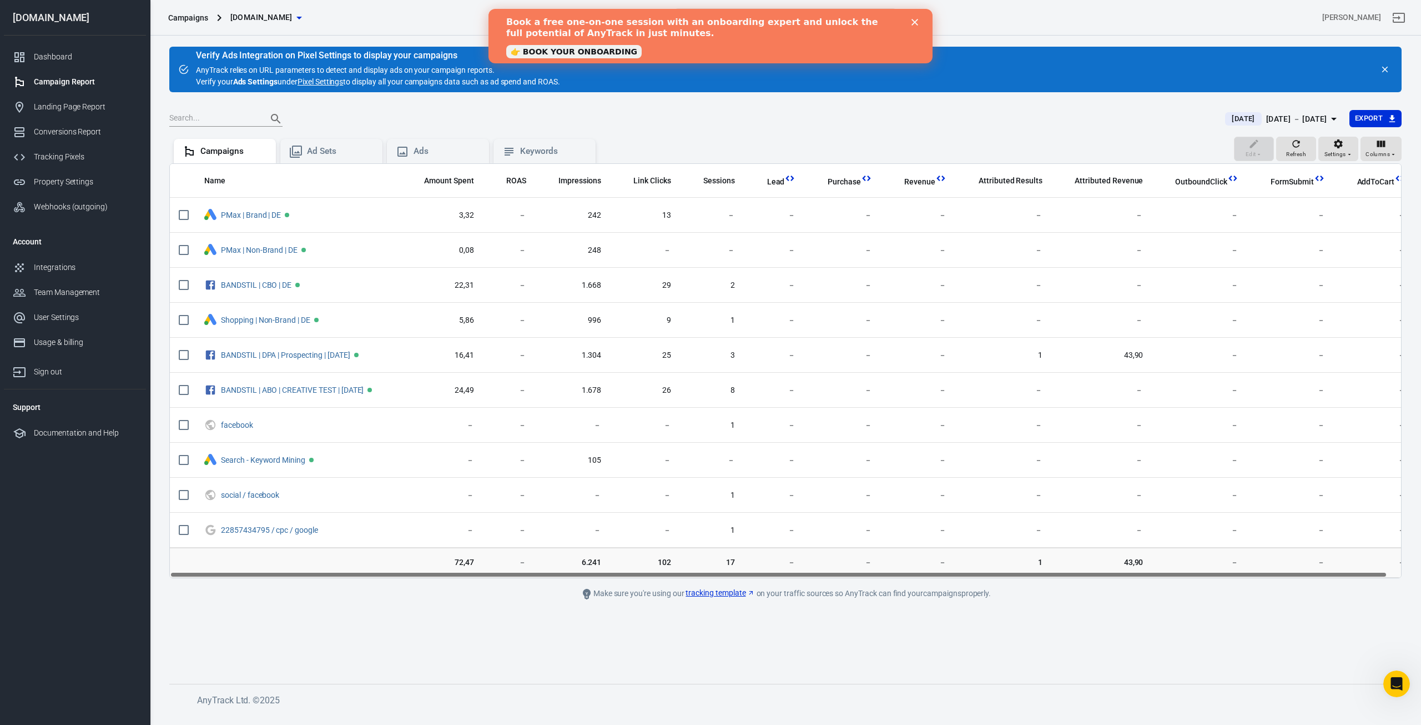
drag, startPoint x: 846, startPoint y: 104, endPoint x: 847, endPoint y: 111, distance: 6.8
click at [69, 53] on div "Dashboard" at bounding box center [85, 57] width 103 height 12
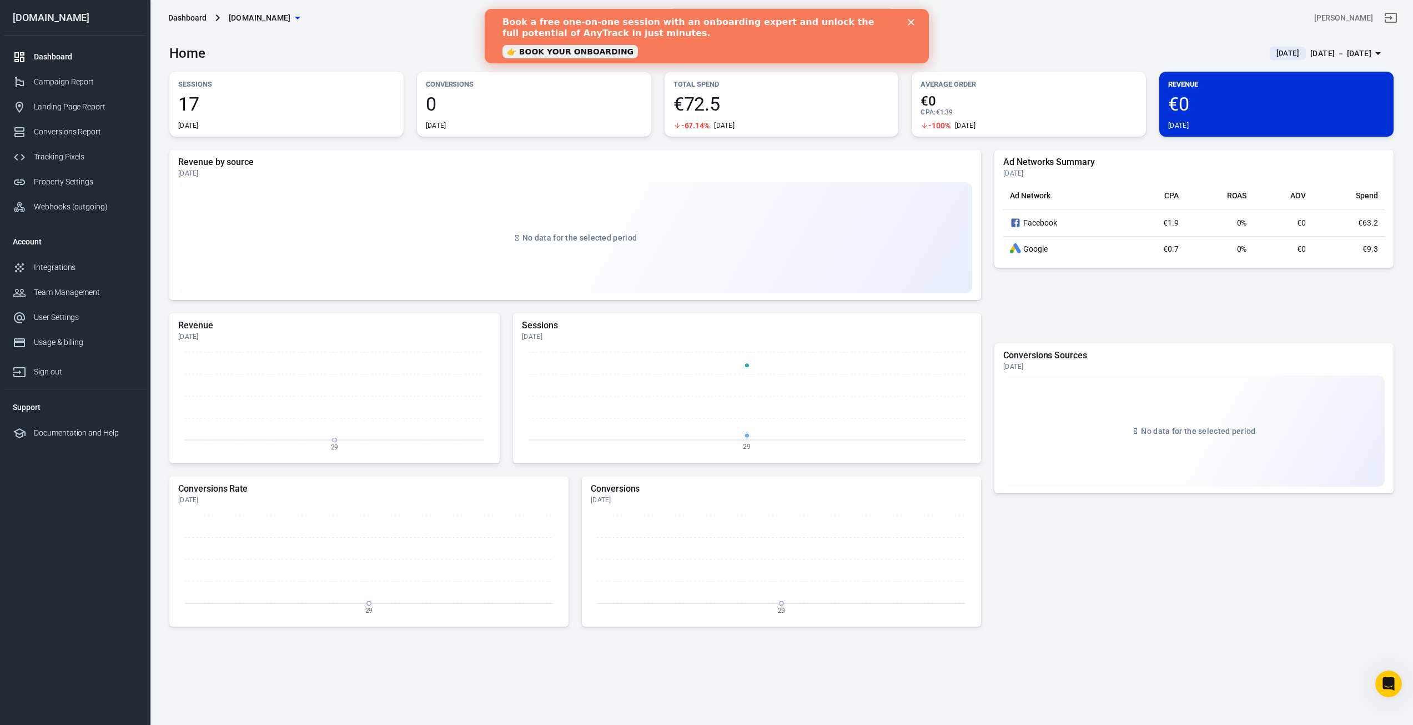
click at [913, 26] on div "Book a free one-on-one session with an onboarding expert and unlock the full po…" at bounding box center [706, 36] width 444 height 46
click at [908, 19] on icon "Close" at bounding box center [910, 22] width 7 height 7
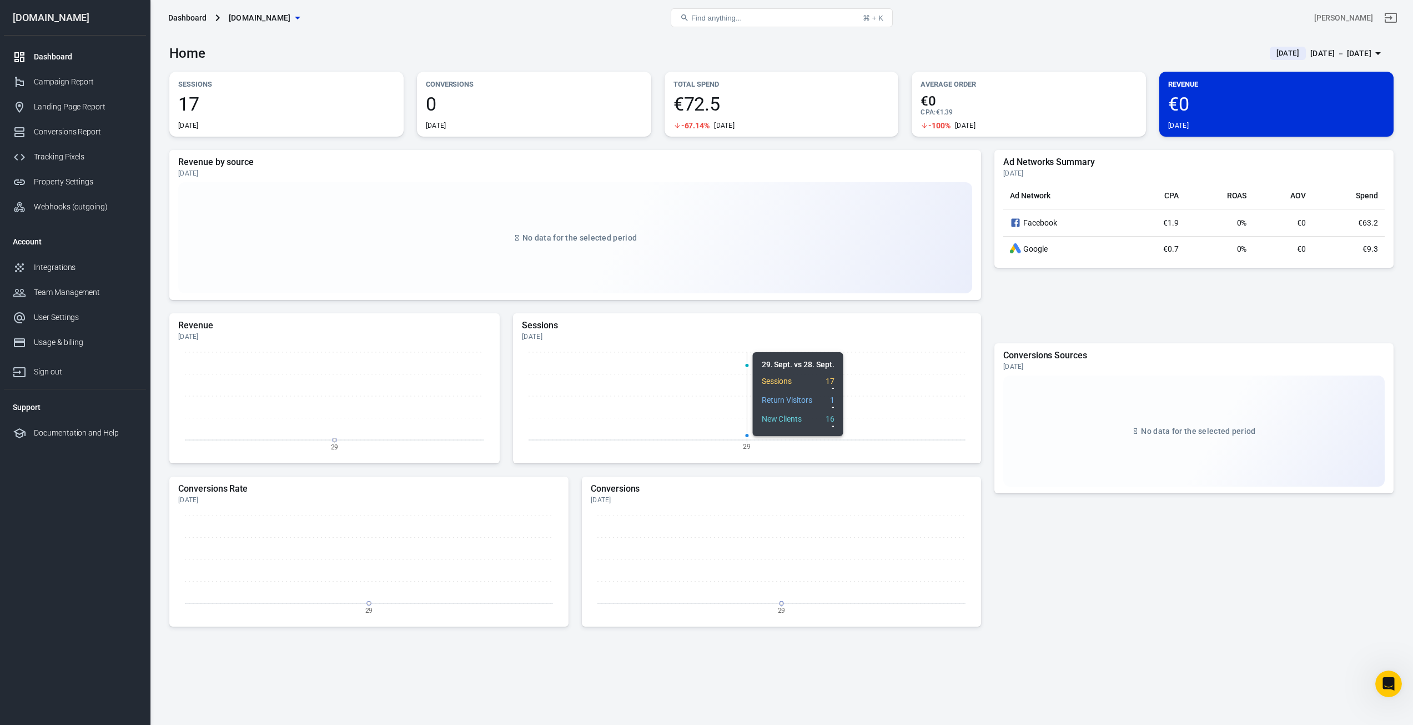
drag, startPoint x: 830, startPoint y: 416, endPoint x: 836, endPoint y: 424, distance: 9.5
click at [836, 424] on icon "29" at bounding box center [747, 400] width 450 height 111
click at [52, 81] on div "Campaign Report" at bounding box center [85, 82] width 103 height 12
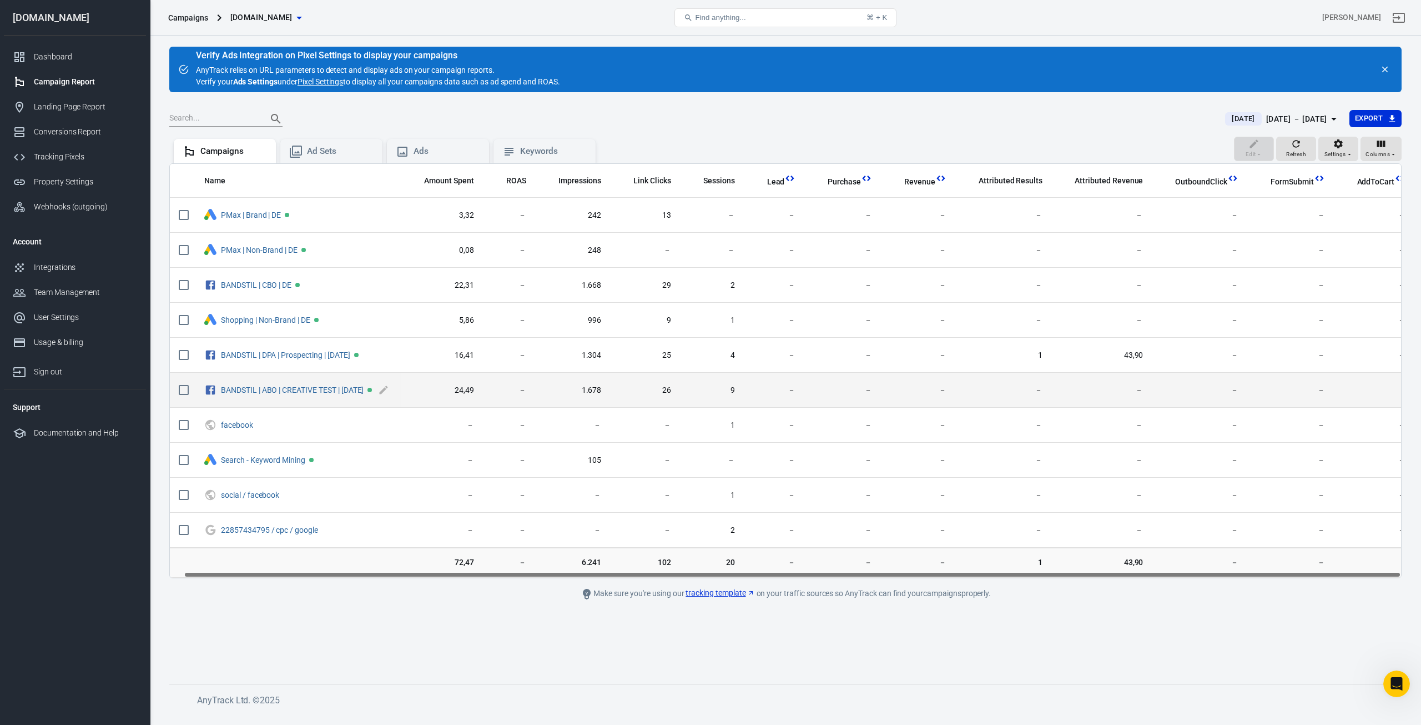
drag, startPoint x: 1107, startPoint y: 580, endPoint x: 334, endPoint y: 396, distance: 794.8
click at [509, 483] on div "Name Amount Spent ROAS Impressions Link Clicks Sessions Lead Purchase Revenue A…" at bounding box center [785, 370] width 1233 height 415
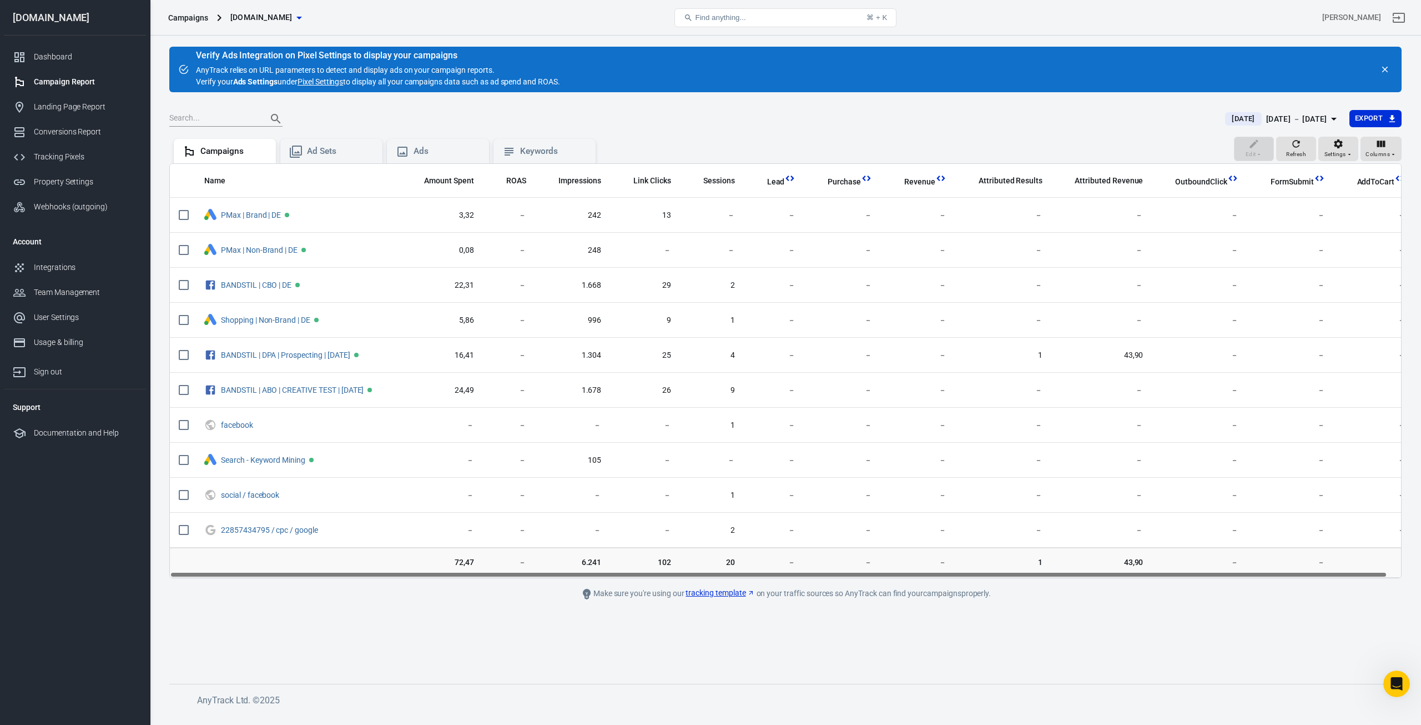
scroll to position [0, 14]
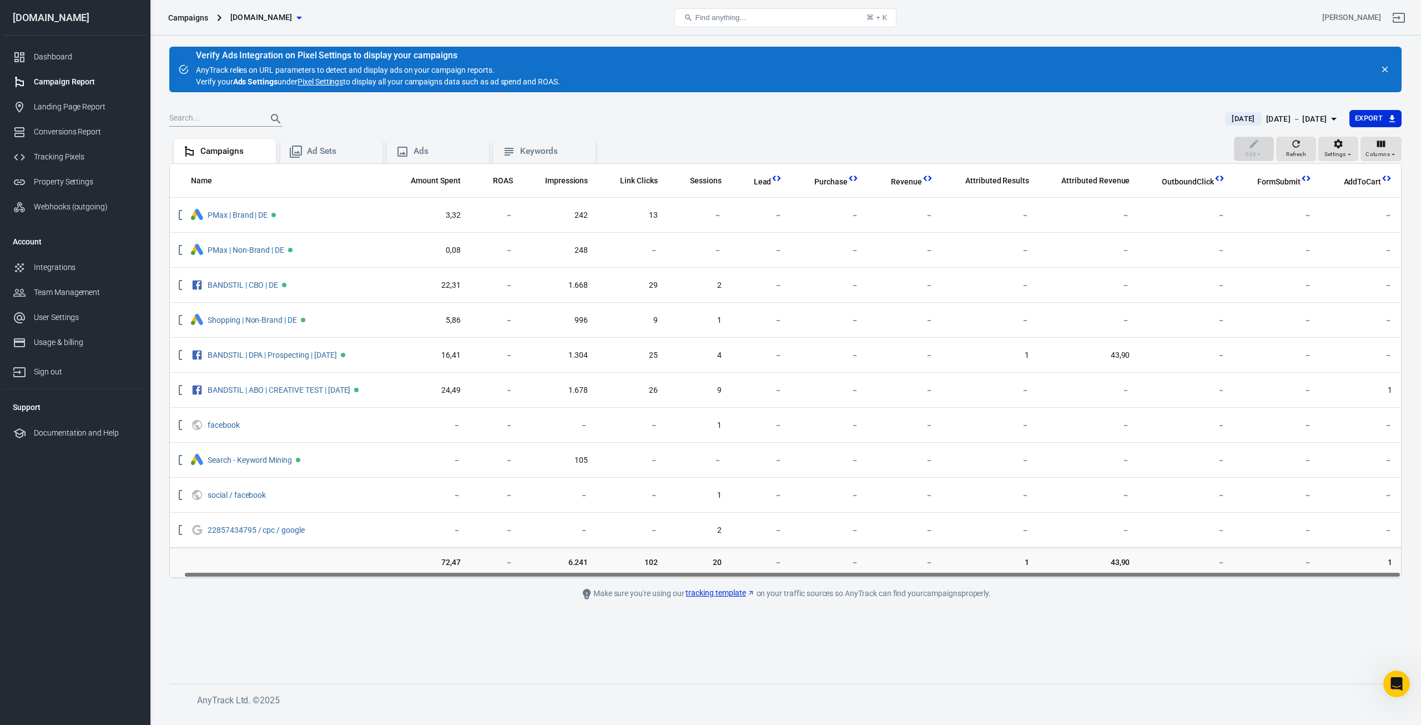
drag, startPoint x: 1014, startPoint y: 574, endPoint x: 1176, endPoint y: 575, distance: 161.6
click at [1176, 575] on div "Name Amount Spent ROAS Impressions Link Clicks Sessions Lead Purchase Revenue A…" at bounding box center [785, 371] width 1231 height 414
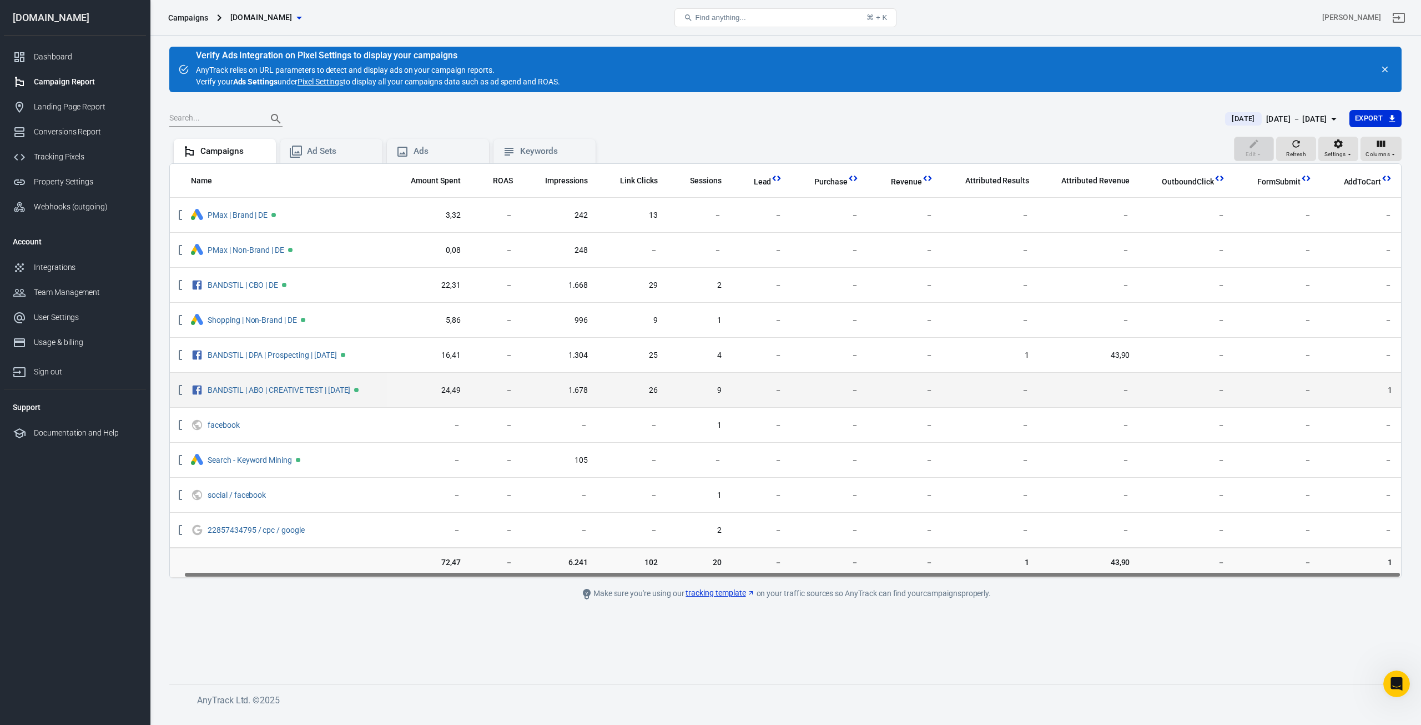
click at [941, 389] on td "－" at bounding box center [905, 390] width 74 height 35
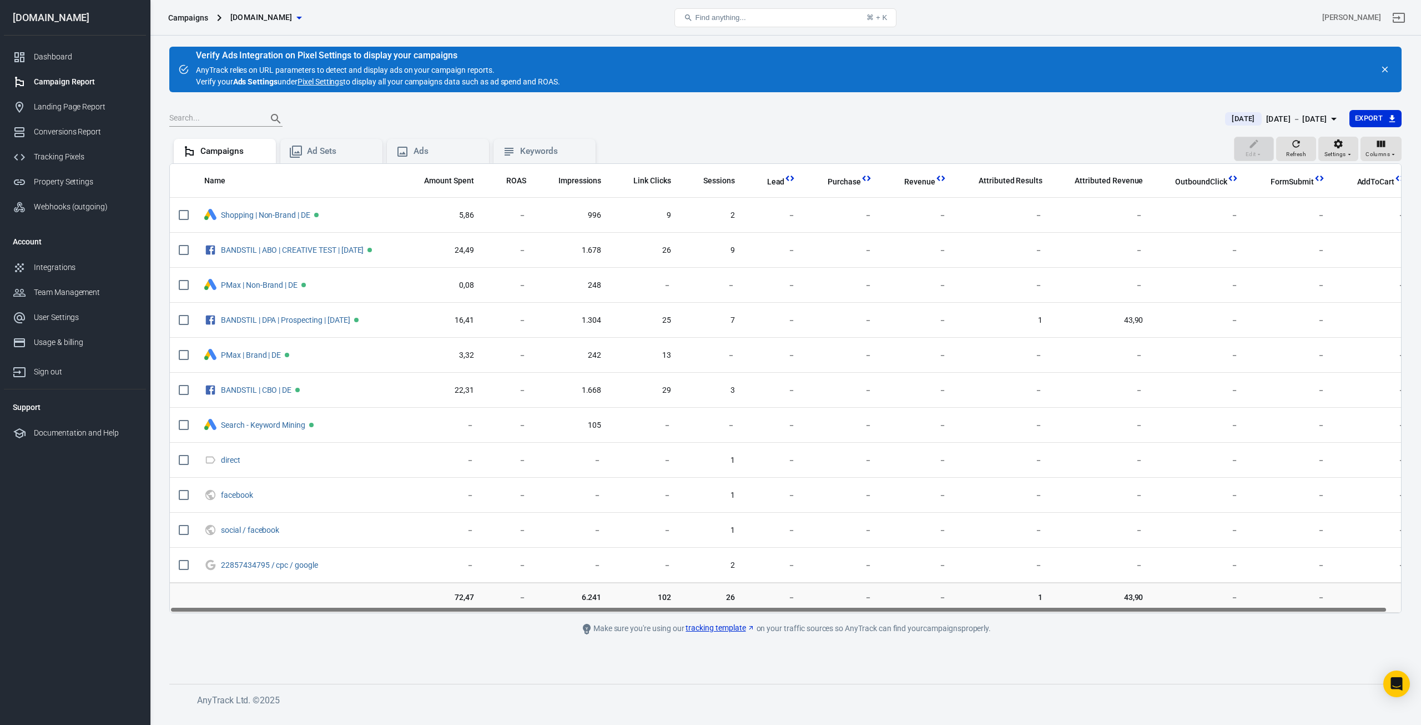
drag, startPoint x: 1252, startPoint y: 608, endPoint x: 222, endPoint y: 586, distance: 1030.1
click at [222, 586] on div "Name Amount Spent ROAS Impressions Link Clicks Sessions Lead Purchase Revenue A…" at bounding box center [785, 388] width 1233 height 450
click at [320, 157] on div "Ad Sets" at bounding box center [340, 151] width 67 height 12
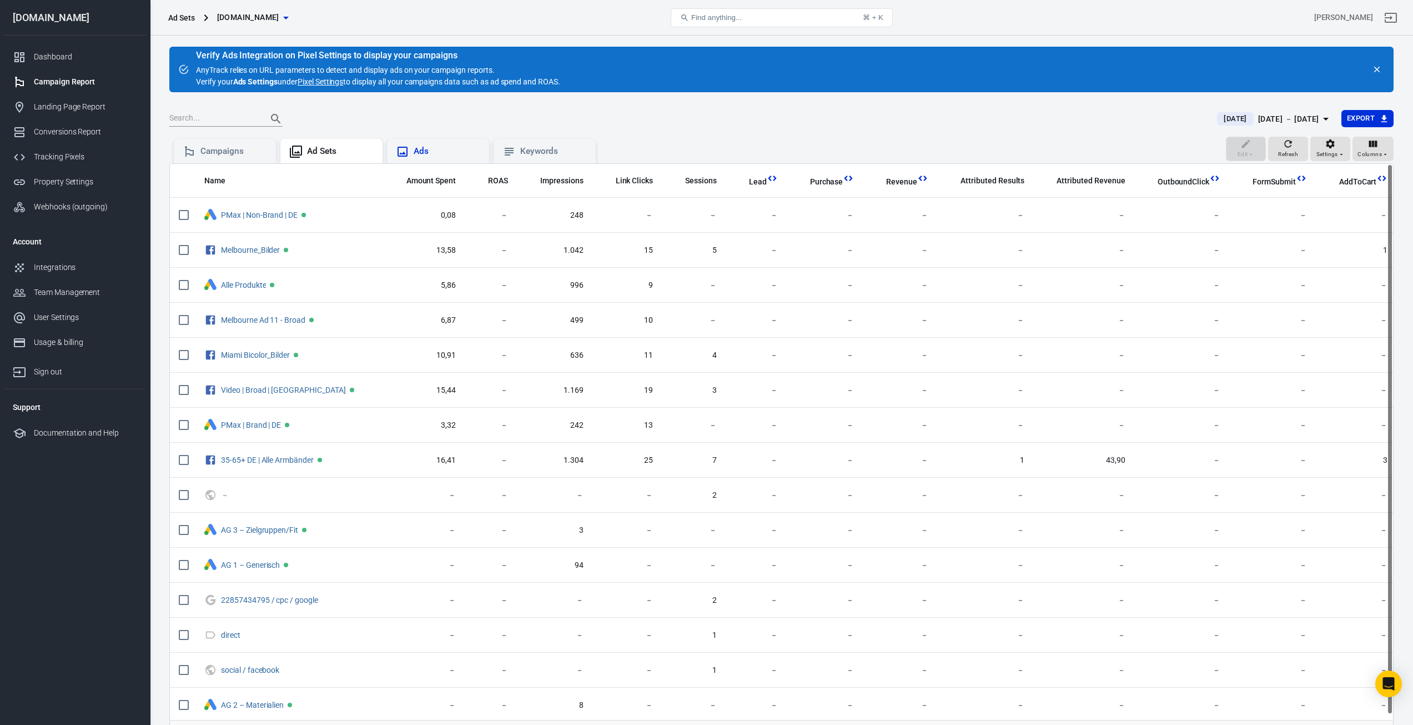
click at [442, 158] on div "Ads" at bounding box center [438, 151] width 102 height 24
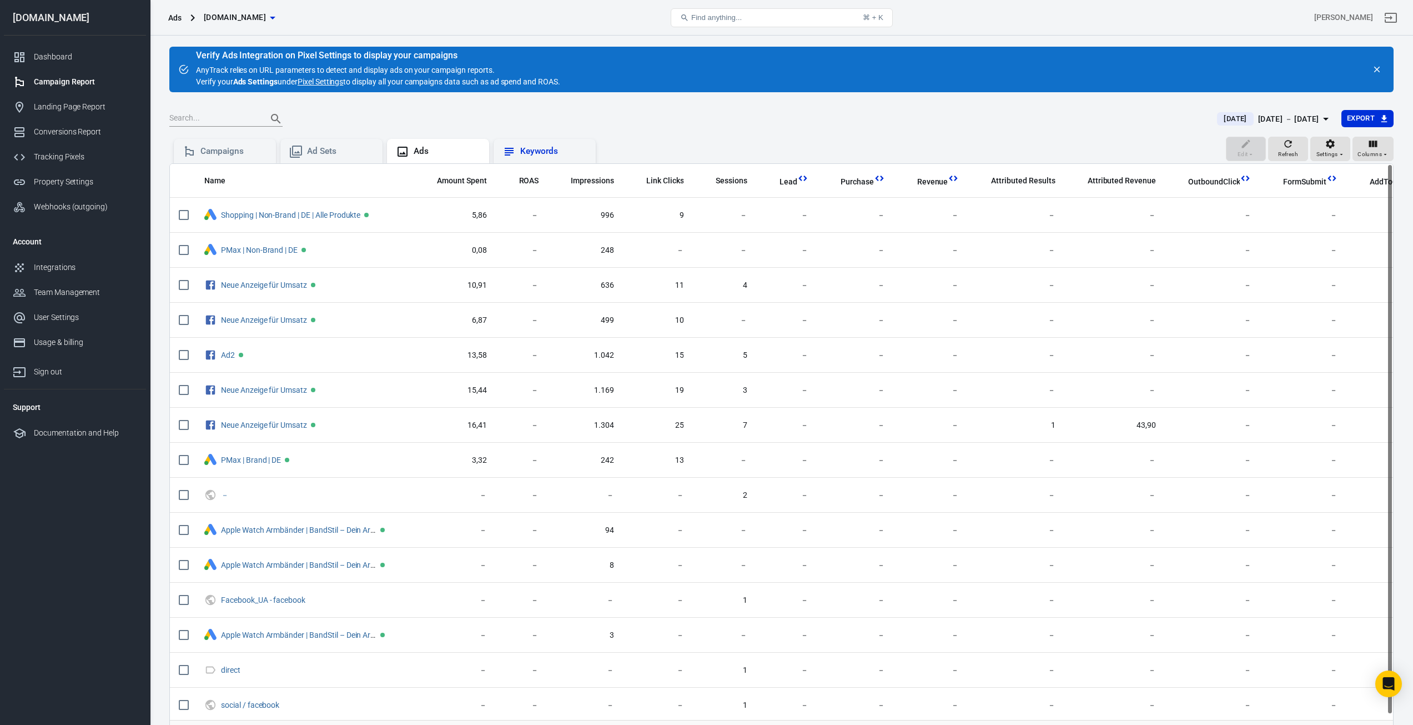
click at [539, 155] on div "Keywords" at bounding box center [553, 151] width 67 height 12
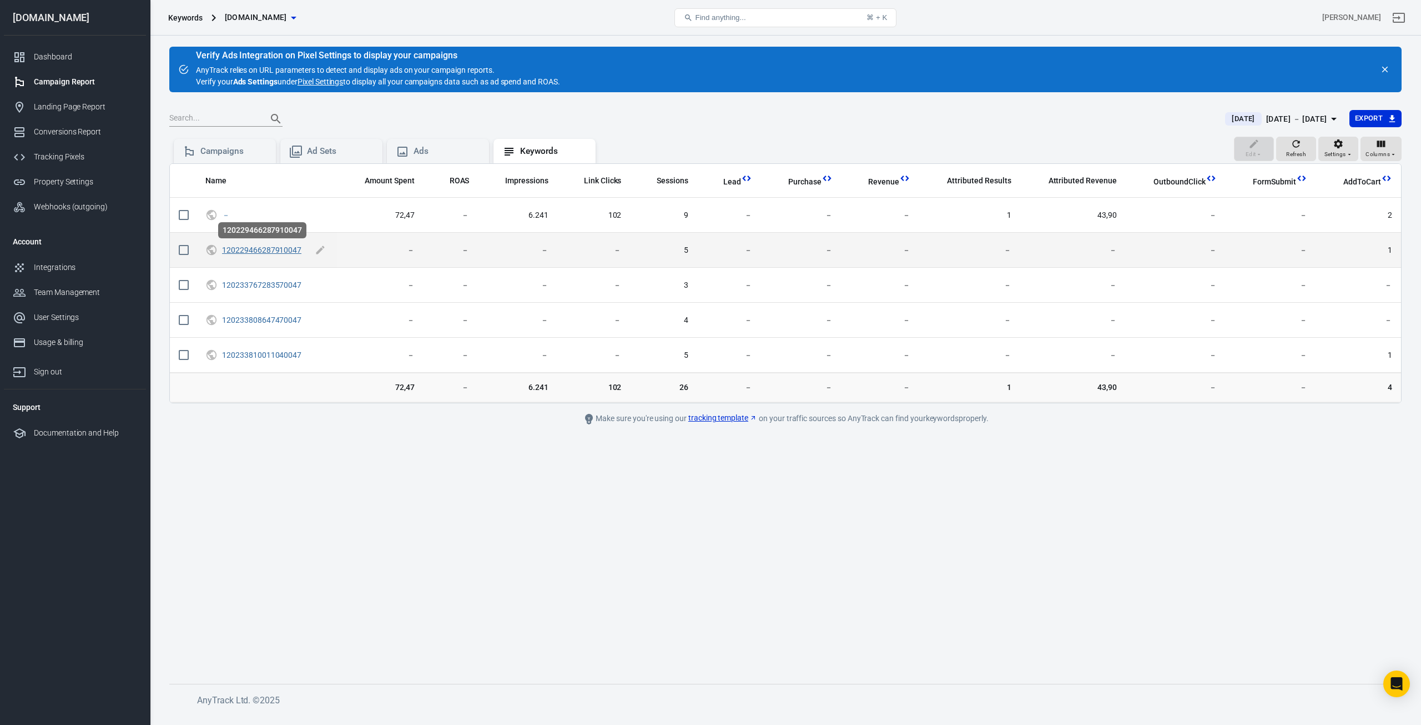
click at [285, 249] on link "120229466287910047" at bounding box center [261, 249] width 79 height 9
checkbox input "true"
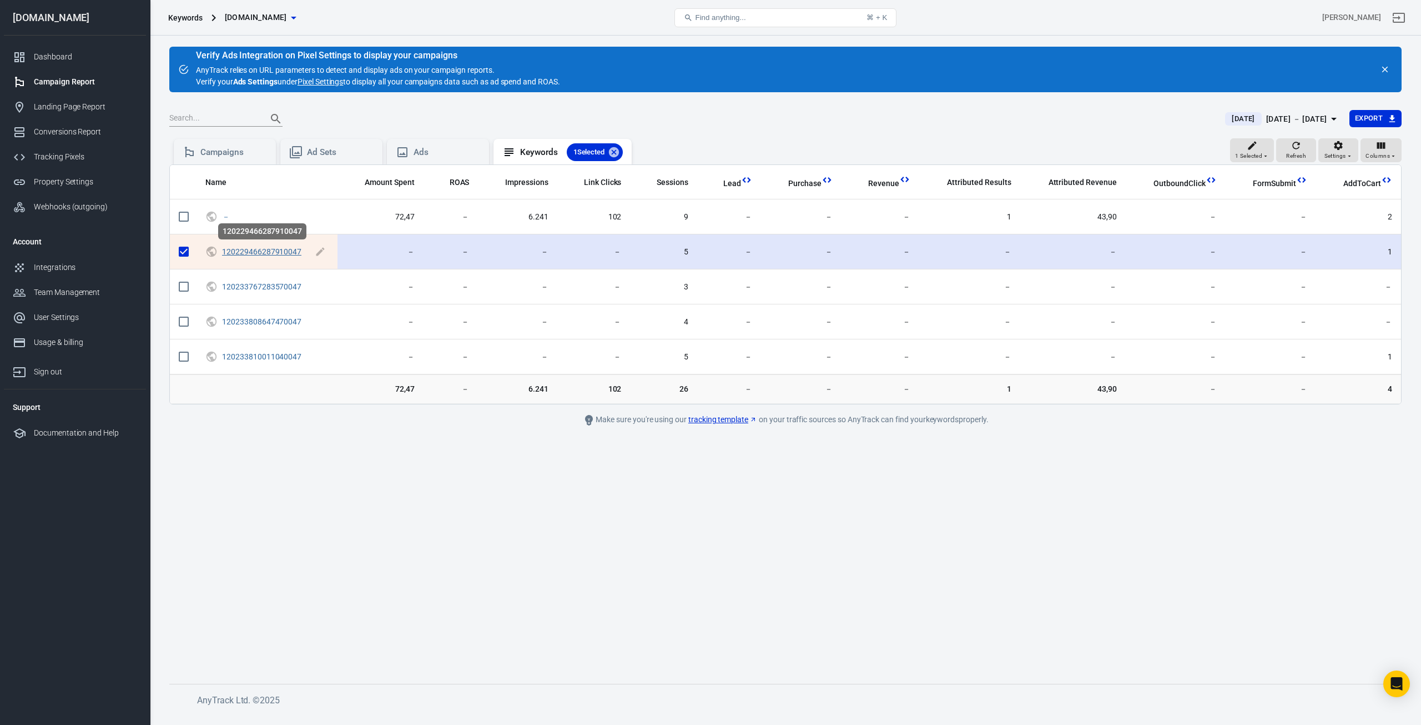
click at [285, 249] on link "120229466287910047" at bounding box center [261, 251] width 79 height 9
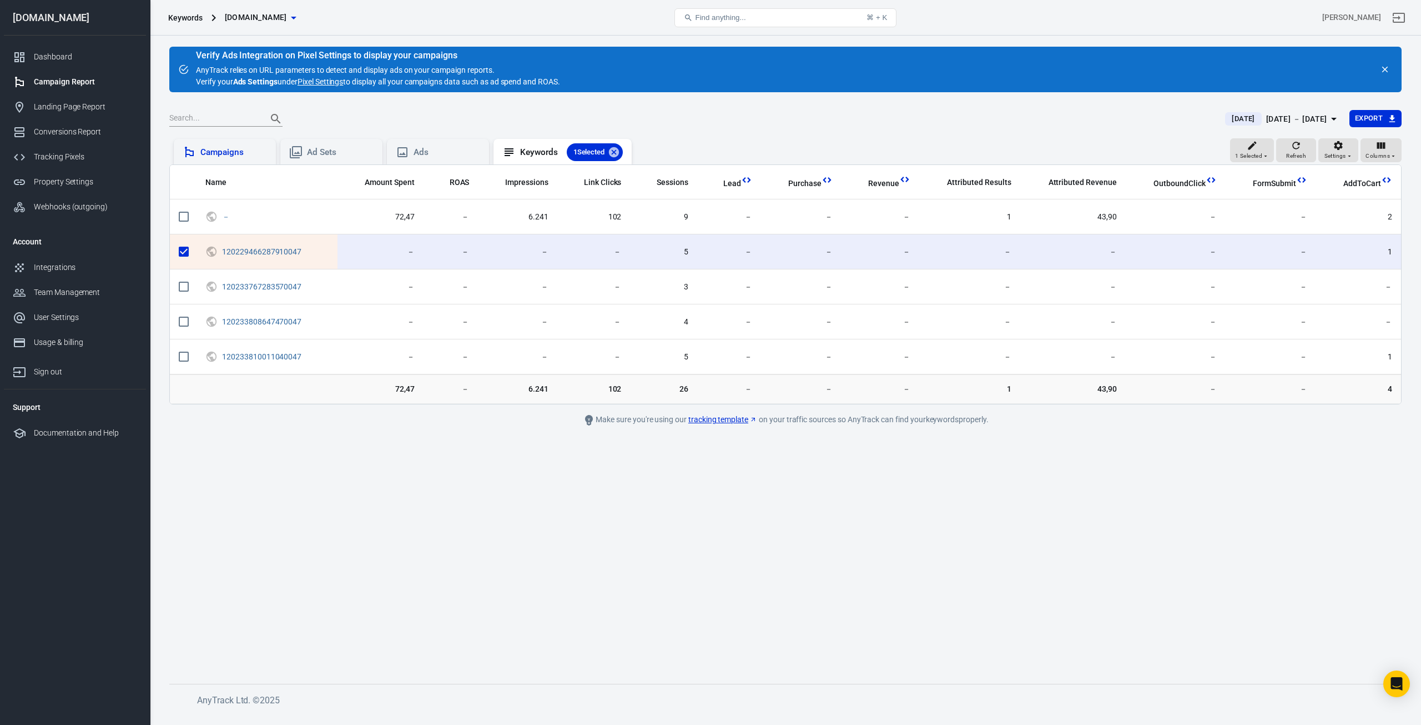
click at [213, 156] on div "Campaigns" at bounding box center [233, 153] width 67 height 12
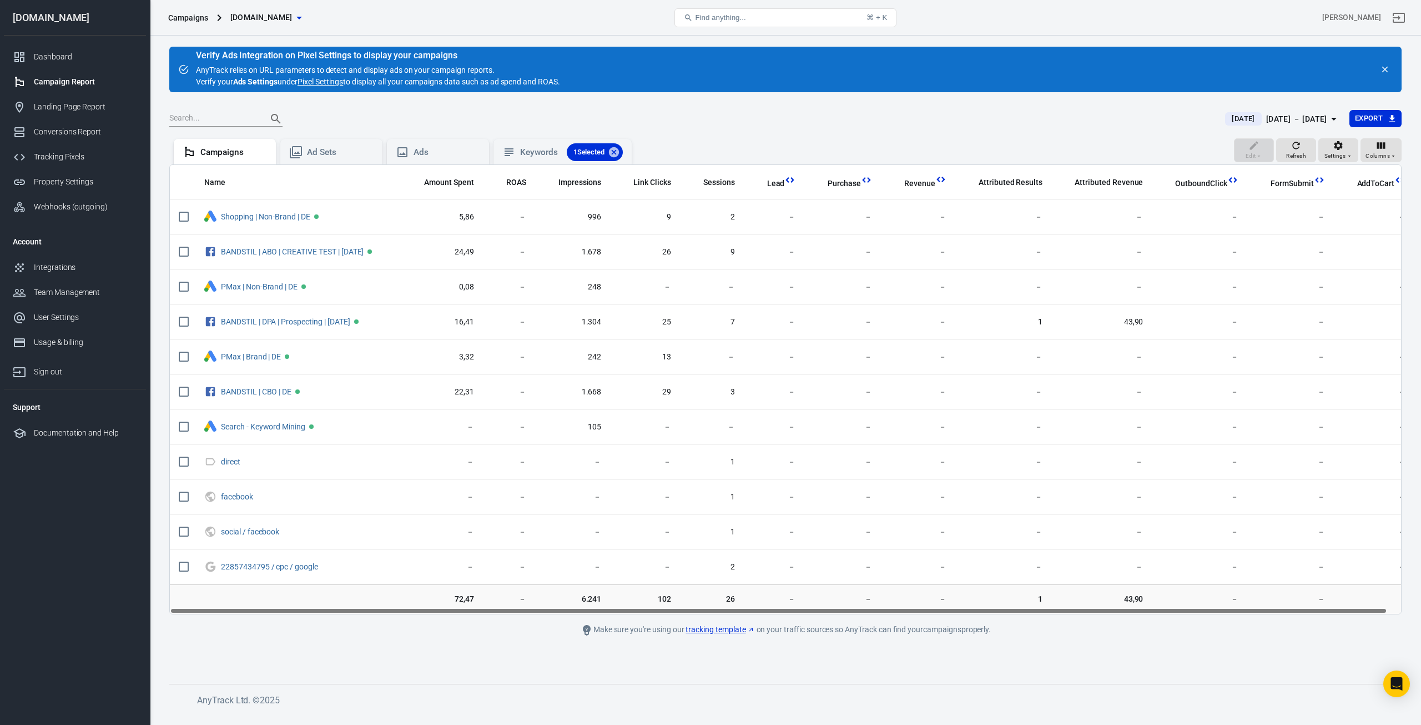
click at [323, 81] on link "Pixel Settings" at bounding box center [321, 82] width 46 height 12
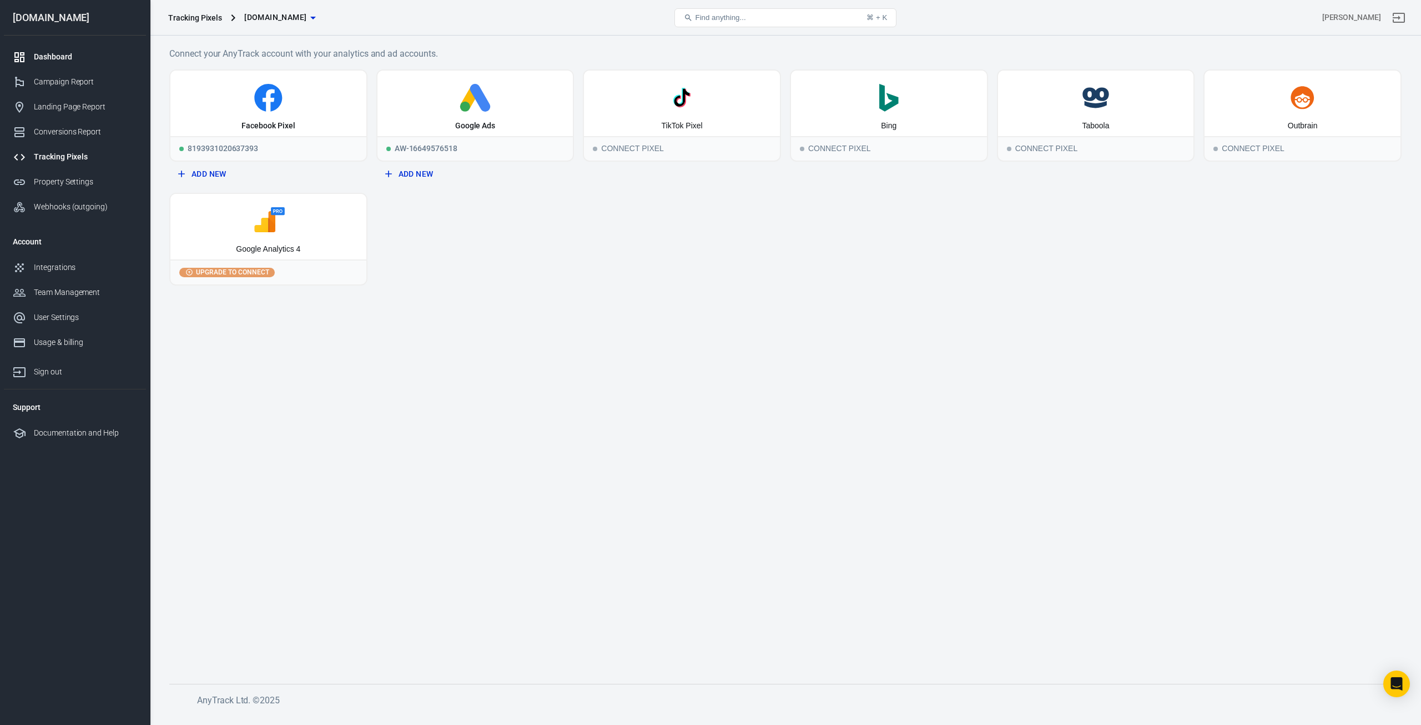
click at [45, 66] on link "Dashboard" at bounding box center [75, 56] width 142 height 25
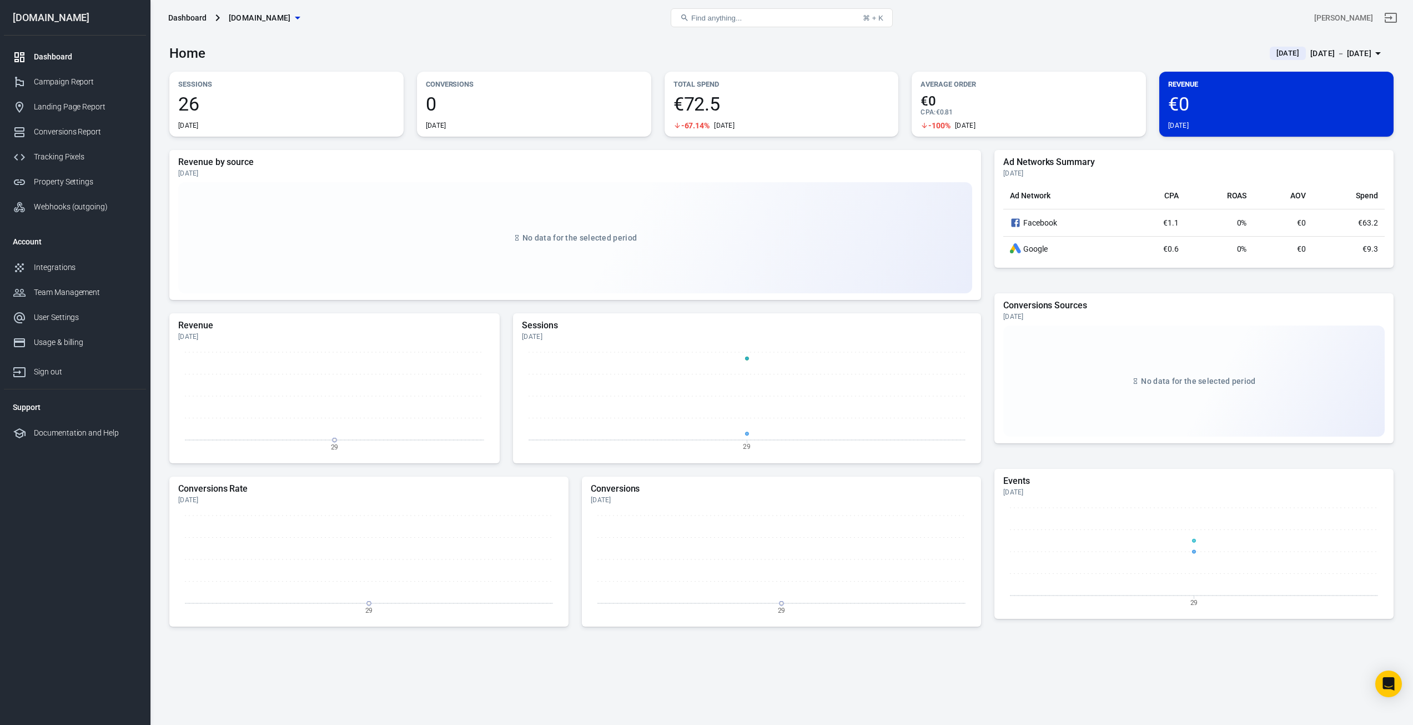
click at [308, 97] on span "26" at bounding box center [286, 103] width 217 height 19
